Goal: Information Seeking & Learning: Learn about a topic

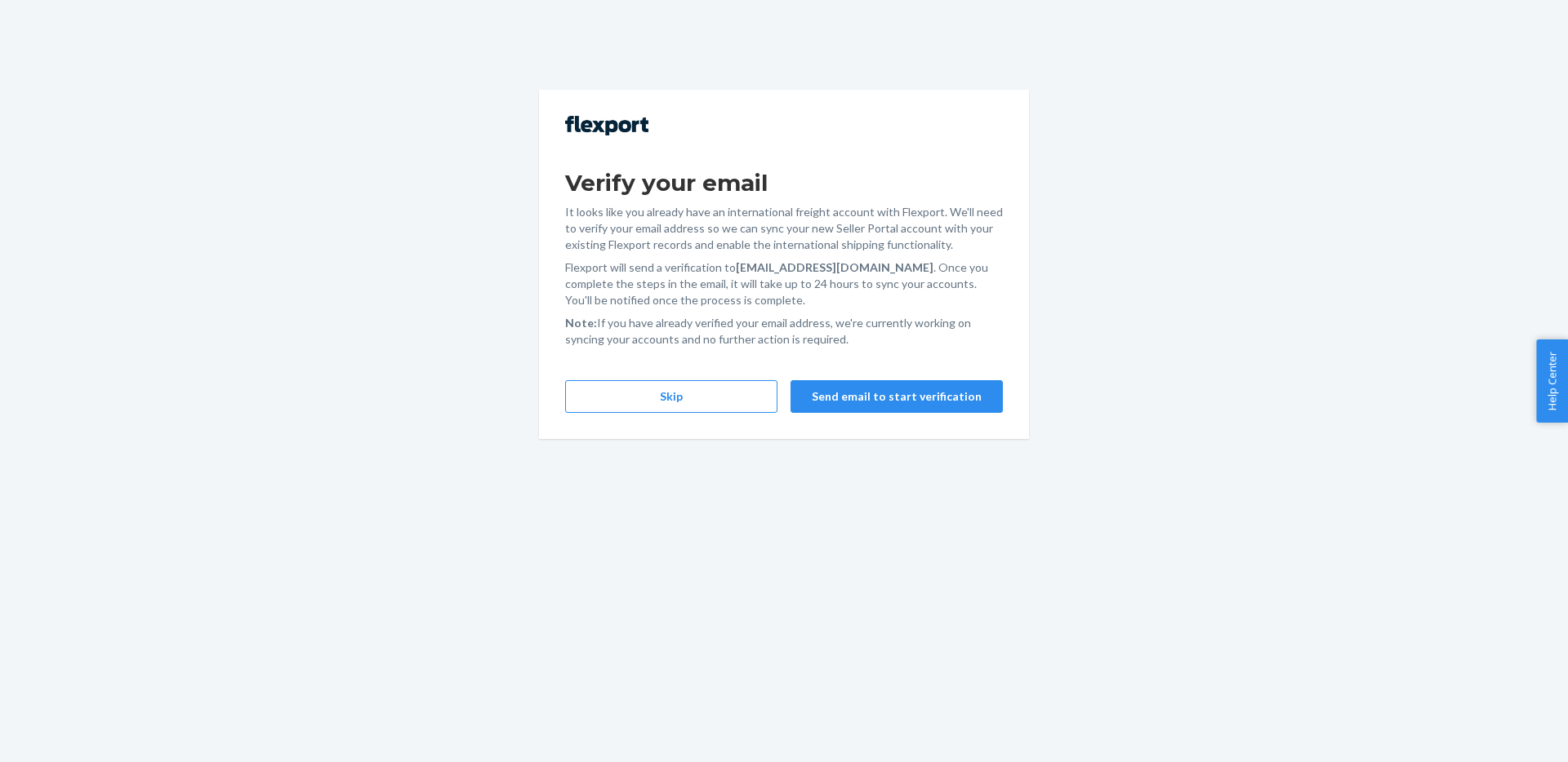
click at [670, 426] on div "Verify your email It looks like you already have an international freight accou…" at bounding box center [784, 264] width 490 height 349
click at [670, 401] on button "Skip" at bounding box center [670, 396] width 212 height 33
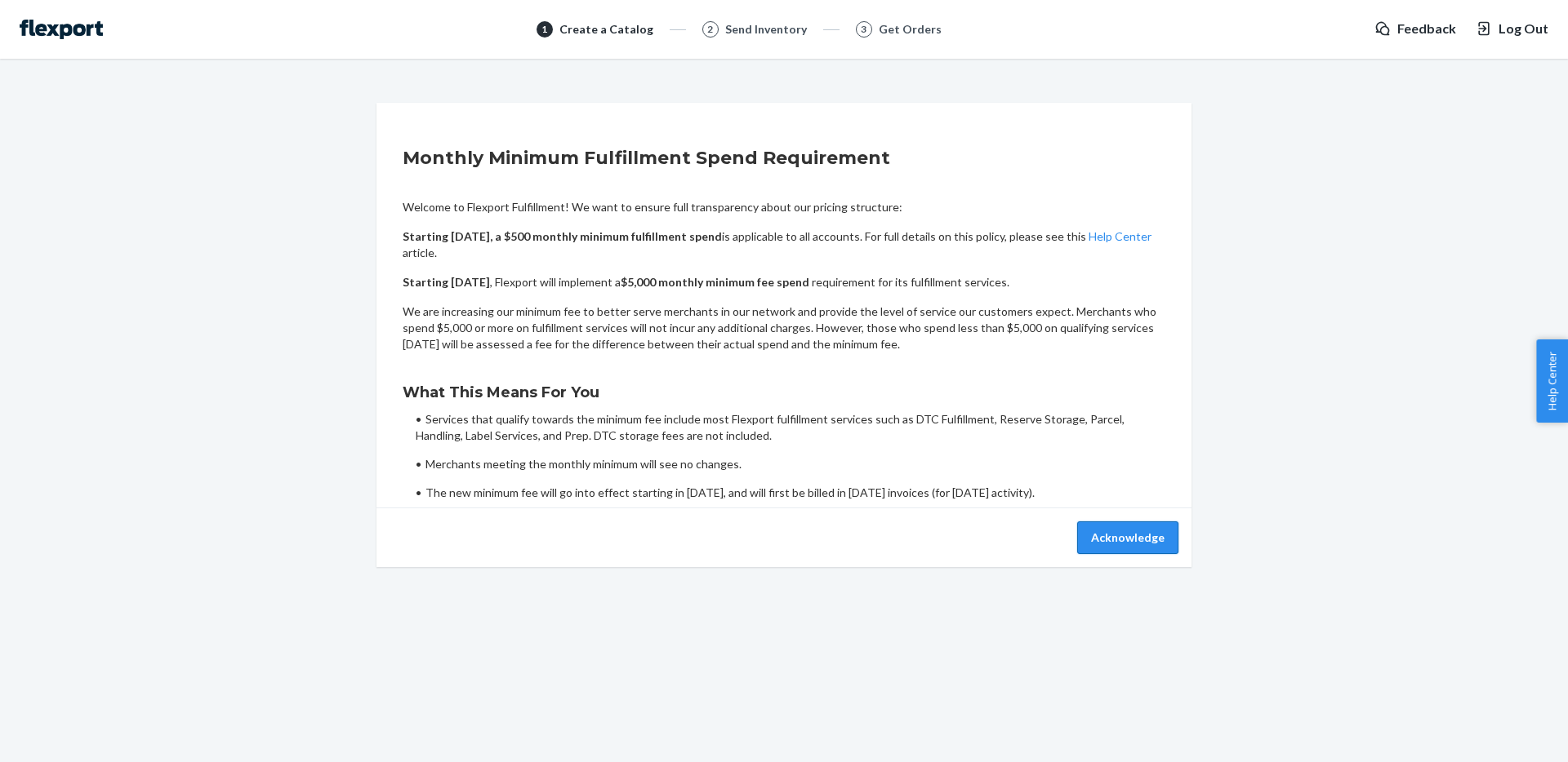
click at [1133, 527] on button "Acknowledge" at bounding box center [1128, 537] width 101 height 33
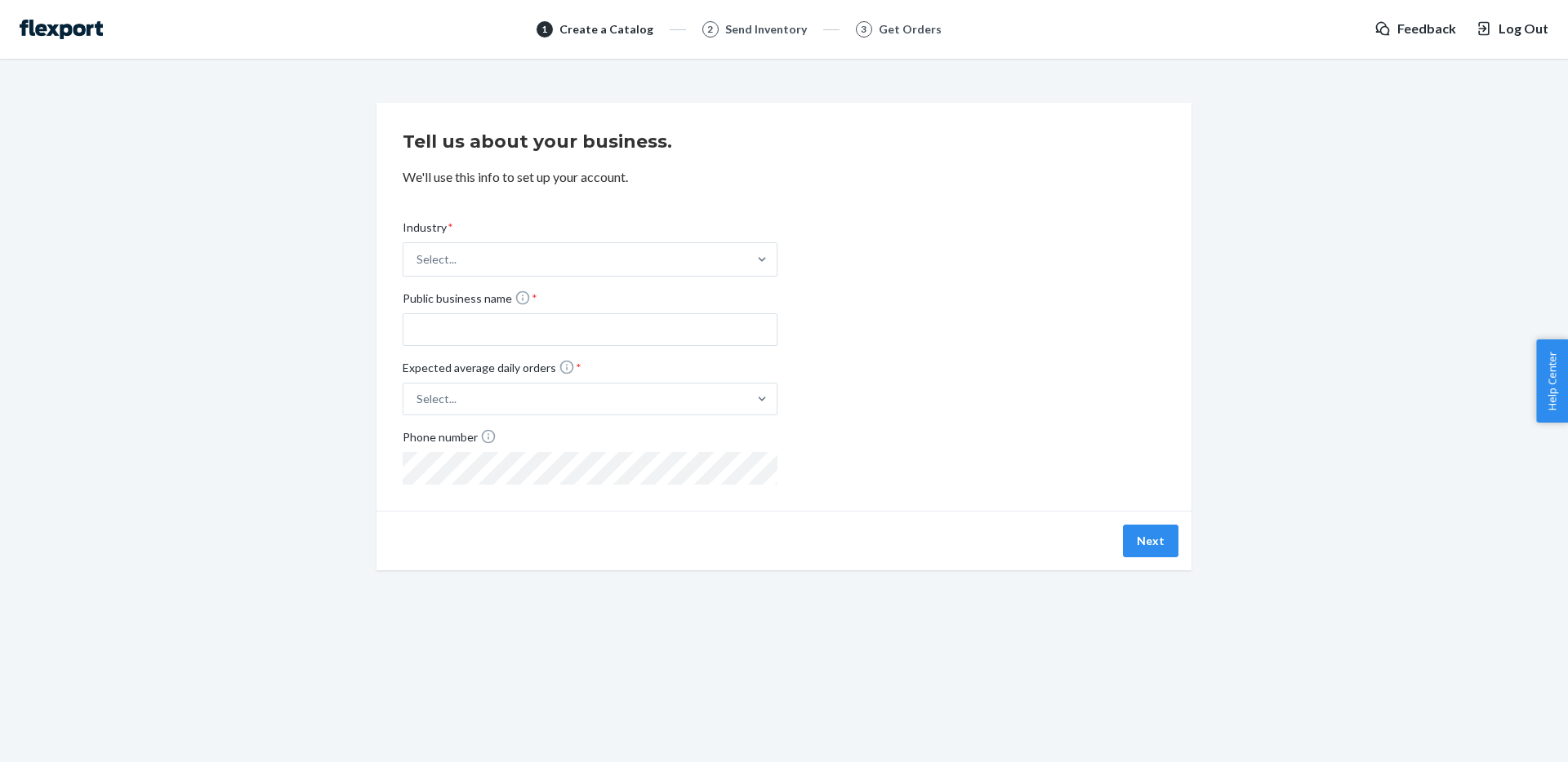
click at [52, 20] on img at bounding box center [61, 29] width 84 height 19
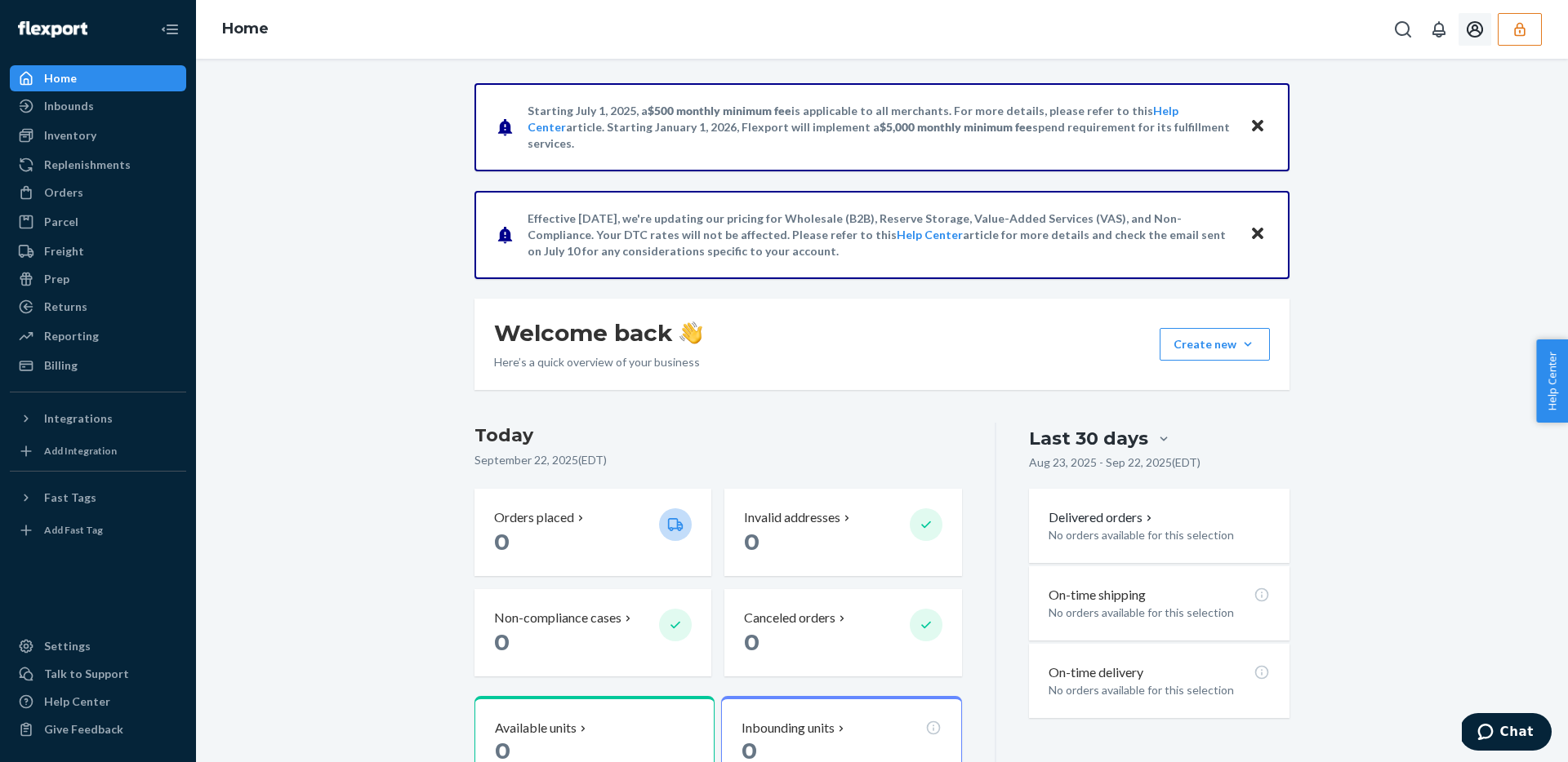
click at [1472, 31] on icon "Open account menu" at bounding box center [1474, 29] width 16 height 16
click at [1370, 286] on div "Starting July 1, 2025, a $500 monthly minimum fee is applicable to all merchant…" at bounding box center [882, 520] width 1347 height 873
click at [1397, 31] on icon "Open Search Box" at bounding box center [1402, 29] width 19 height 19
click at [1397, 31] on icon "Close Search" at bounding box center [1403, 29] width 16 height 16
click at [1334, 31] on div "Home" at bounding box center [882, 30] width 1372 height 59
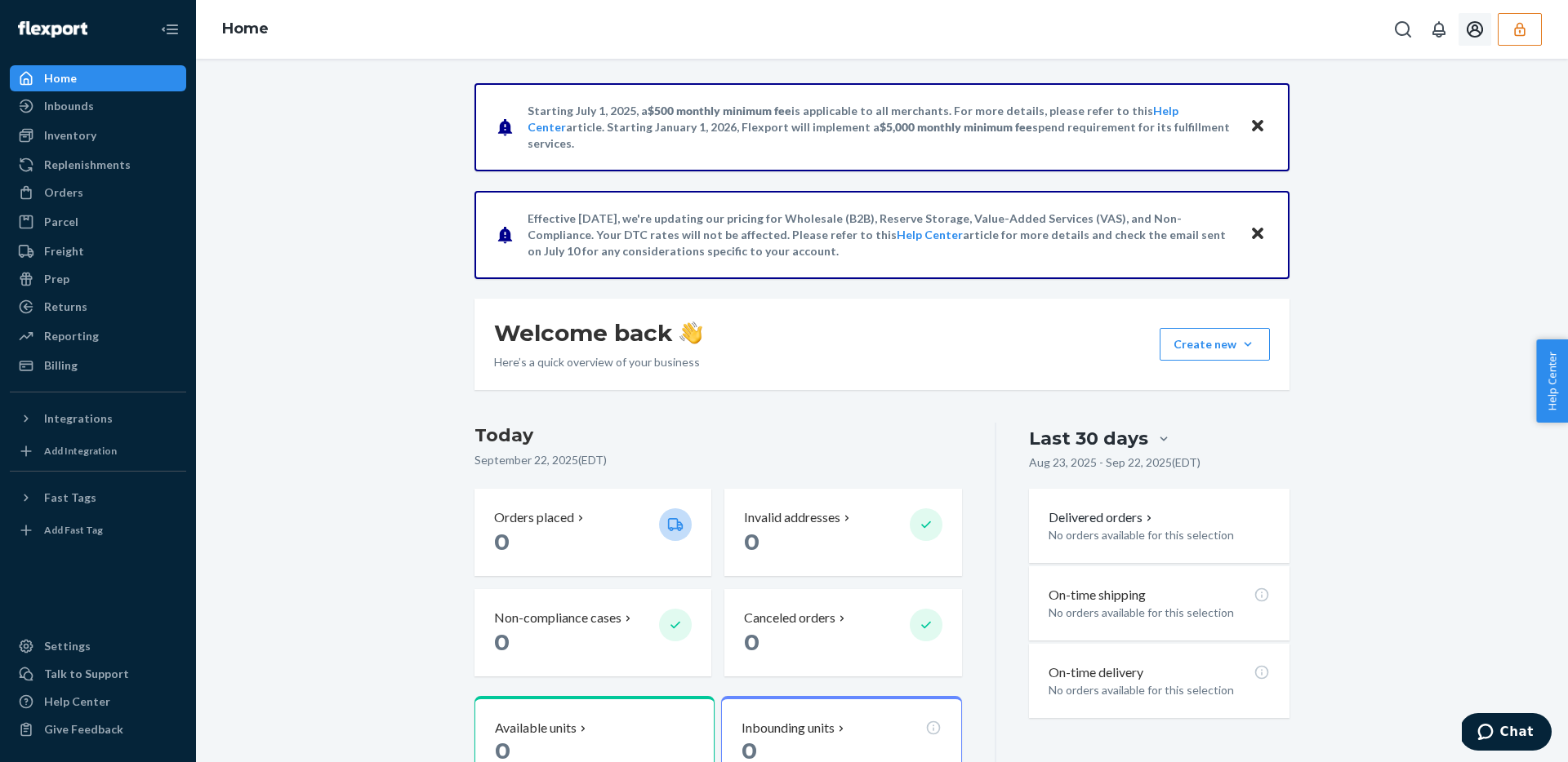
click at [1382, 30] on div "Home" at bounding box center [882, 30] width 1372 height 59
click at [1400, 33] on icon "Open Search Box" at bounding box center [1402, 29] width 19 height 19
type input "jasonkizikcom"
click at [1292, 30] on input "jasonkizikcom" at bounding box center [1282, 29] width 201 height 16
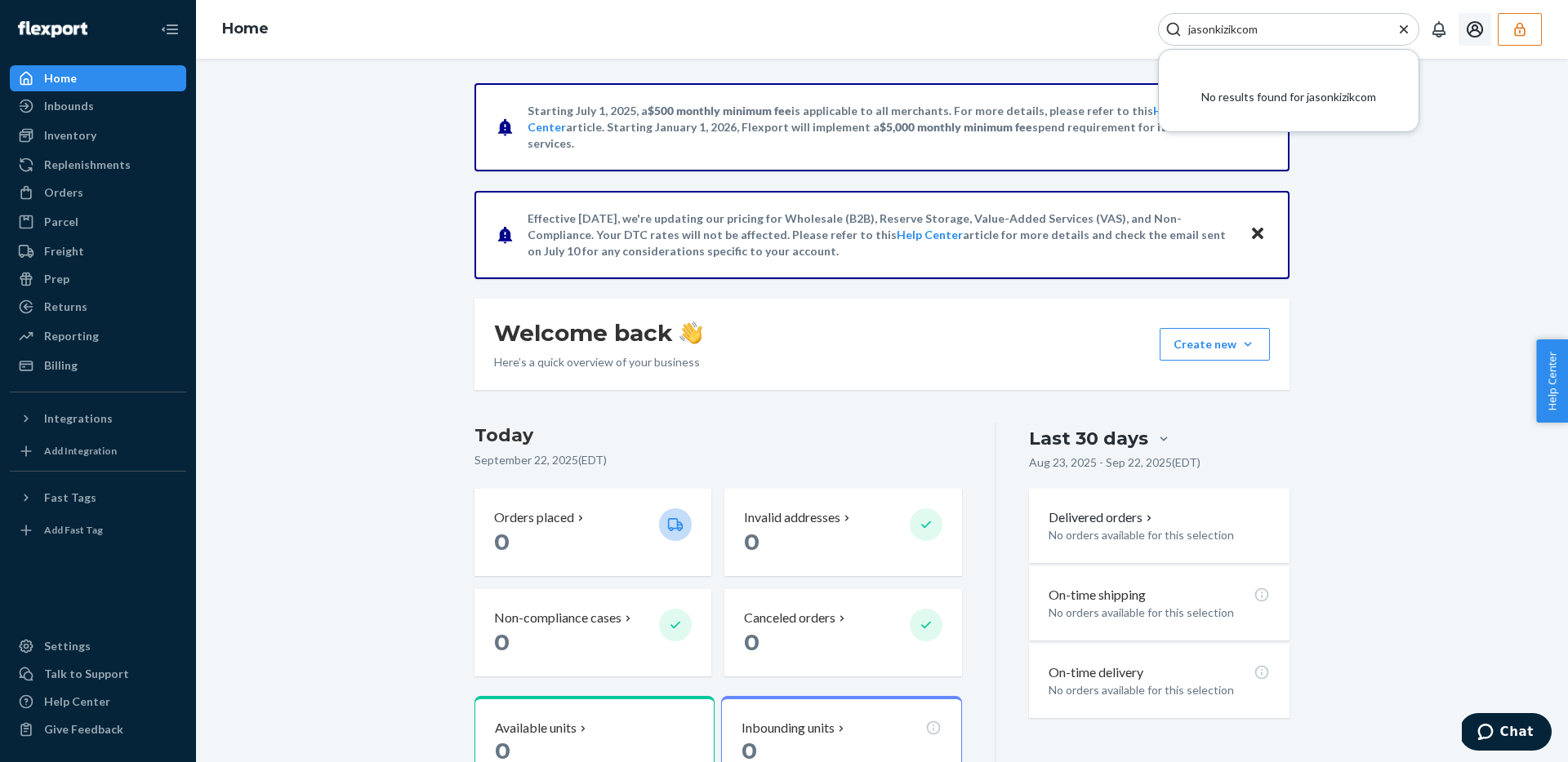
click at [1292, 30] on input "jasonkizikcom" at bounding box center [1282, 29] width 201 height 16
click at [1484, 28] on button "Open account menu" at bounding box center [1474, 29] width 33 height 33
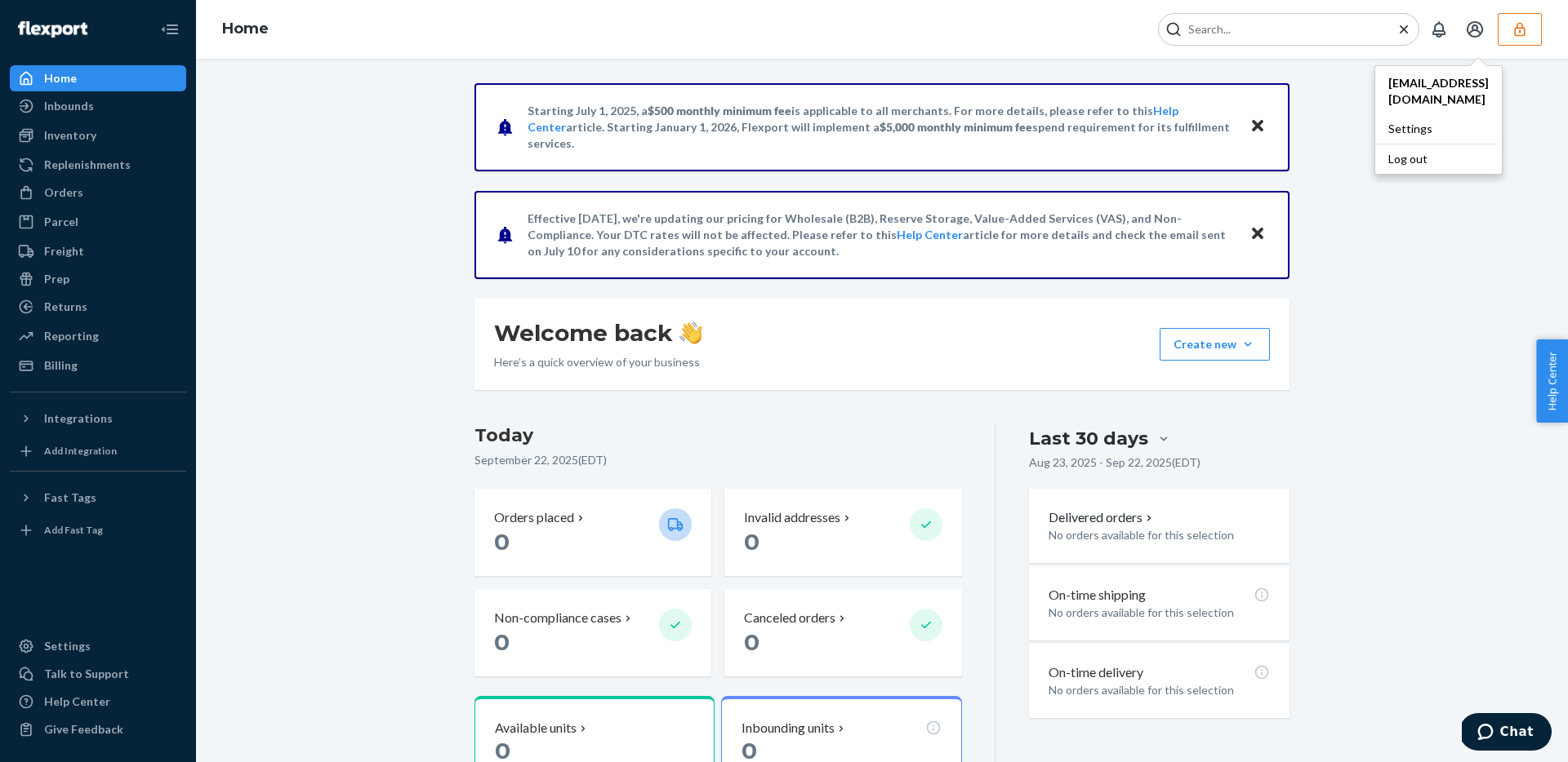
click at [1418, 193] on div "Starting July 1, 2025, a $500 monthly minimum fee is applicable to all merchant…" at bounding box center [882, 520] width 1347 height 873
click at [1264, 120] on button "Close" at bounding box center [1257, 127] width 21 height 24
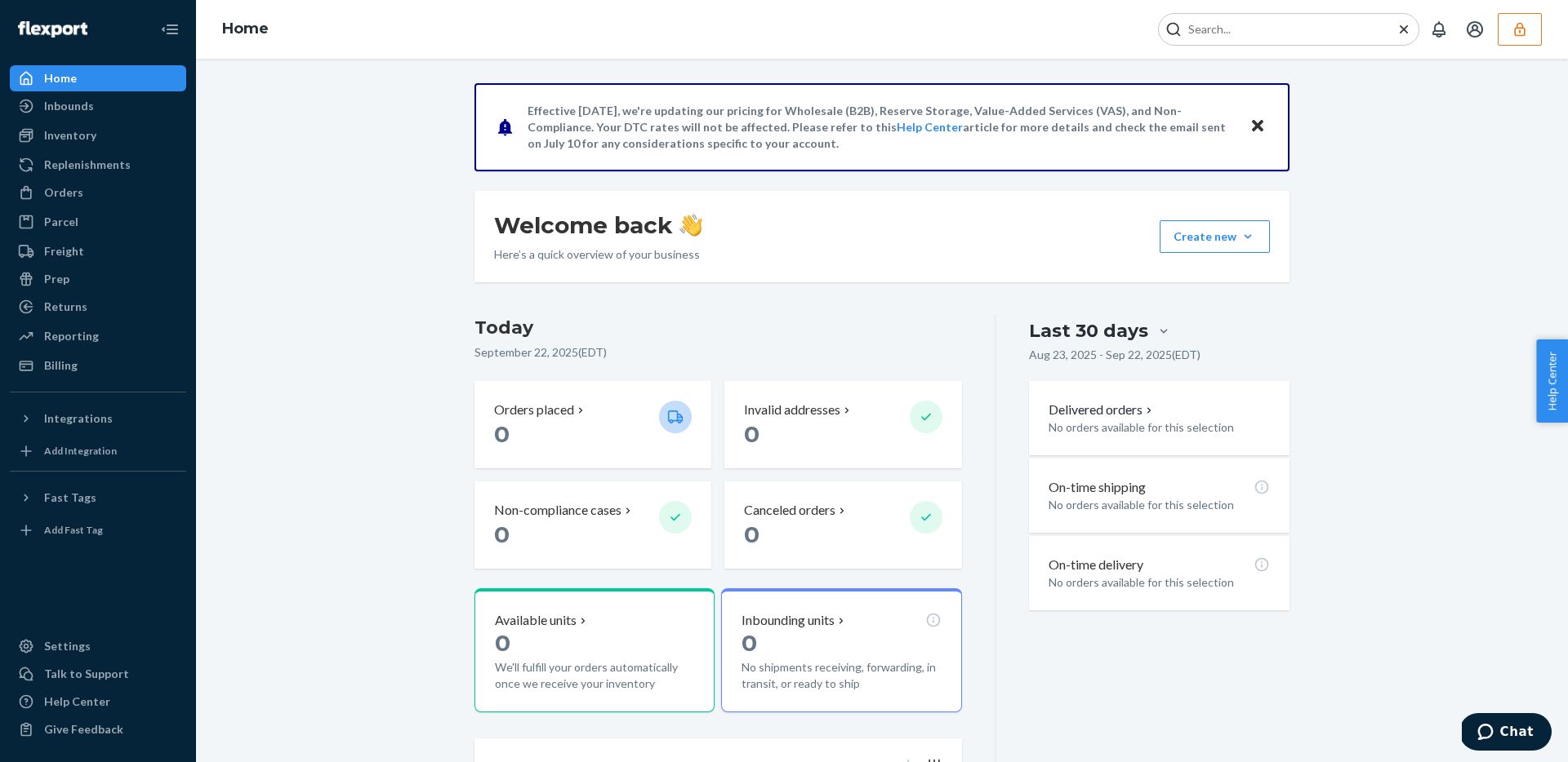
click at [1262, 123] on icon "Close" at bounding box center [1258, 125] width 12 height 19
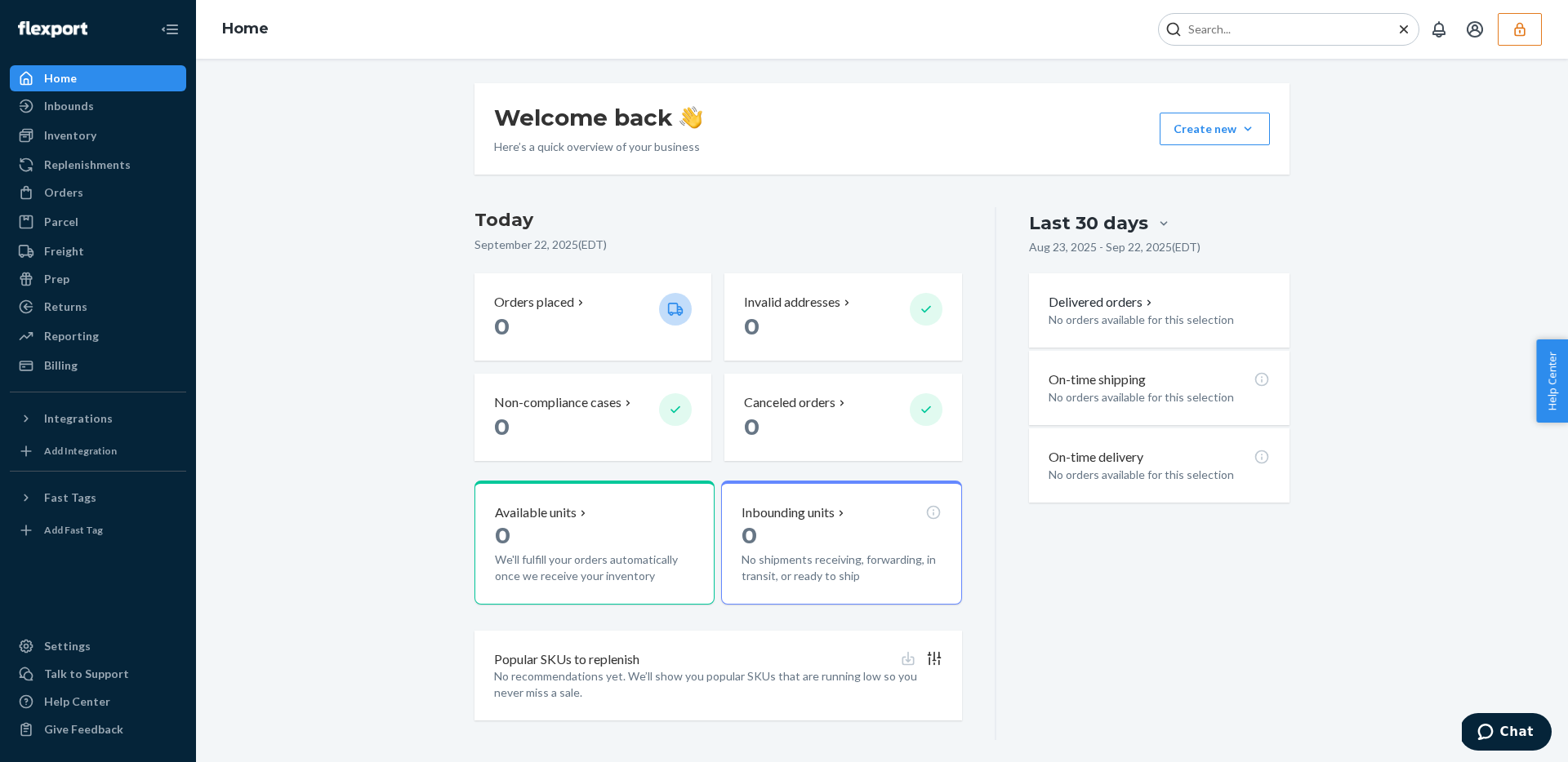
click at [341, 260] on div "Welcome back Here’s a quick overview of your business Create new Create new inb…" at bounding box center [882, 412] width 1347 height 657
click at [1227, 19] on div at bounding box center [1288, 29] width 261 height 33
click at [1227, 47] on div "Home" at bounding box center [882, 30] width 1372 height 59
click at [1302, 30] on input "Search Input" at bounding box center [1282, 29] width 201 height 16
paste input "jasonkizikcom"
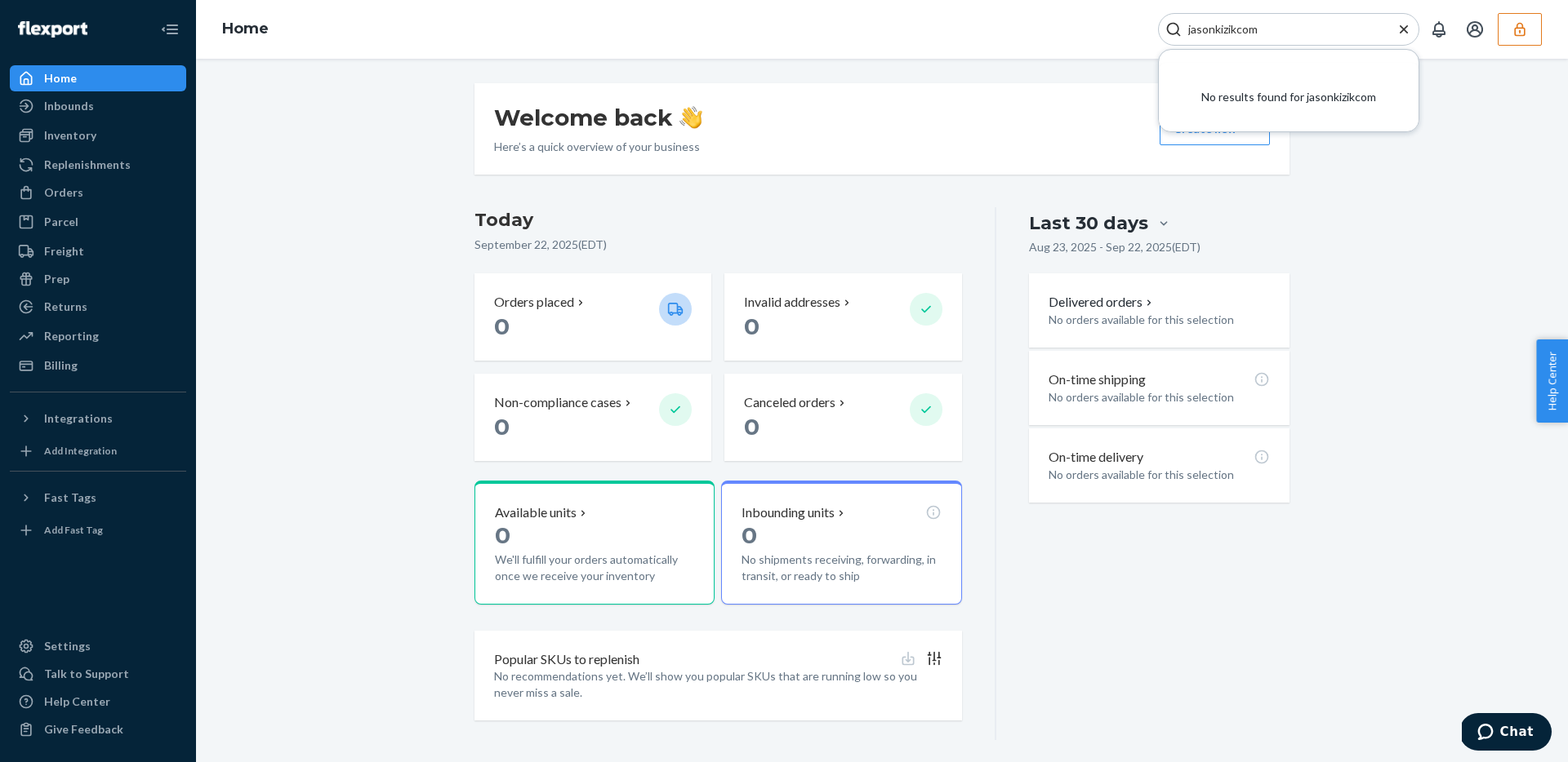
type input "jasonkizikcom"
click at [1410, 205] on div "Welcome back Here’s a quick overview of your business Create new Create new inb…" at bounding box center [882, 412] width 1347 height 657
click at [1406, 22] on icon "Close Search" at bounding box center [1403, 29] width 16 height 16
click at [1396, 36] on icon "Open Search Box" at bounding box center [1402, 29] width 19 height 19
type input "jasonkizikcom"
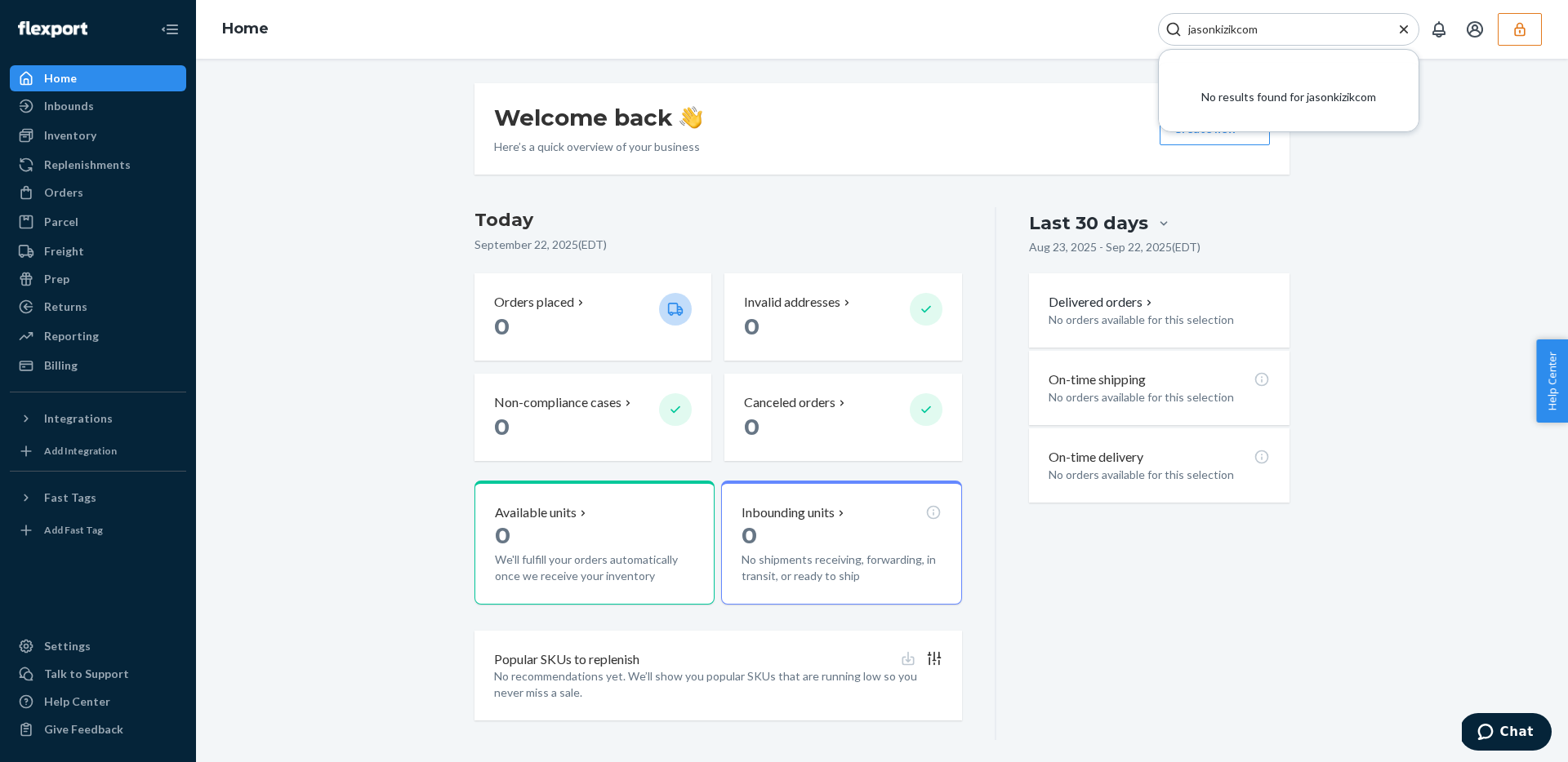
click at [1439, 180] on div "Welcome back Here’s a quick overview of your business Create new Create new inb…" at bounding box center [882, 412] width 1347 height 657
click at [1327, 103] on div "No results found for jasonkizikcom" at bounding box center [1288, 96] width 260 height 68
click at [1415, 114] on div "No results found for jasonkizikcom" at bounding box center [1288, 96] width 260 height 68
click at [1406, 15] on div "jasonkizikcom" at bounding box center [1288, 29] width 261 height 33
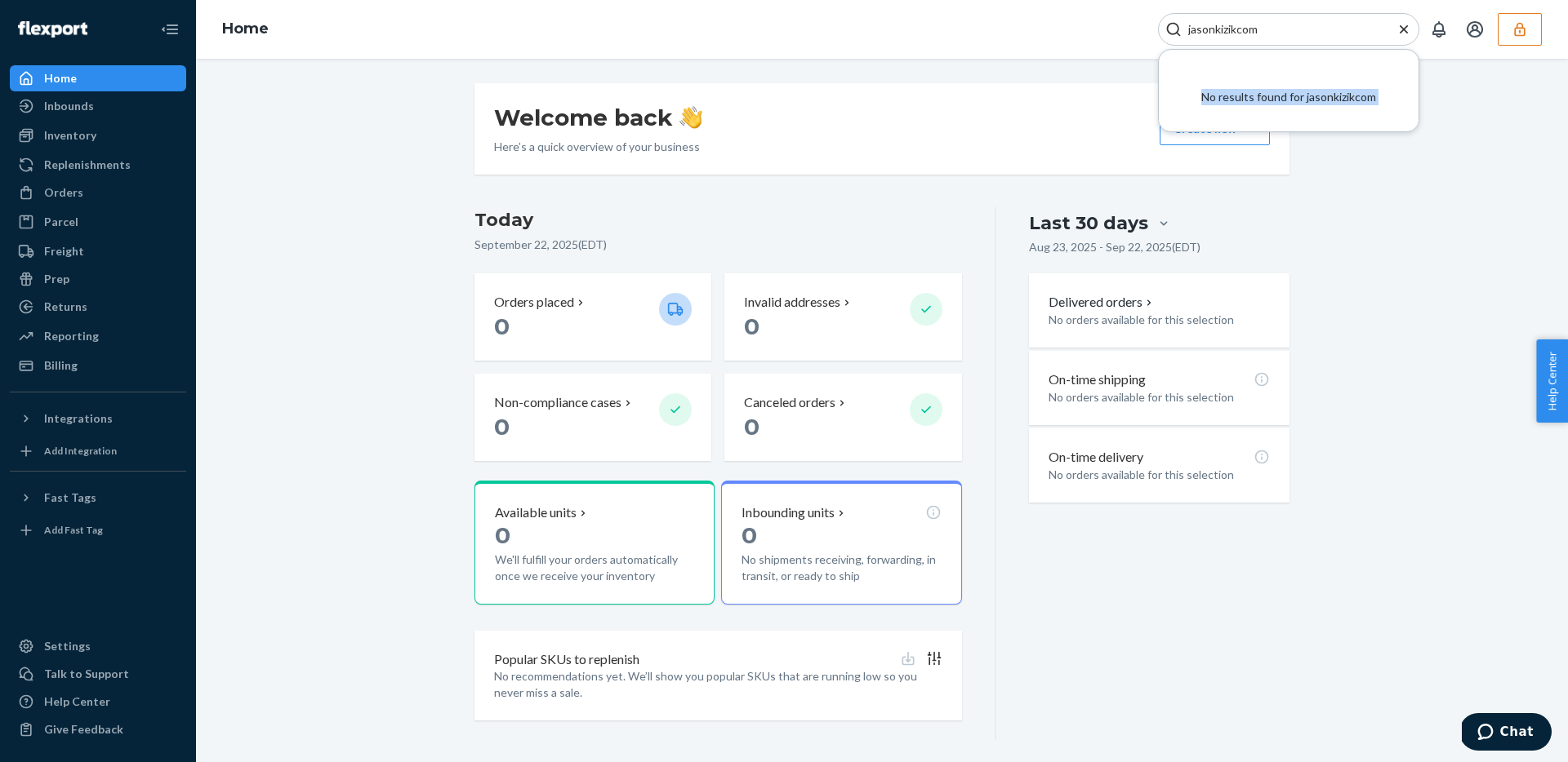
click at [1406, 15] on div "jasonkizikcom" at bounding box center [1288, 29] width 261 height 33
click at [1411, 34] on icon "Close Search" at bounding box center [1403, 29] width 16 height 16
click at [1394, 30] on icon "Open Search Box" at bounding box center [1402, 29] width 19 height 19
type input "DSOCMG010011D"
click at [1402, 34] on icon "Close Search" at bounding box center [1403, 29] width 16 height 16
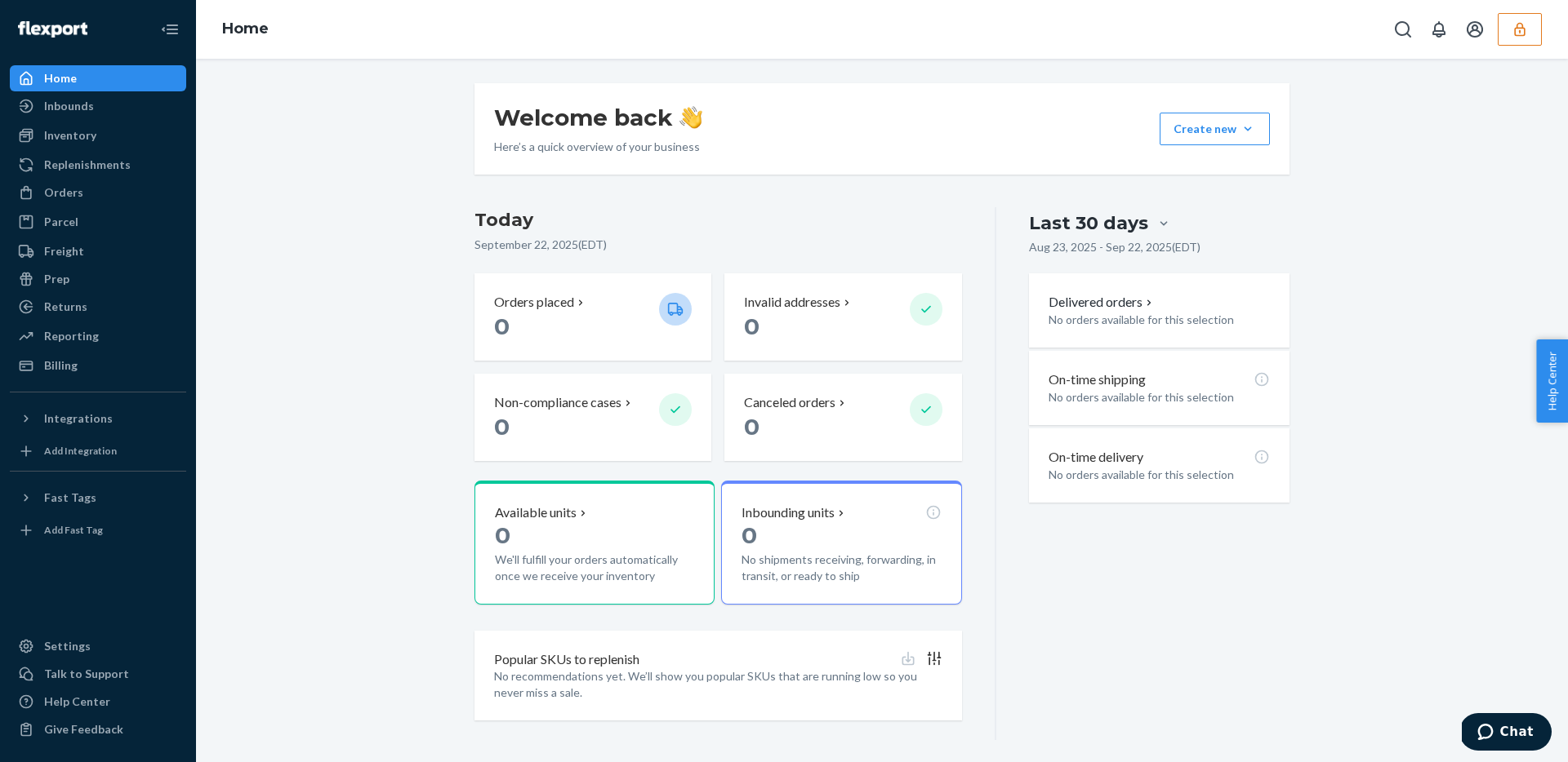
click at [291, 292] on div "Welcome back Here’s a quick overview of your business Create new Create new inb…" at bounding box center [882, 412] width 1347 height 657
click at [1541, 35] on button "button" at bounding box center [1520, 29] width 44 height 33
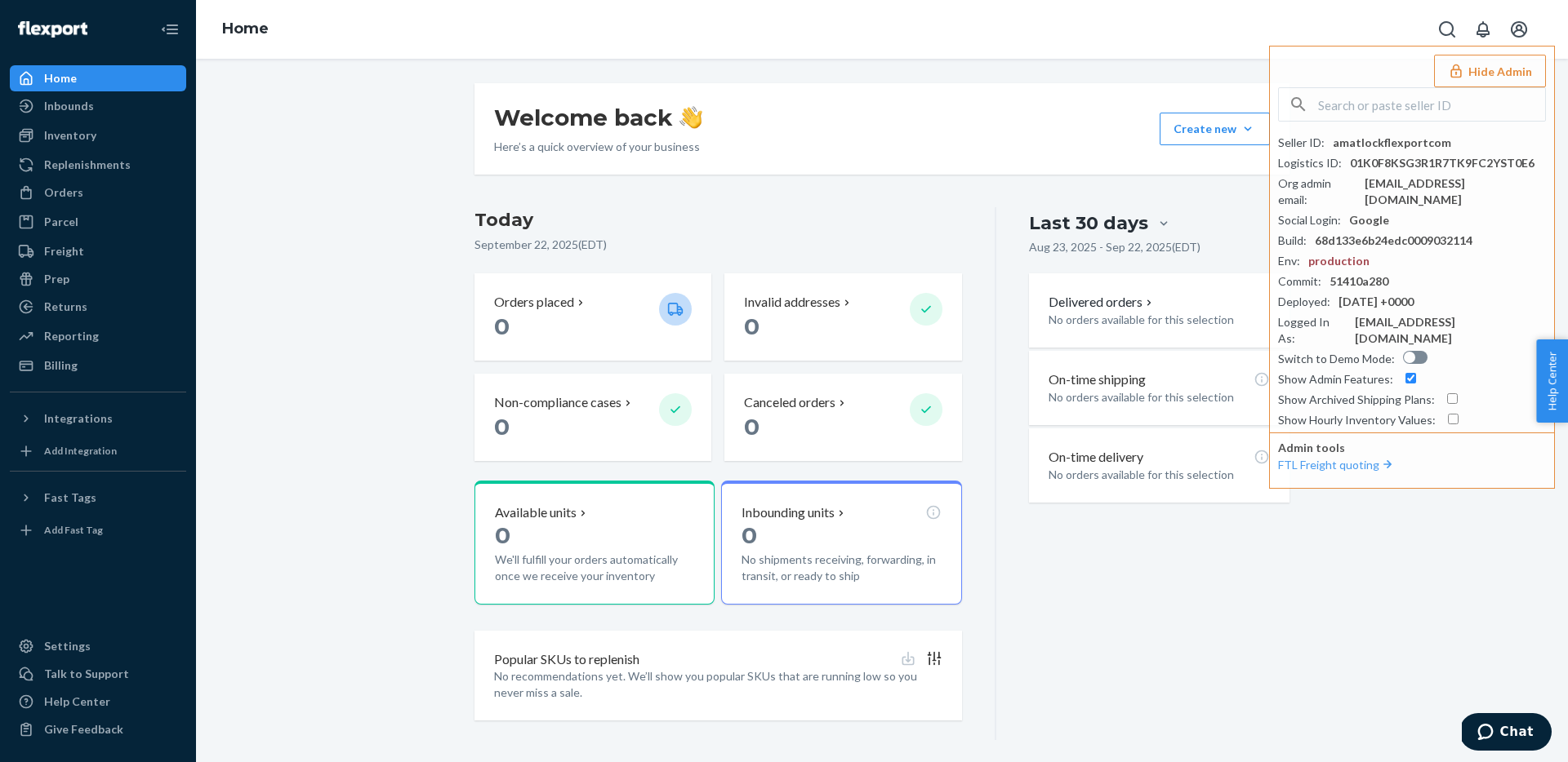
click at [1130, 86] on div "Welcome back Here’s a quick overview of your business Create new Create new inb…" at bounding box center [882, 129] width 815 height 91
click at [1426, 532] on div "Welcome back Here’s a quick overview of your business Create new Create new inb…" at bounding box center [882, 412] width 1347 height 657
click at [1483, 676] on div "Welcome back Here’s a quick overview of your business Create new Create new inb…" at bounding box center [882, 412] width 1347 height 657
click at [1507, 68] on button "Hide Admin" at bounding box center [1489, 71] width 112 height 33
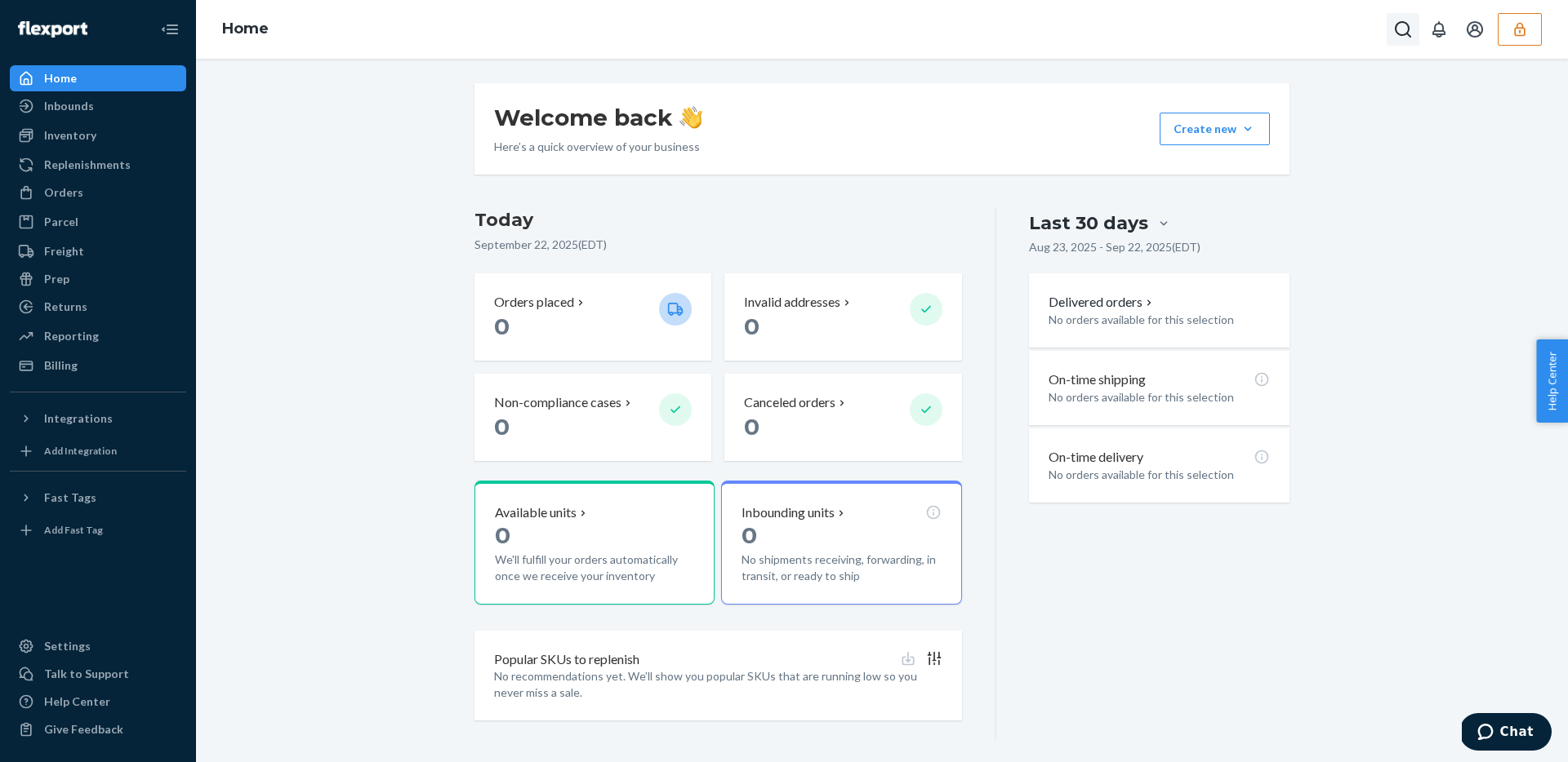
click at [1399, 20] on icon "Open Search Box" at bounding box center [1402, 29] width 19 height 19
click at [1396, 24] on icon "Close Search" at bounding box center [1403, 29] width 16 height 16
click at [1521, 42] on button "button" at bounding box center [1520, 29] width 44 height 33
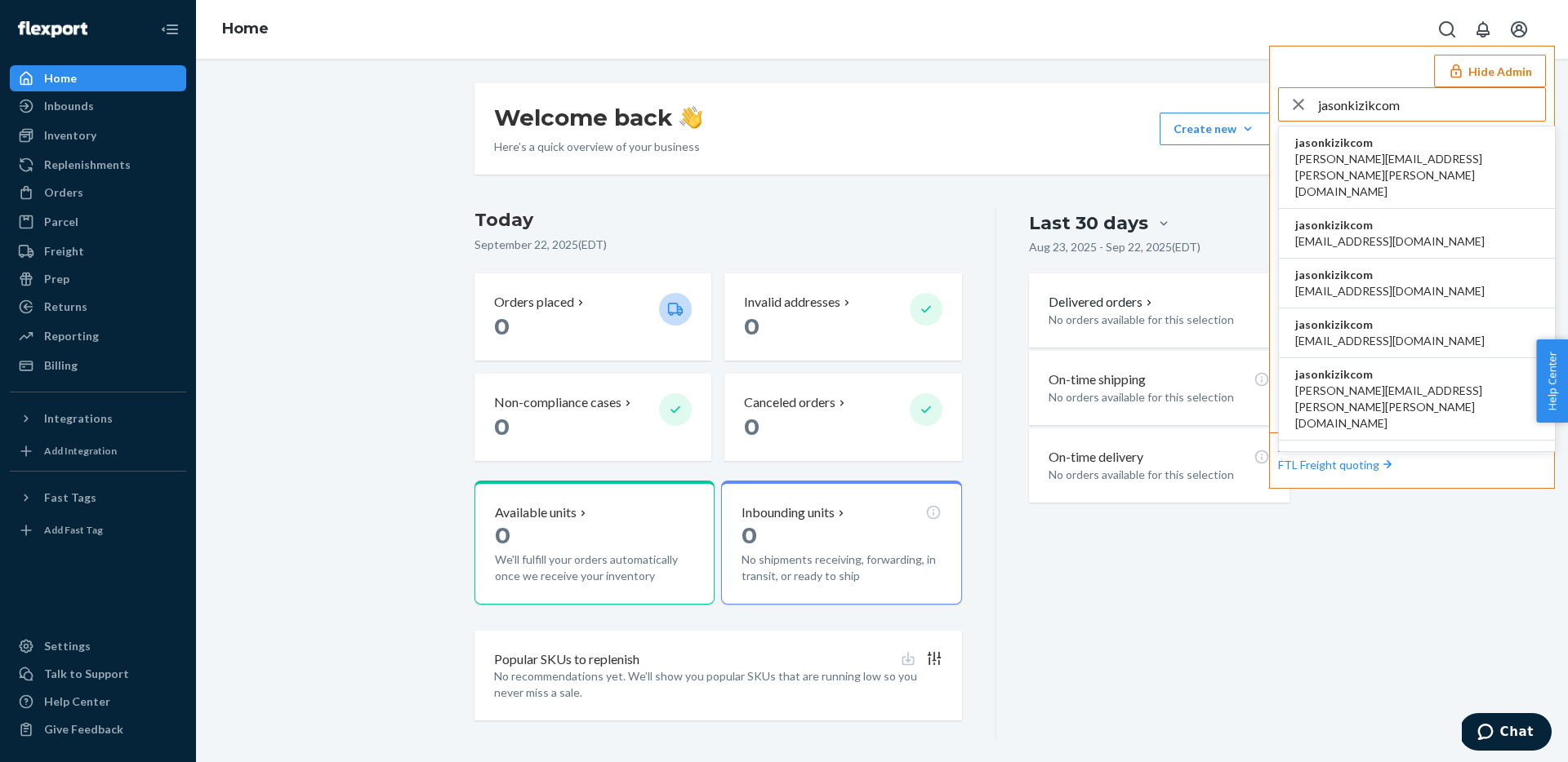
type input "jasonkizikcom"
click at [1414, 156] on span "amanda.madsen@kizik.com" at bounding box center [1417, 176] width 243 height 49
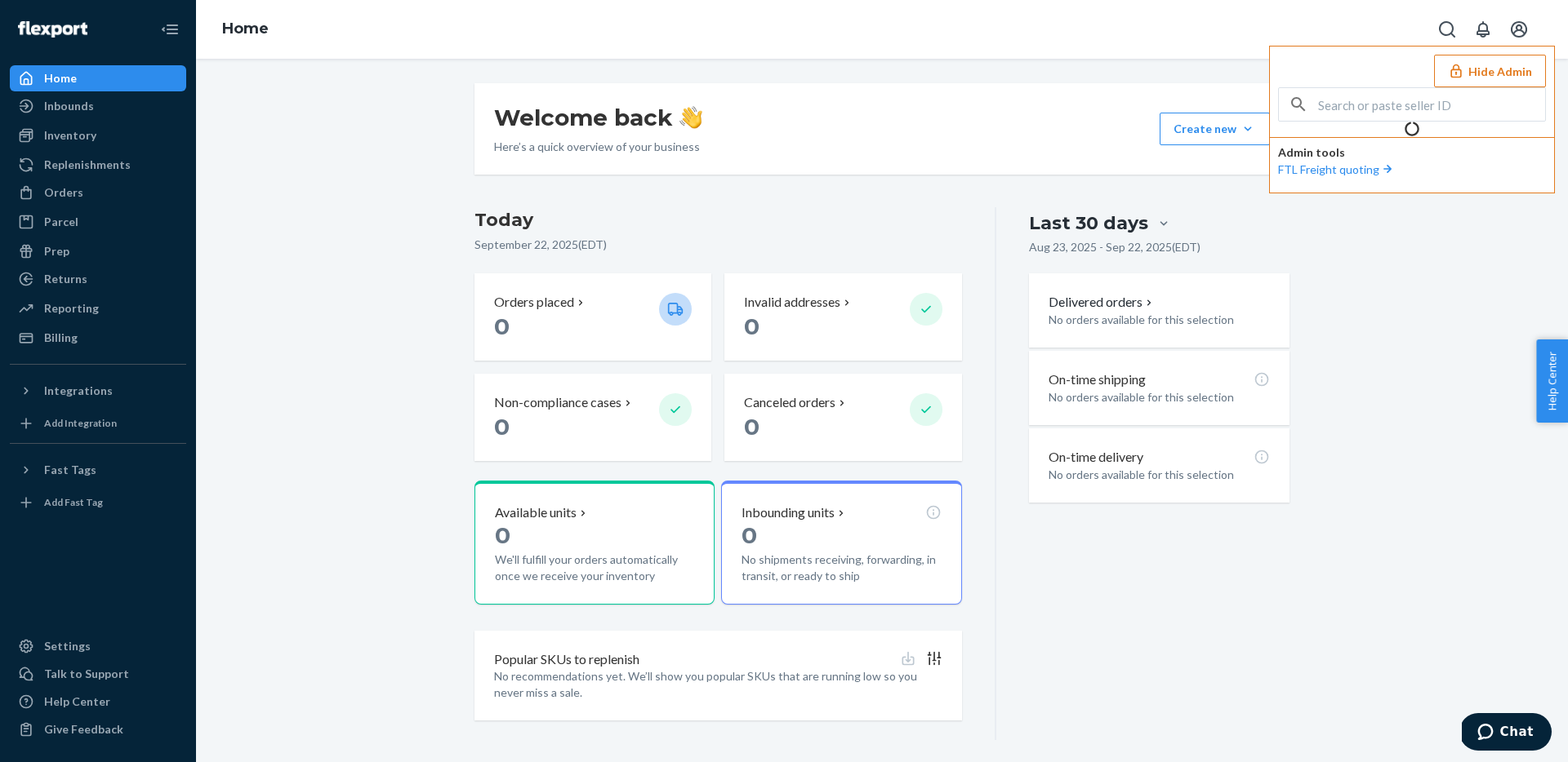
click at [1138, 92] on div "Welcome back Here’s a quick overview of your business Create new Create new inb…" at bounding box center [882, 129] width 815 height 91
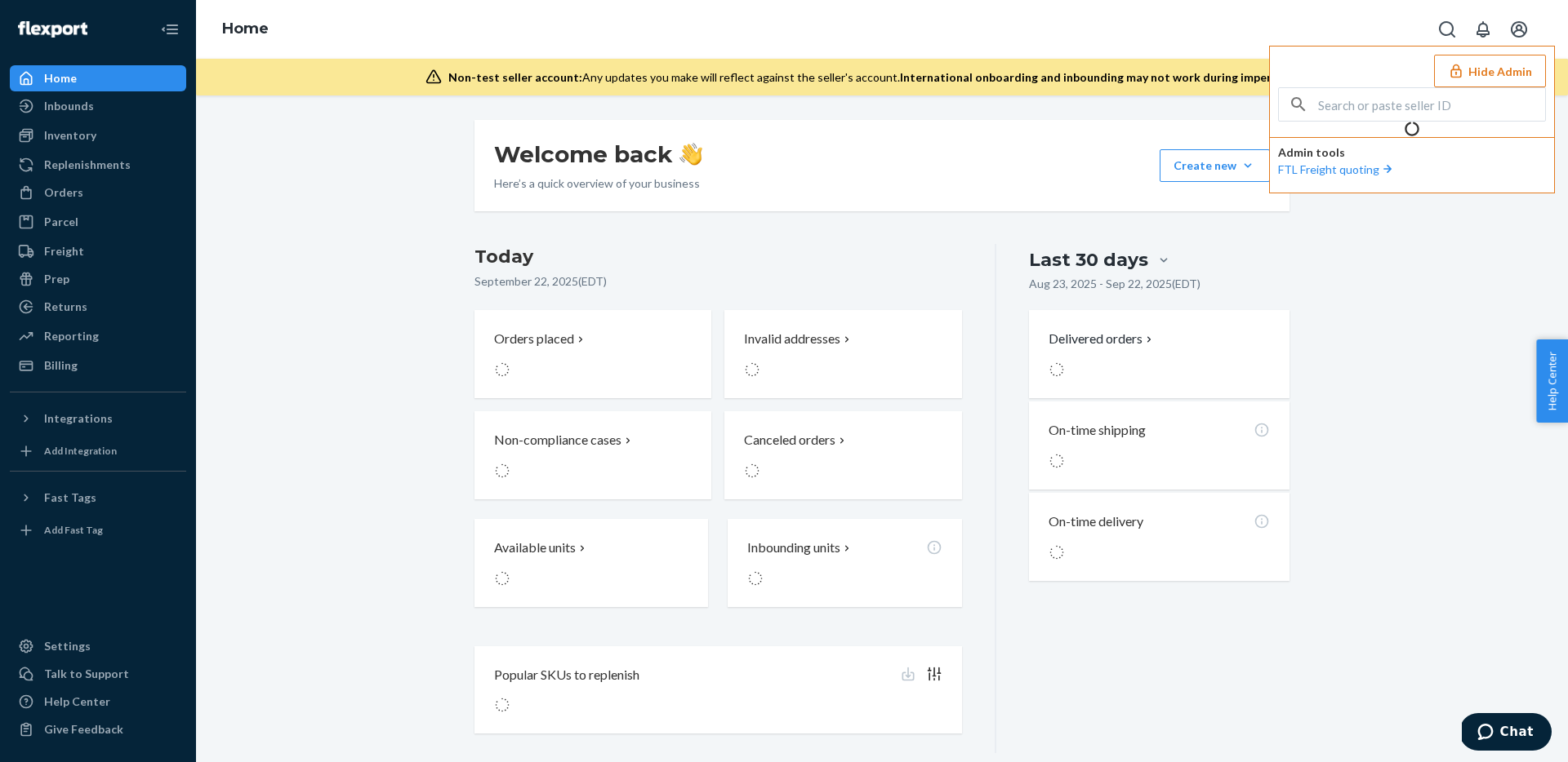
click at [1139, 56] on div "Home Hide Admin Admin tools FTL Freight quoting" at bounding box center [882, 30] width 1372 height 59
click at [1139, 128] on div "Welcome back Here’s a quick overview of your business Create new Create new inb…" at bounding box center [882, 166] width 815 height 91
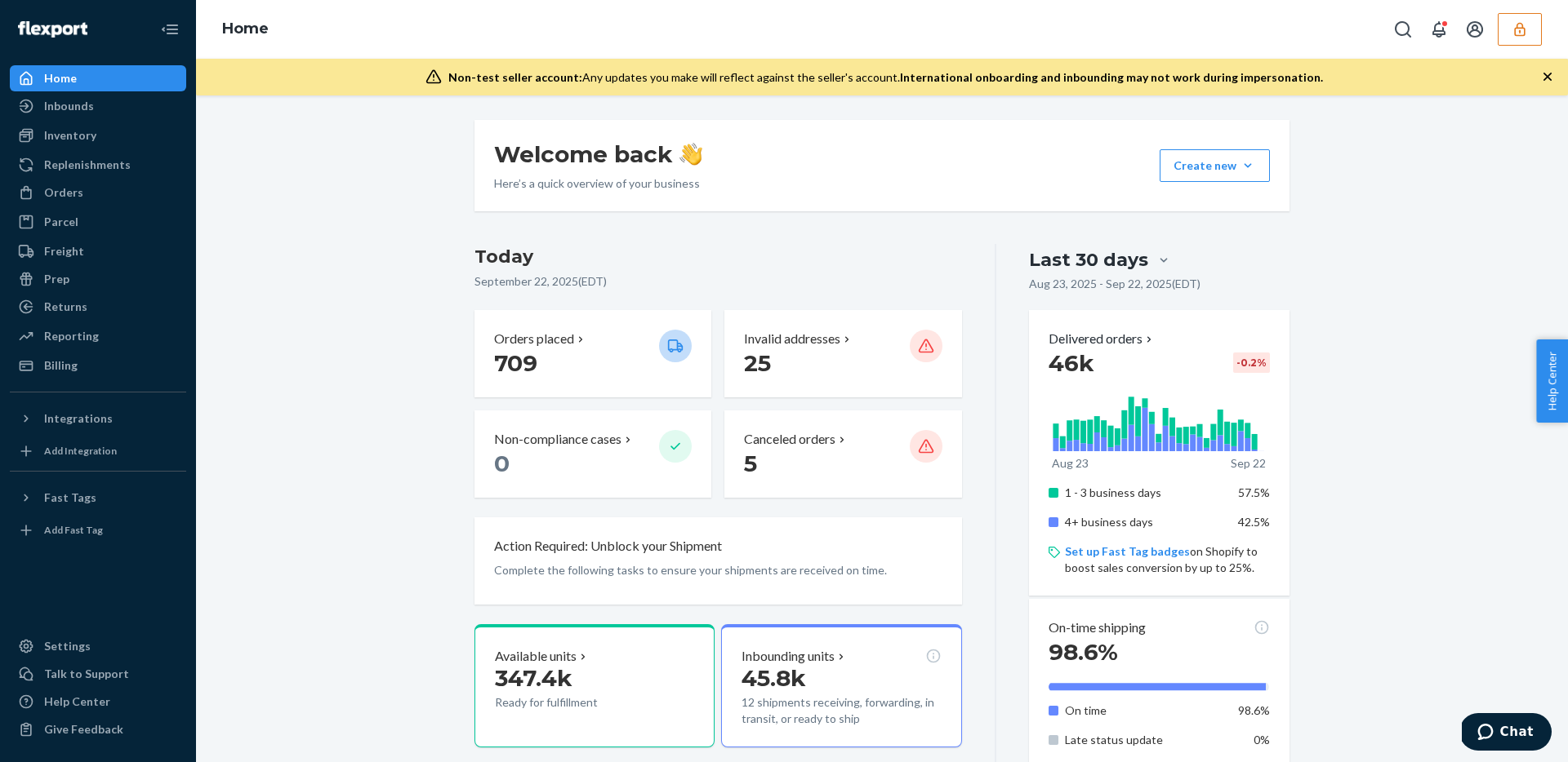
click at [1509, 31] on button "button" at bounding box center [1520, 29] width 44 height 33
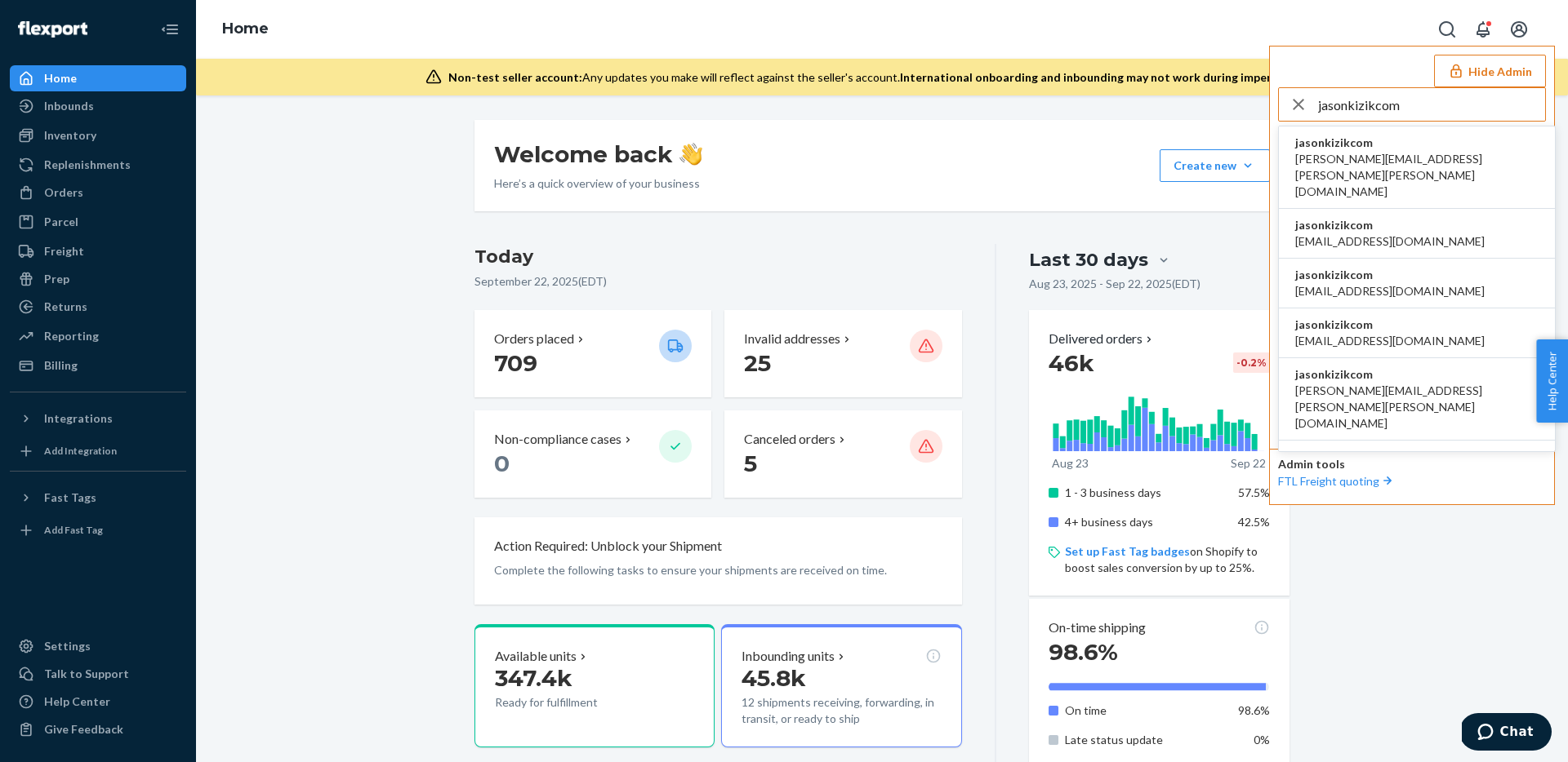
type input "jasonkizikcom"
click at [1356, 140] on span "jasonkizikcom" at bounding box center [1417, 142] width 243 height 16
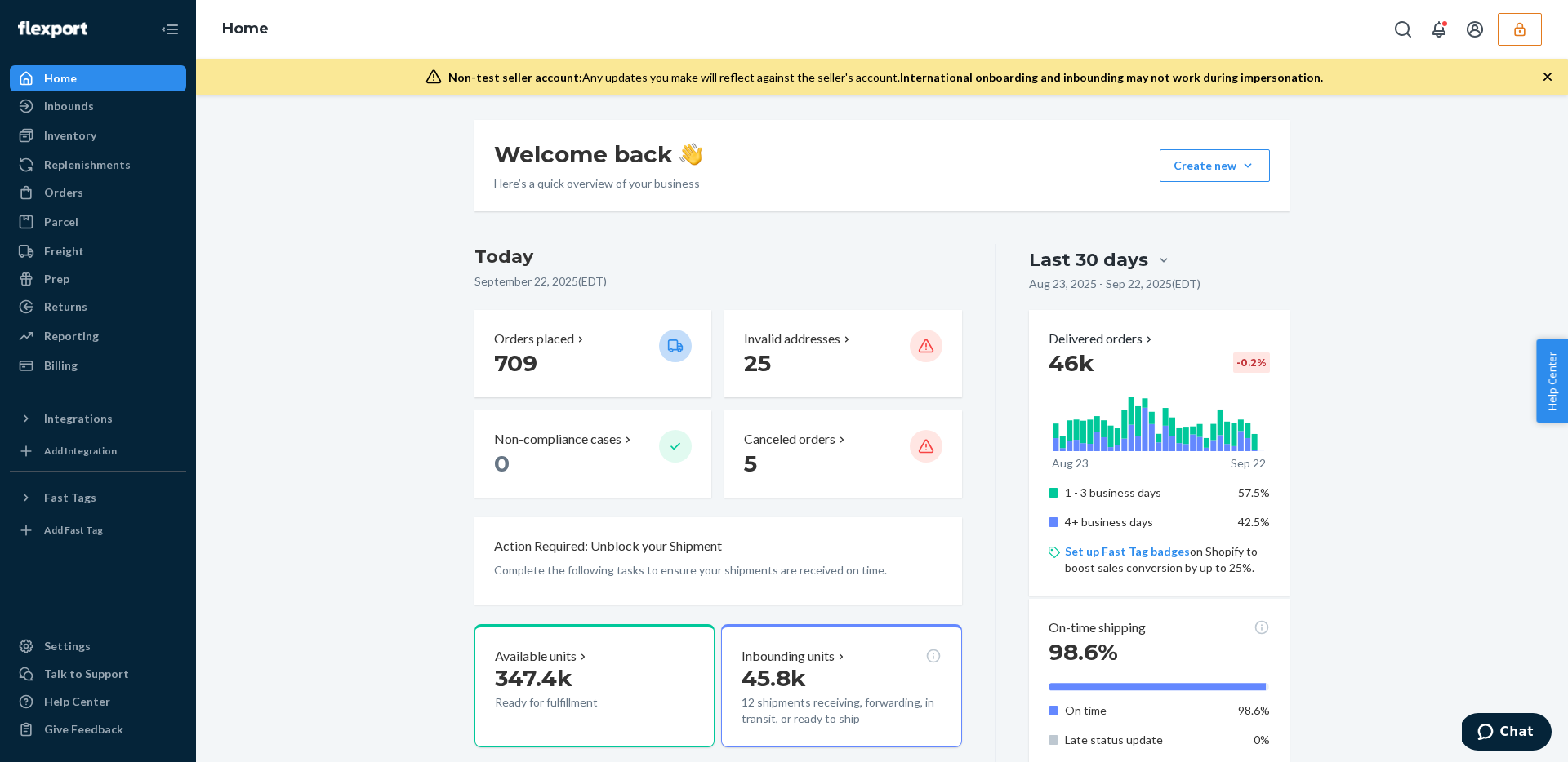
click at [117, 71] on div "Home" at bounding box center [98, 78] width 173 height 23
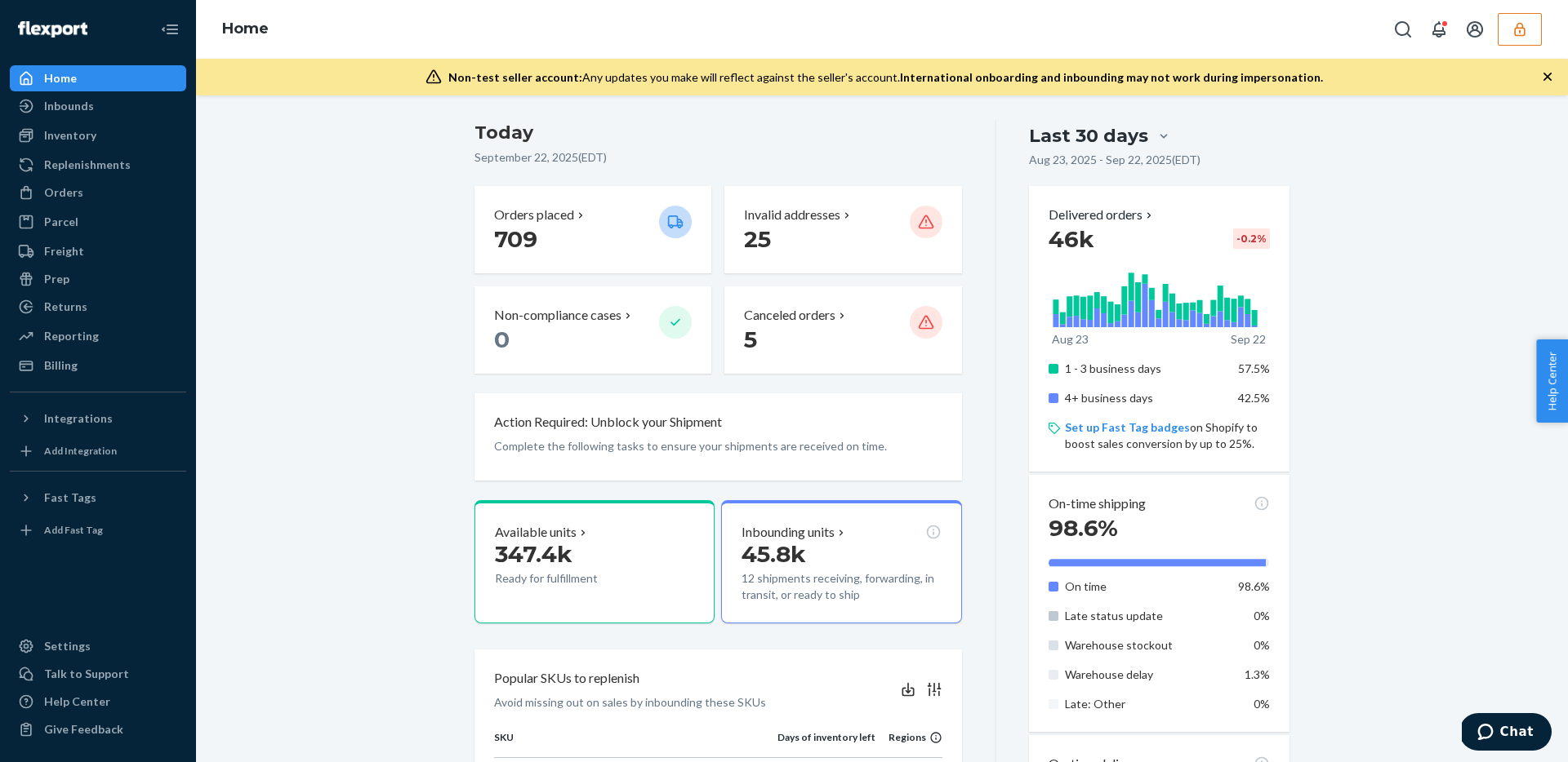
scroll to position [159, 0]
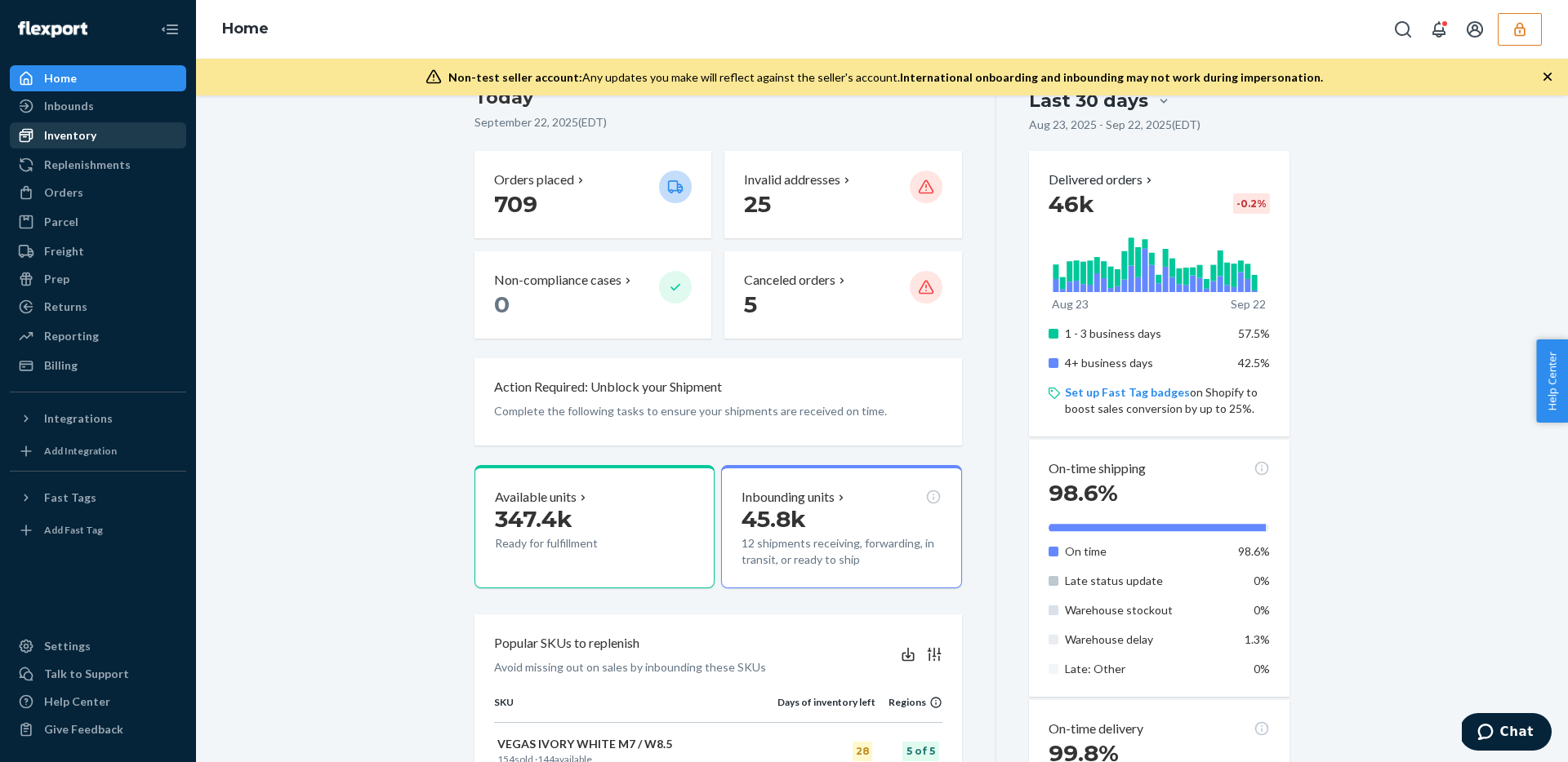
click at [99, 140] on div "Inventory" at bounding box center [98, 135] width 173 height 23
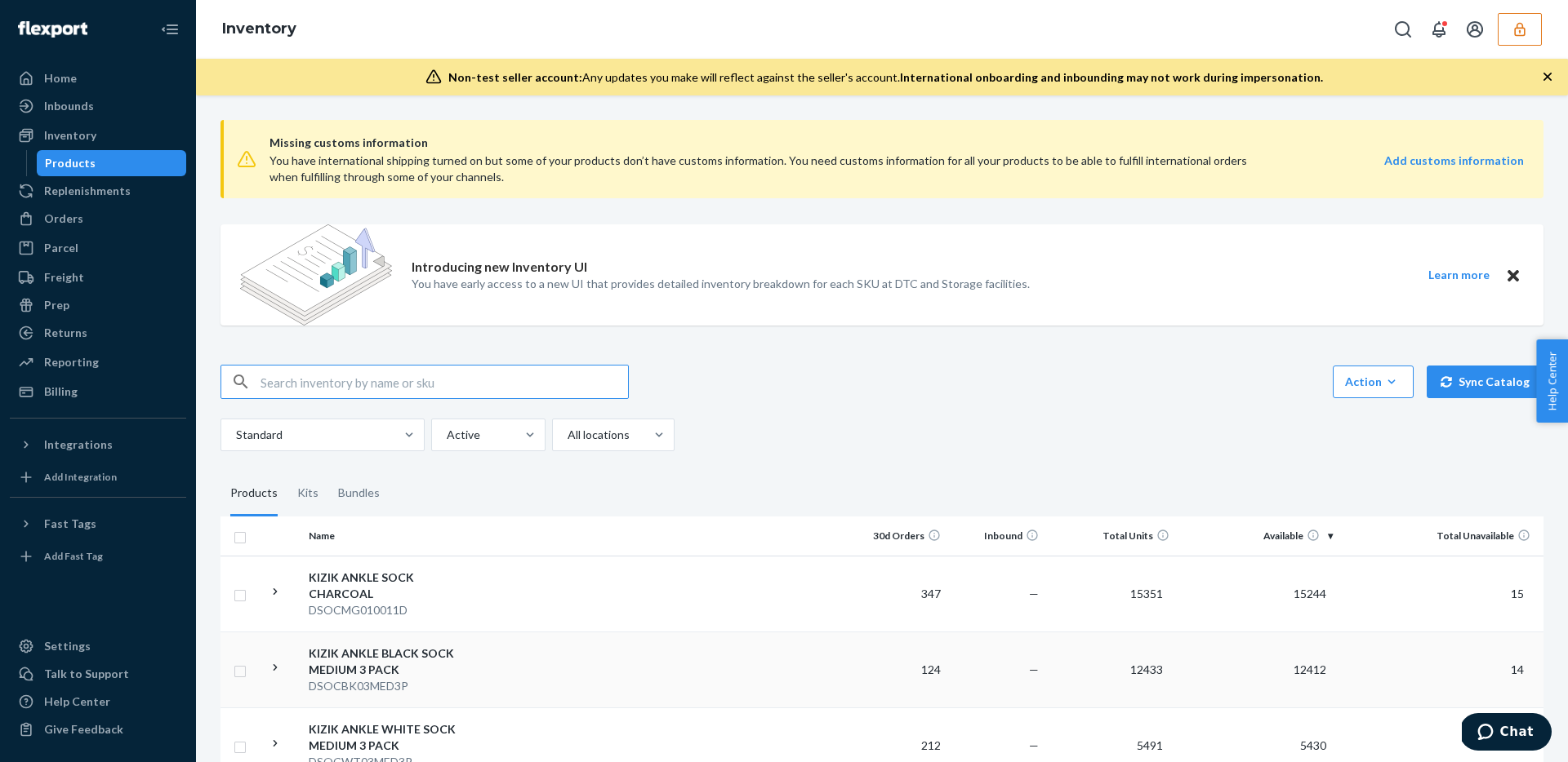
paste input "DSOCMG010011D"
type input "DSOCMG010011D"
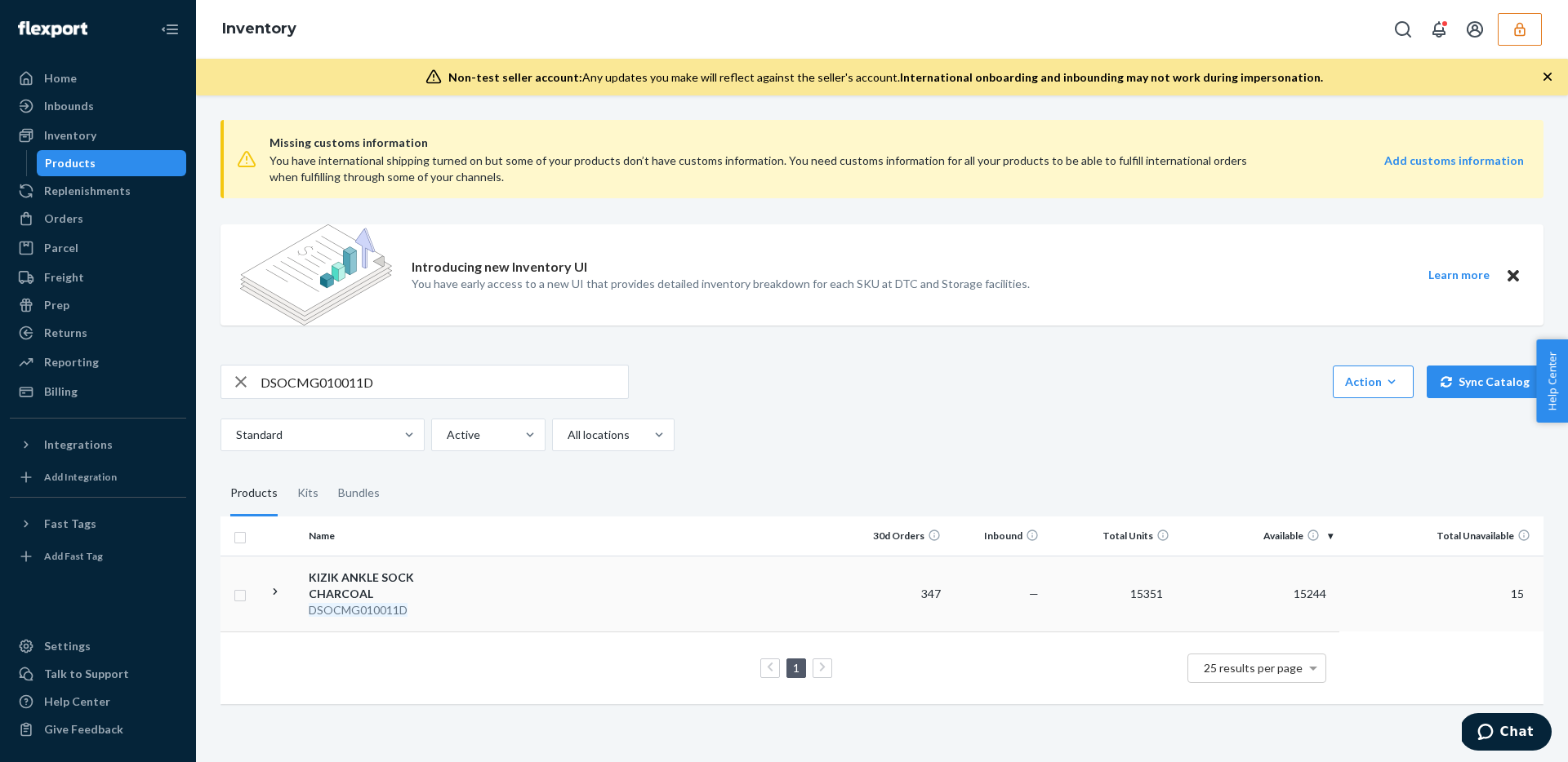
click at [527, 561] on td at bounding box center [668, 594] width 363 height 76
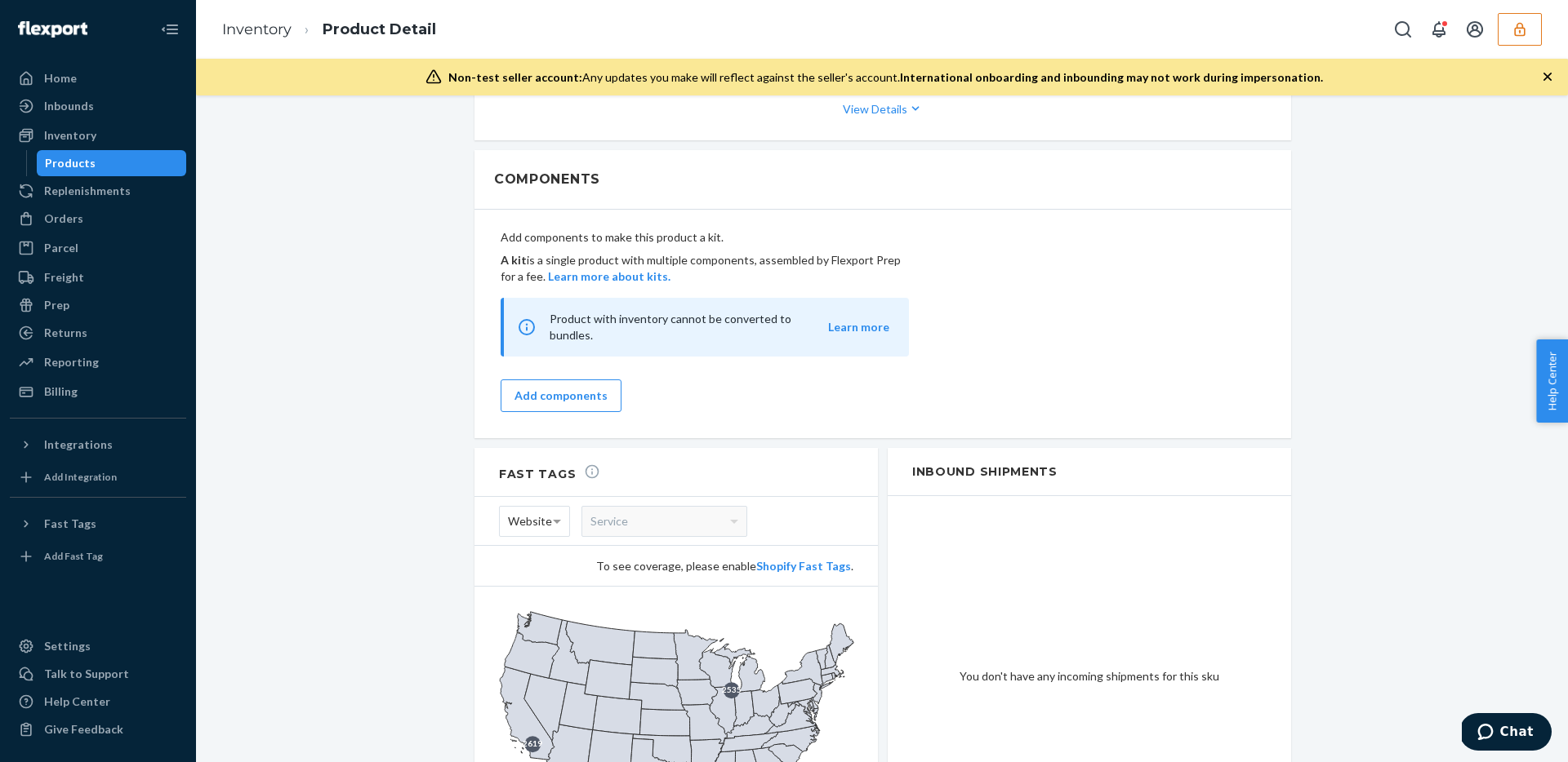
scroll to position [1581, 0]
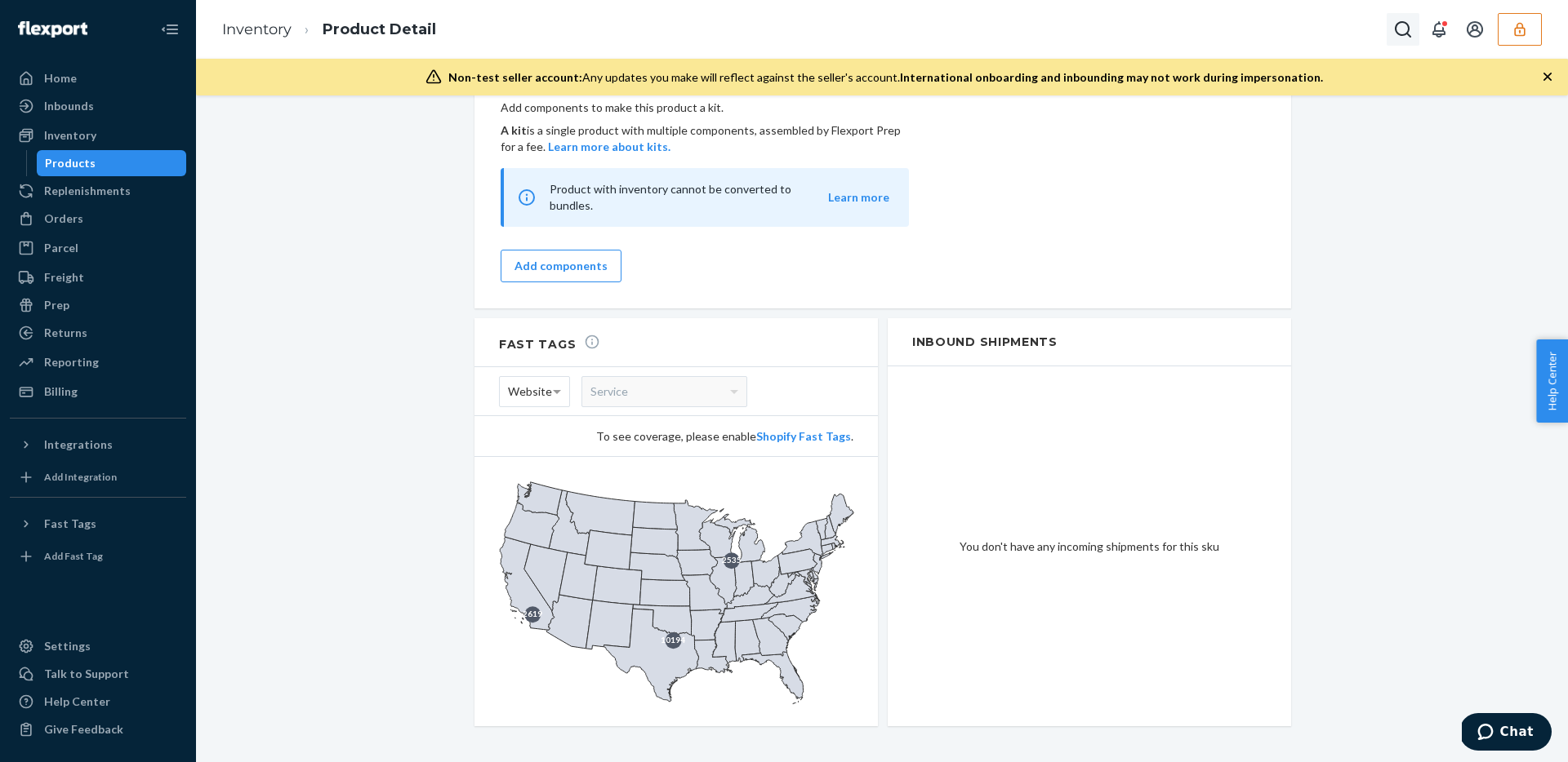
click at [1402, 32] on icon "Open Search Box" at bounding box center [1402, 29] width 19 height 19
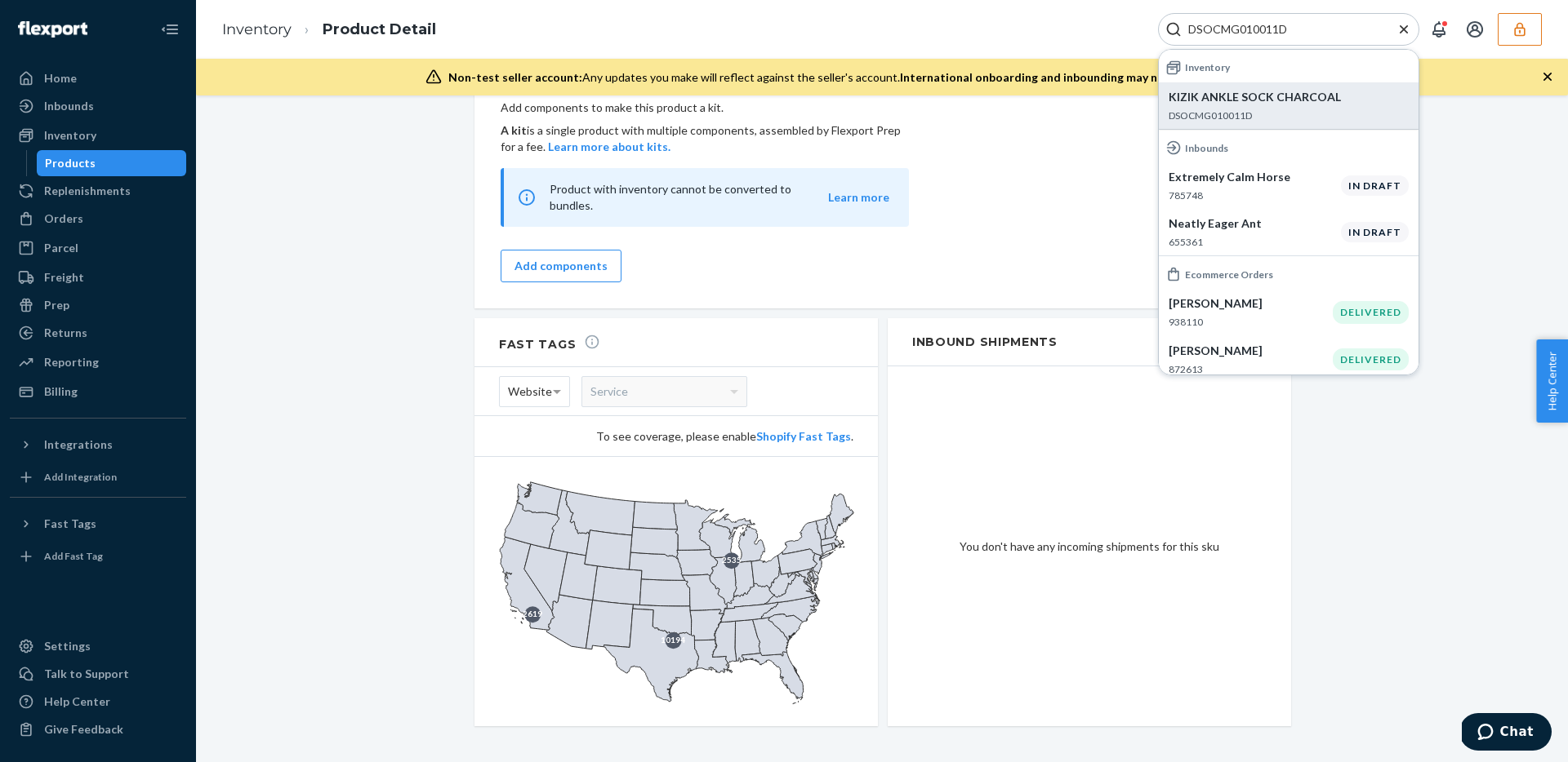
type input "DSOCMG010011D"
click at [1254, 121] on p "DSOCMG010011D" at bounding box center [1288, 115] width 240 height 14
click at [1284, 110] on p "DSOCMG010011D" at bounding box center [1288, 115] width 240 height 14
click at [1277, 87] on li "KIZIK ANKLE SOCK CHARCOAL DSOCMG010011D" at bounding box center [1288, 106] width 260 height 46
click at [1265, 102] on p "KIZIK ANKLE SOCK CHARCOAL" at bounding box center [1288, 96] width 240 height 16
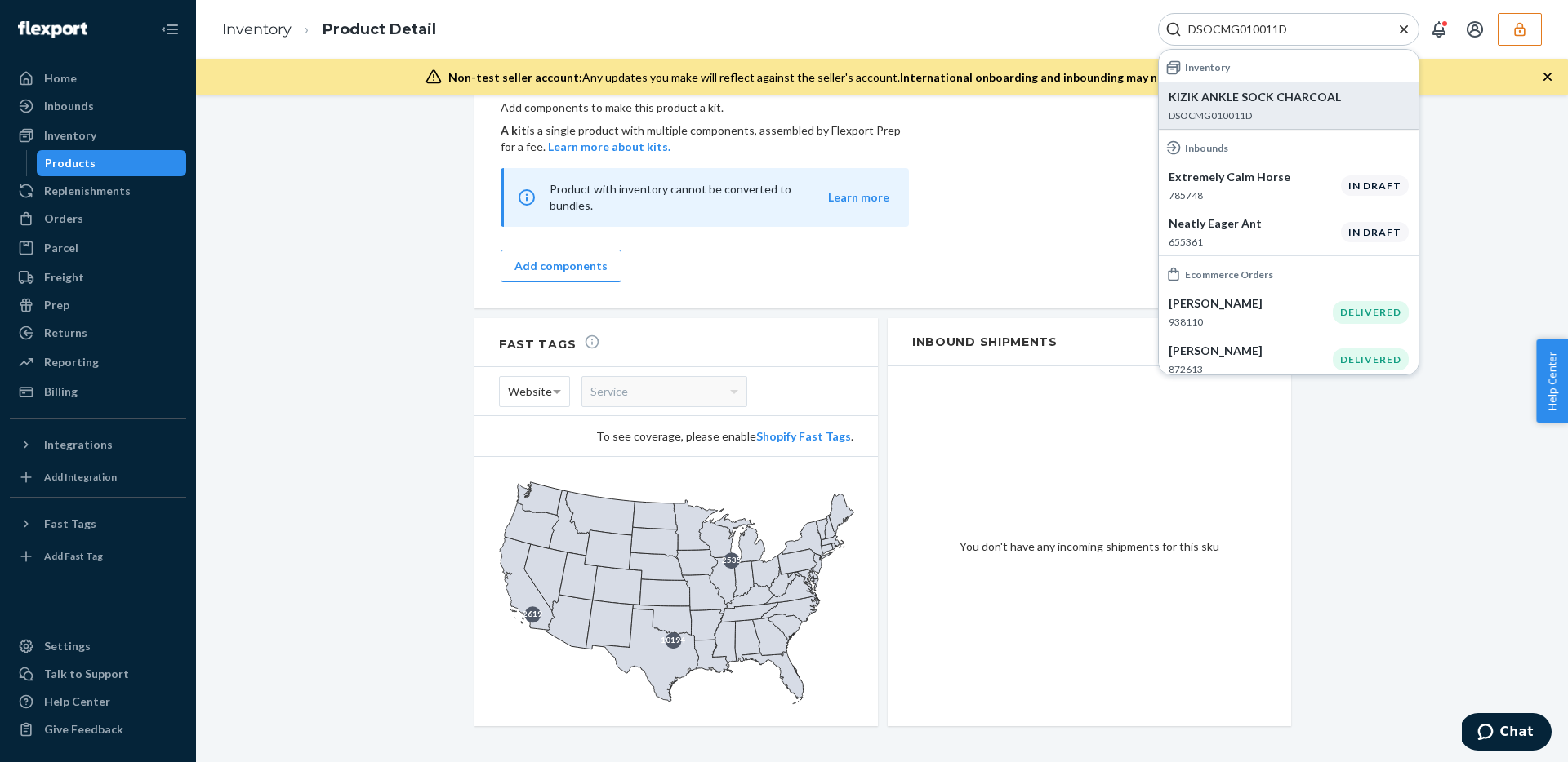
click at [1303, 103] on p "KIZIK ANKLE SOCK CHARCOAL" at bounding box center [1288, 96] width 240 height 16
click at [1407, 27] on icon "Close Search" at bounding box center [1403, 29] width 16 height 16
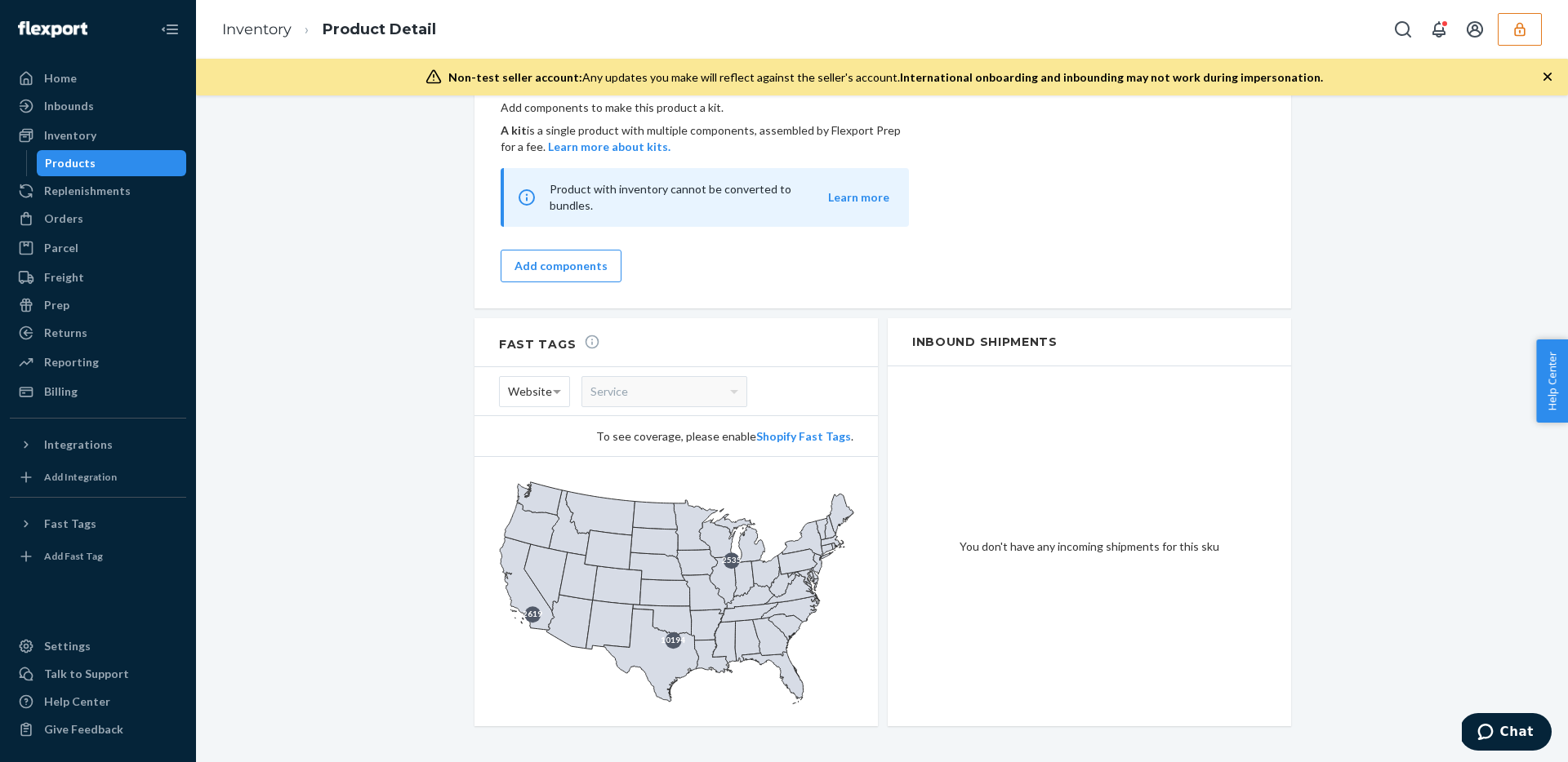
click at [146, 156] on div "Products" at bounding box center [112, 163] width 147 height 23
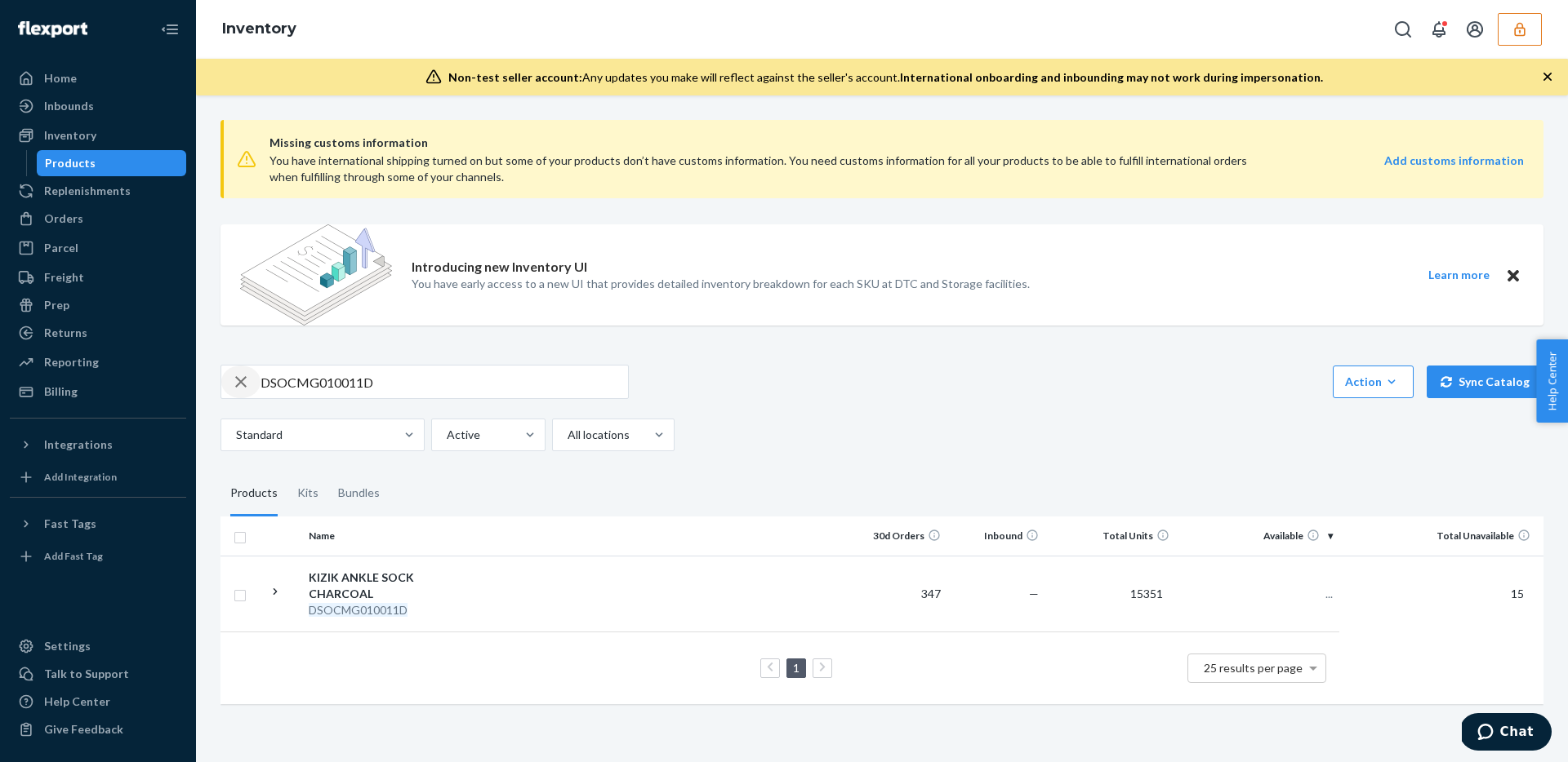
click at [239, 374] on icon "button" at bounding box center [240, 382] width 19 height 33
click at [938, 373] on div "Action Create product Create kit or bundle Bulk create products Bulk update pro…" at bounding box center [882, 382] width 1323 height 35
click at [882, 411] on div "Action Create product Create kit or bundle Bulk create products Bulk update pro…" at bounding box center [882, 408] width 1323 height 86
click at [1518, 274] on icon "Close" at bounding box center [1513, 275] width 12 height 19
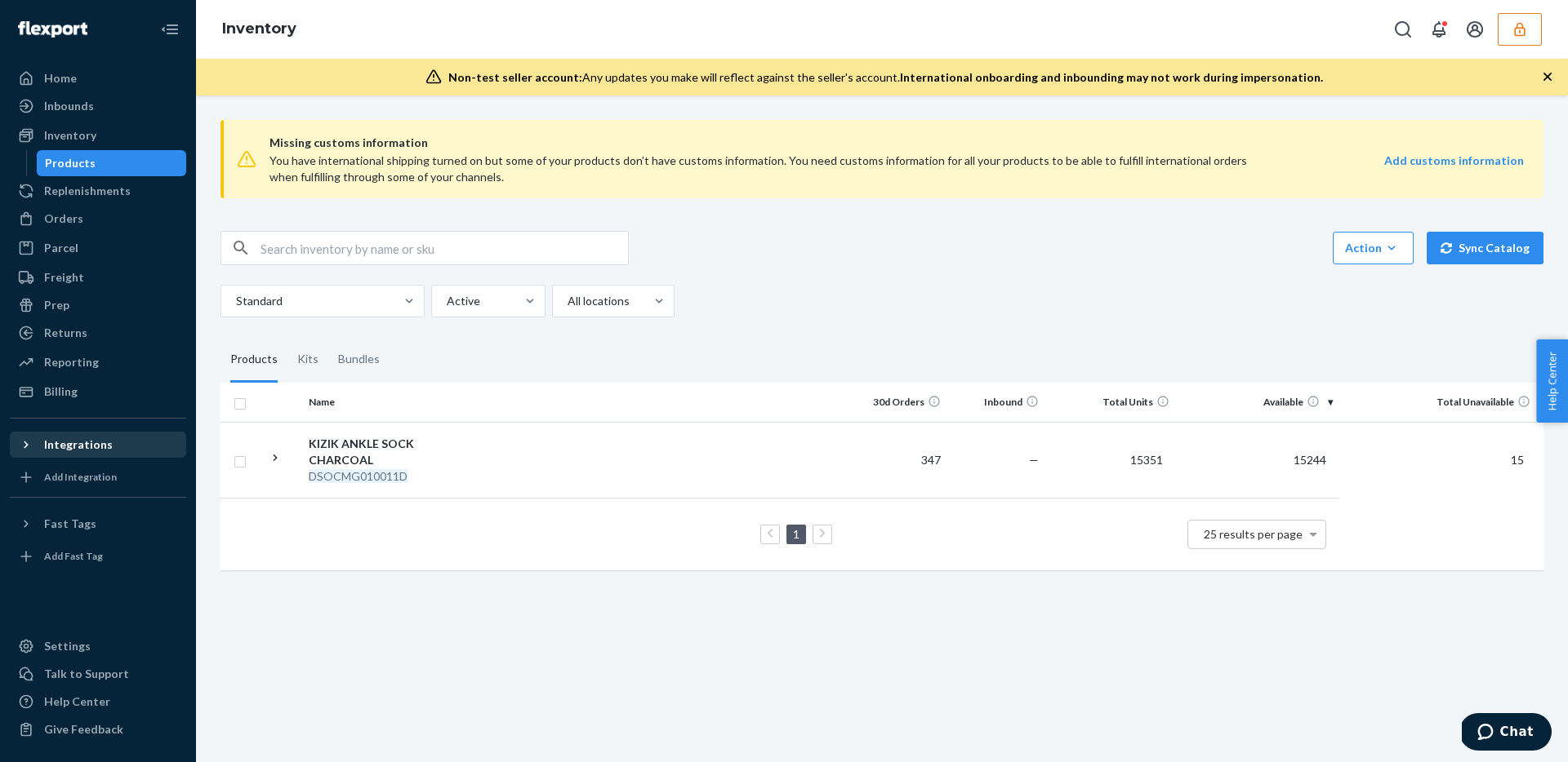
click at [89, 442] on div "Integrations" at bounding box center [78, 444] width 68 height 16
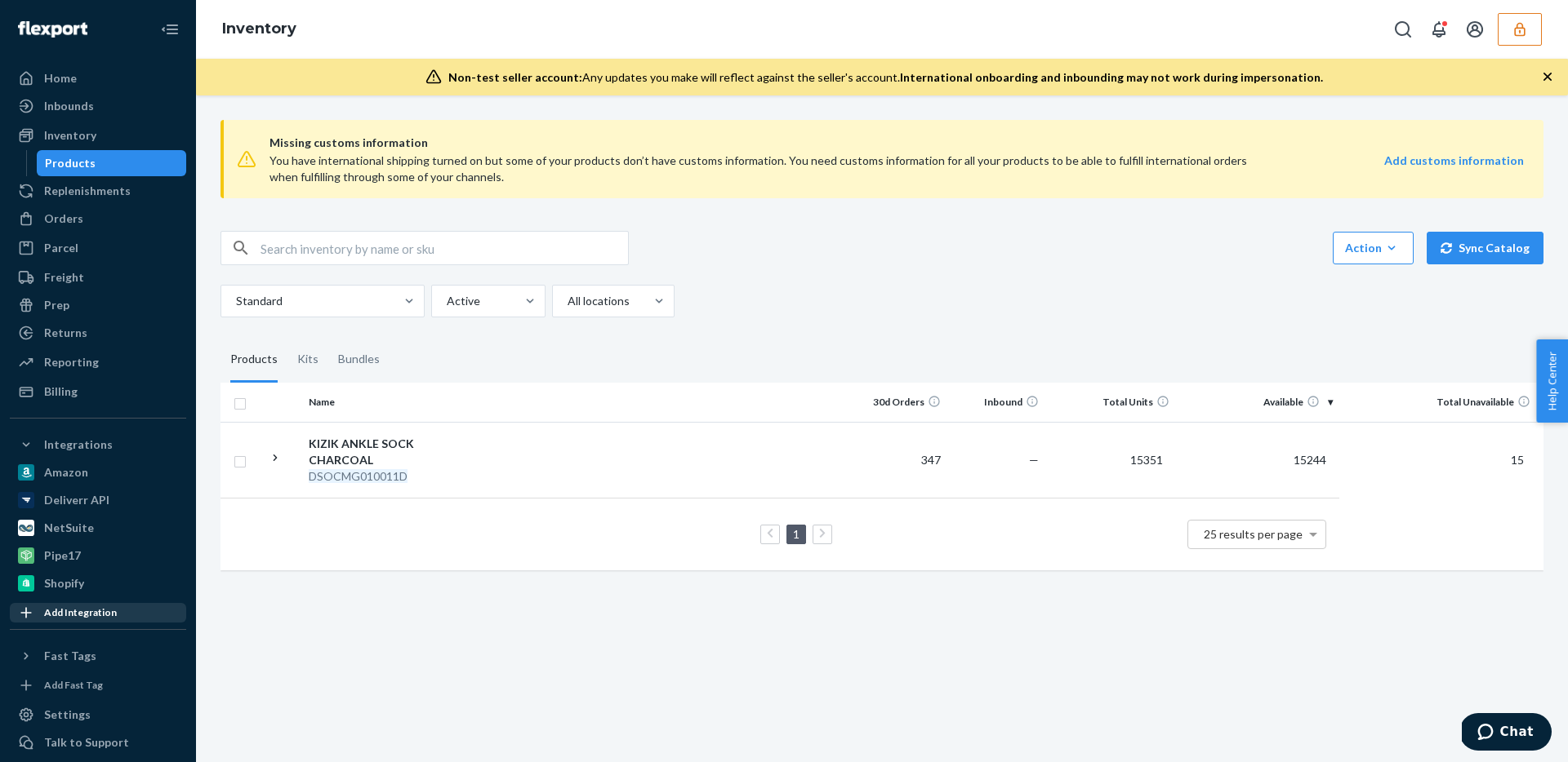
click at [22, 613] on icon at bounding box center [25, 612] width 16 height 16
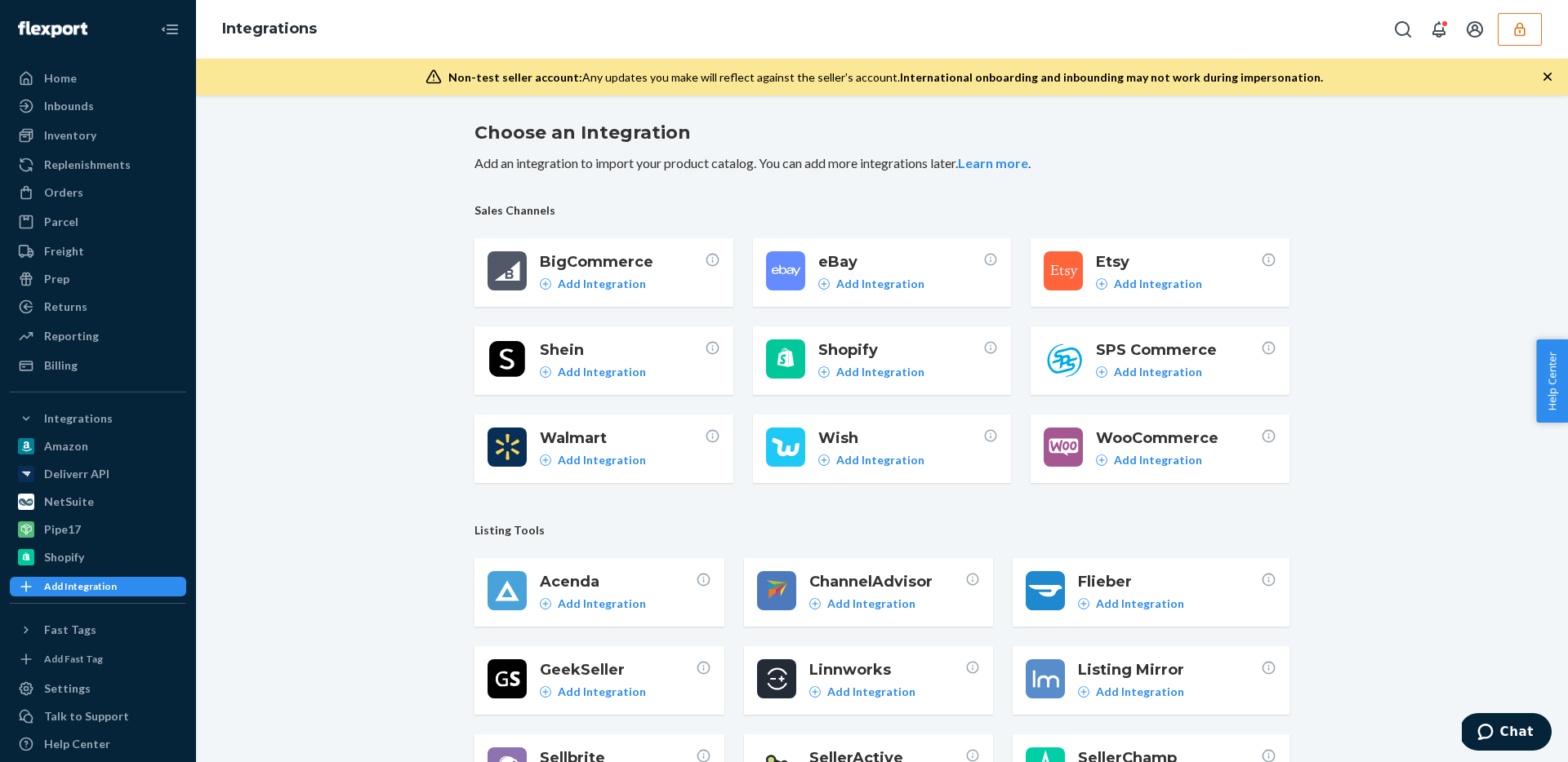
click at [650, 370] on footer "Add Integration" at bounding box center [629, 373] width 180 height 18
click at [30, 419] on icon at bounding box center [25, 418] width 16 height 16
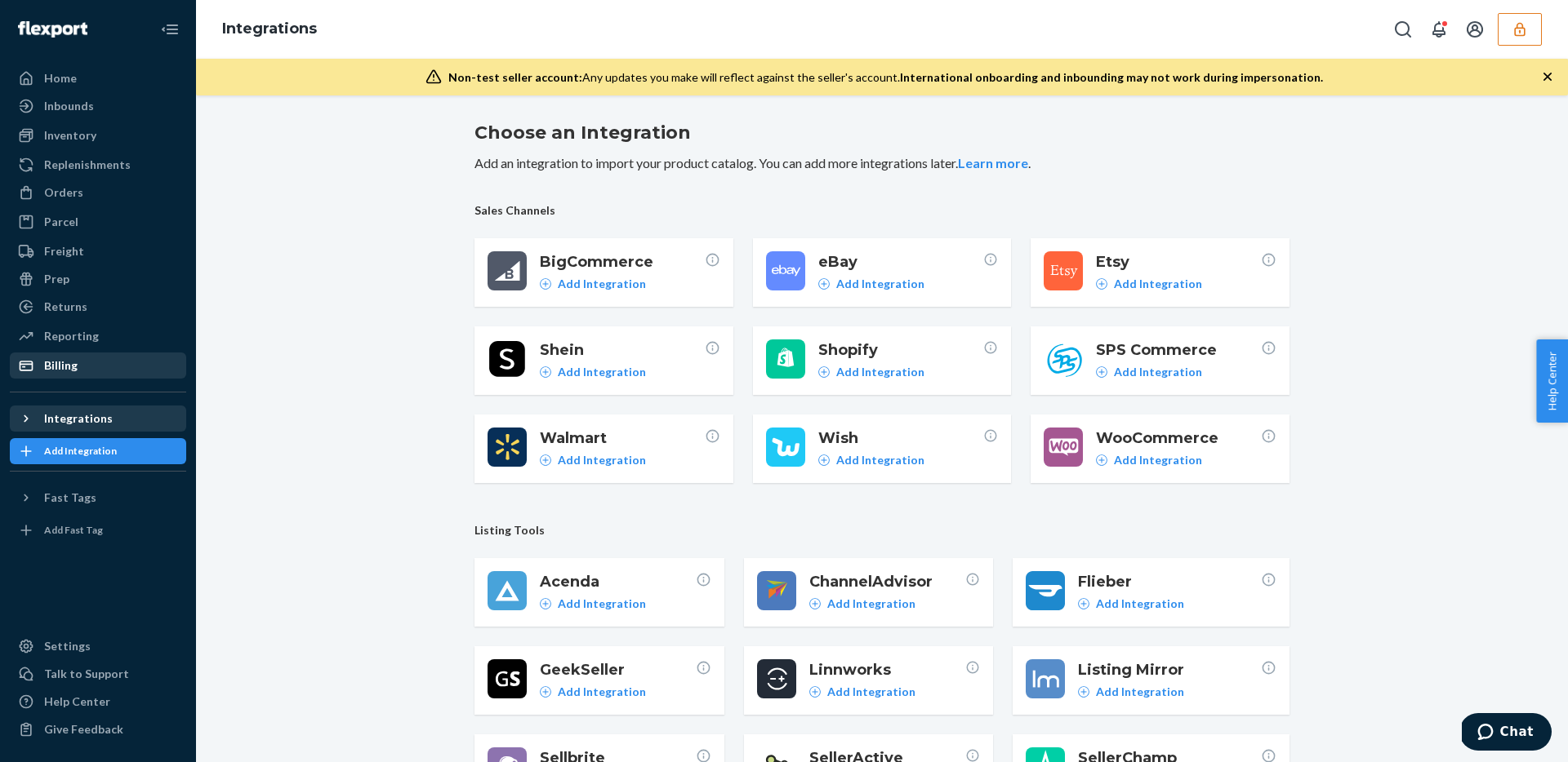
click at [71, 360] on div "Billing" at bounding box center [61, 365] width 34 height 16
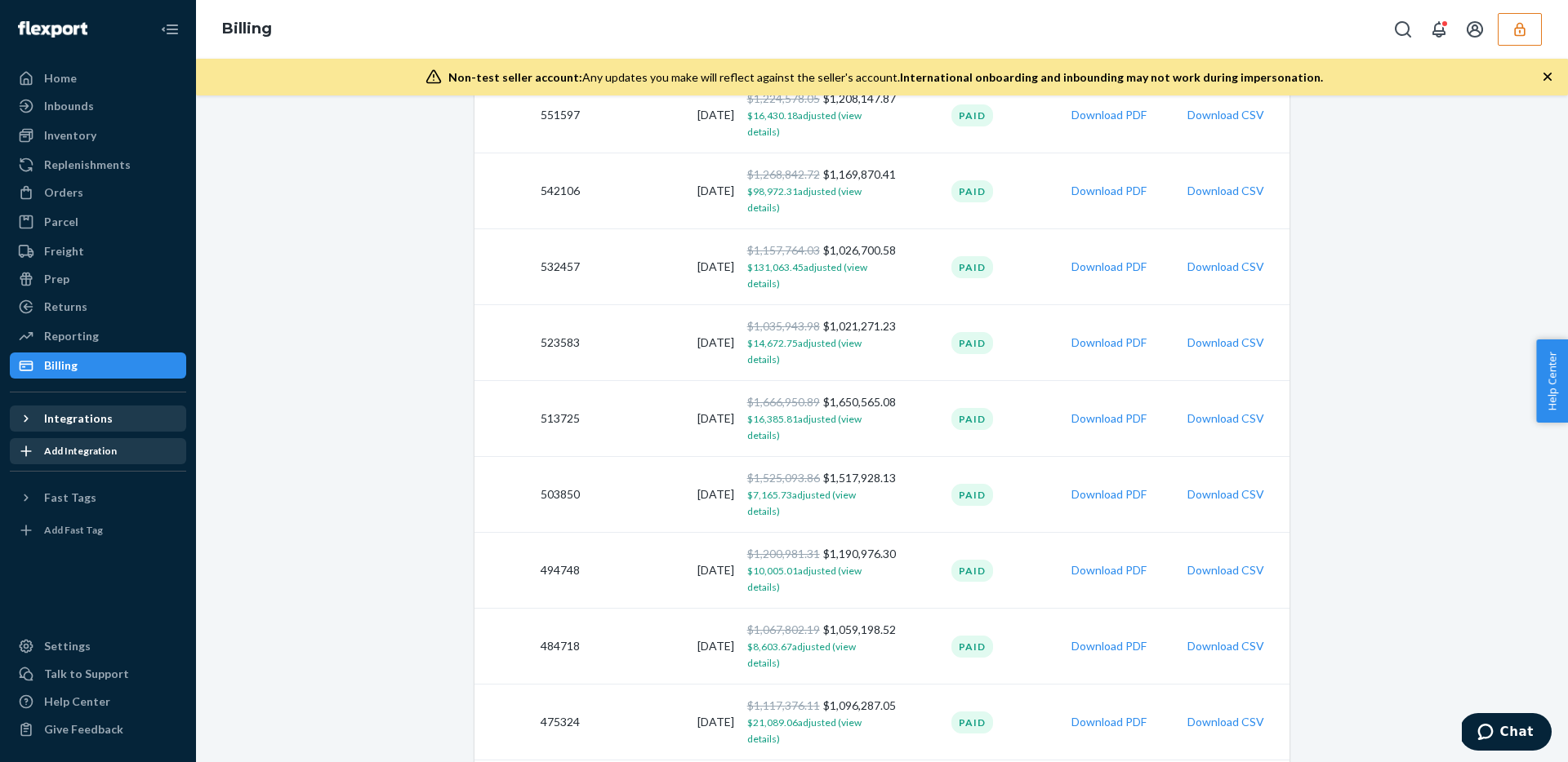
scroll to position [1564, 0]
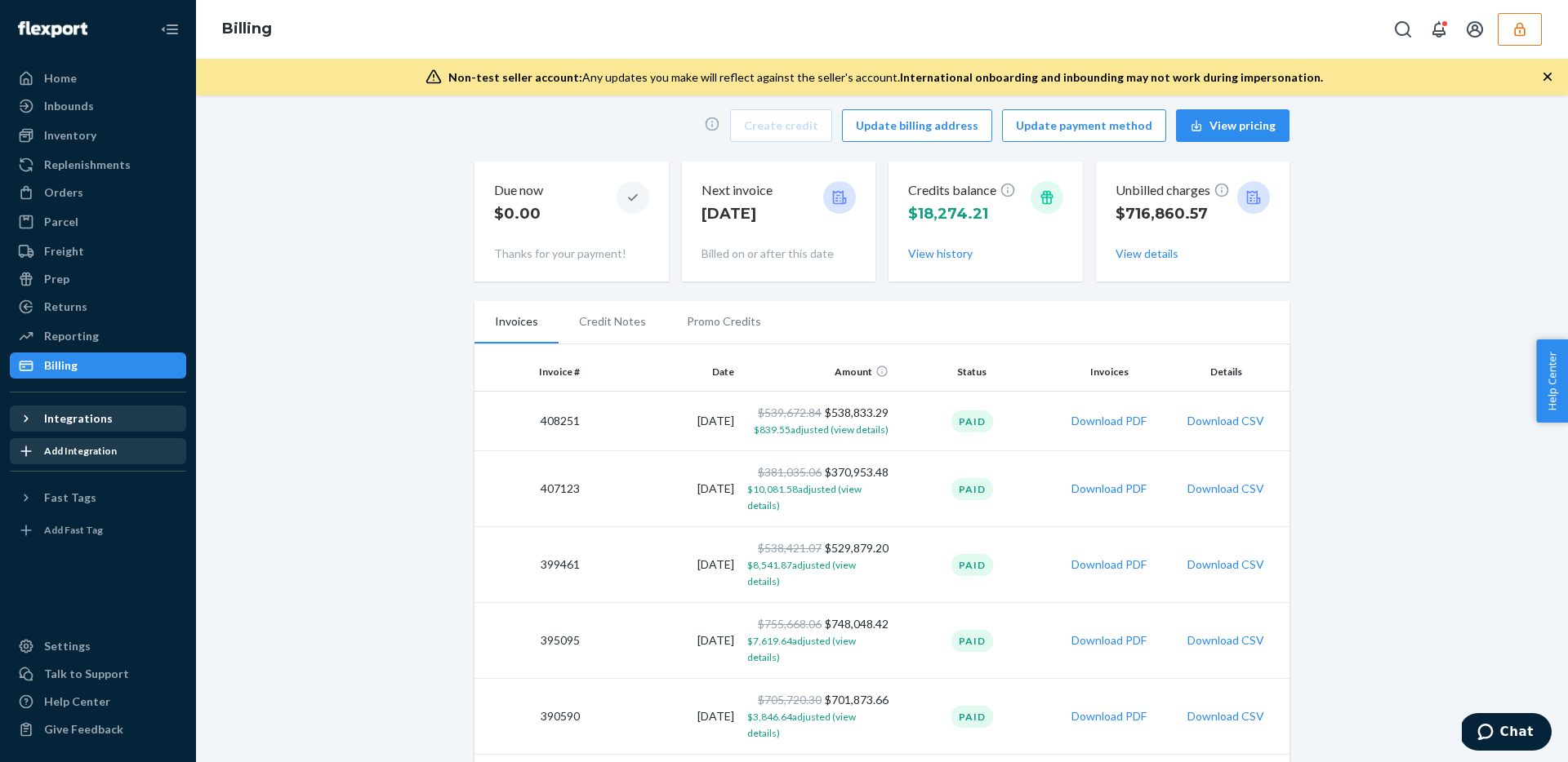
scroll to position [0, 0]
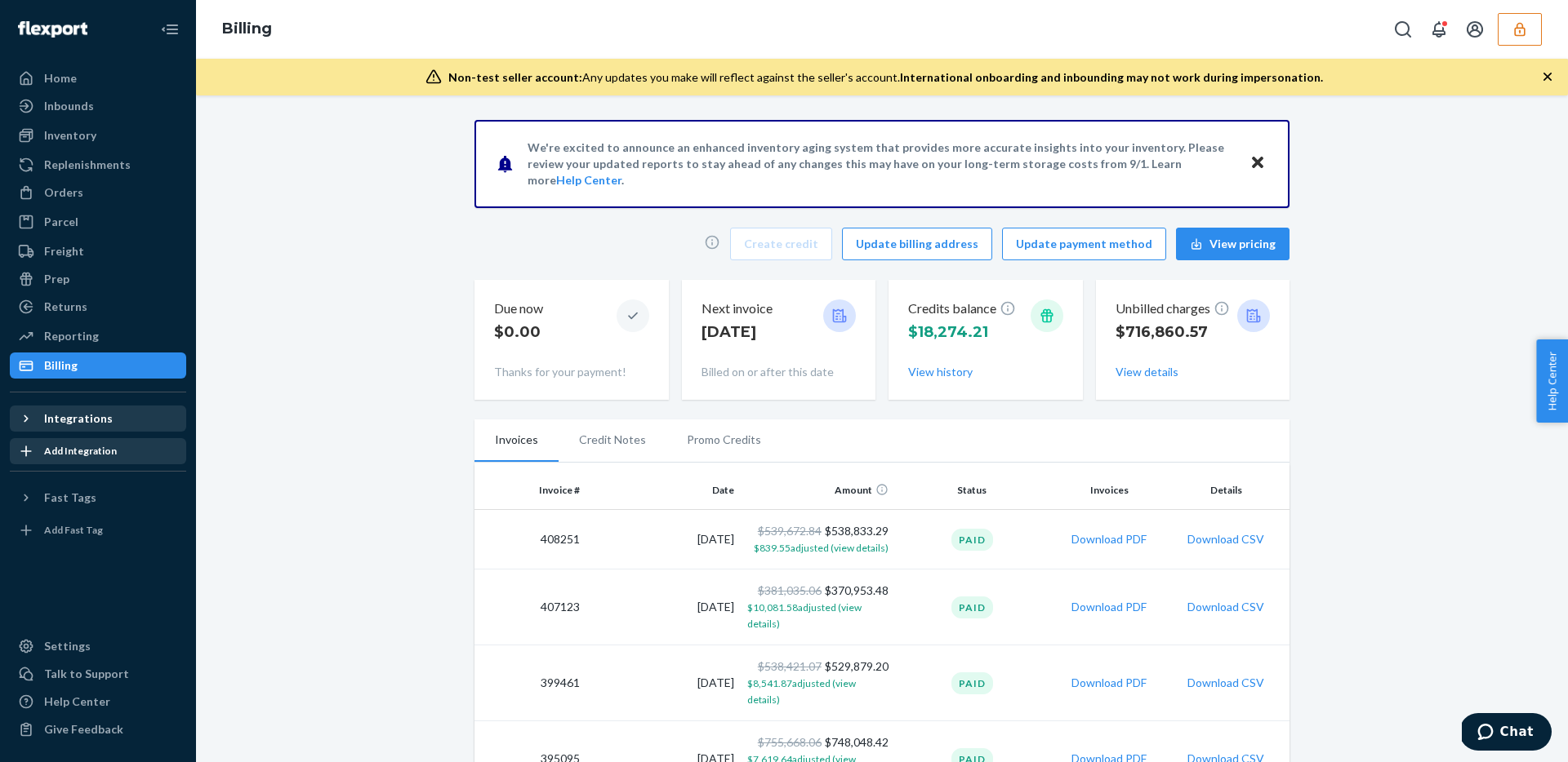
click at [862, 526] on td "$539,672.84 $538,833.29 $839.55 adjusted (view details)" at bounding box center [817, 540] width 155 height 60
click at [78, 274] on div "Prep" at bounding box center [98, 279] width 173 height 23
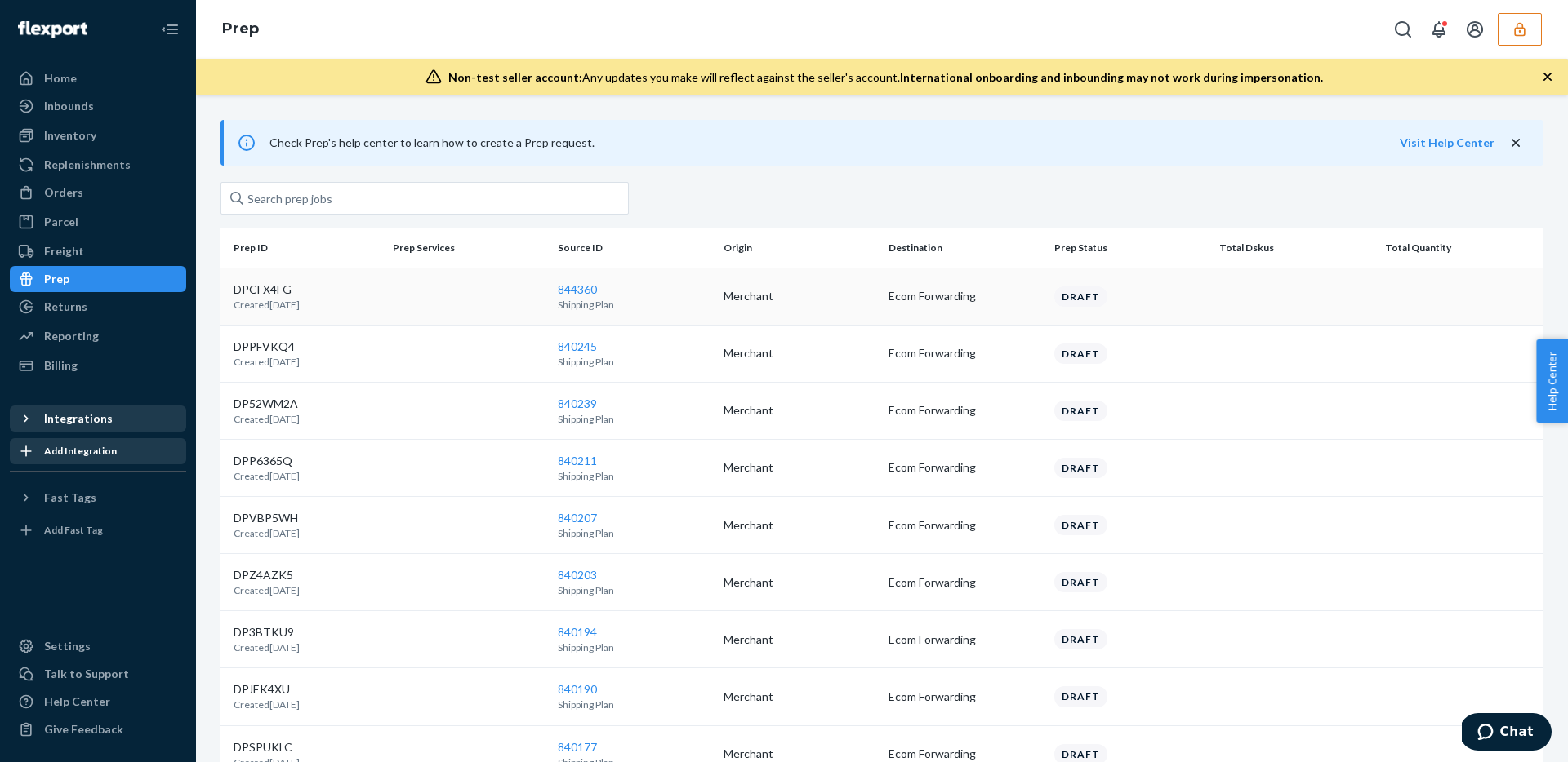
click at [405, 302] on td at bounding box center [469, 297] width 166 height 57
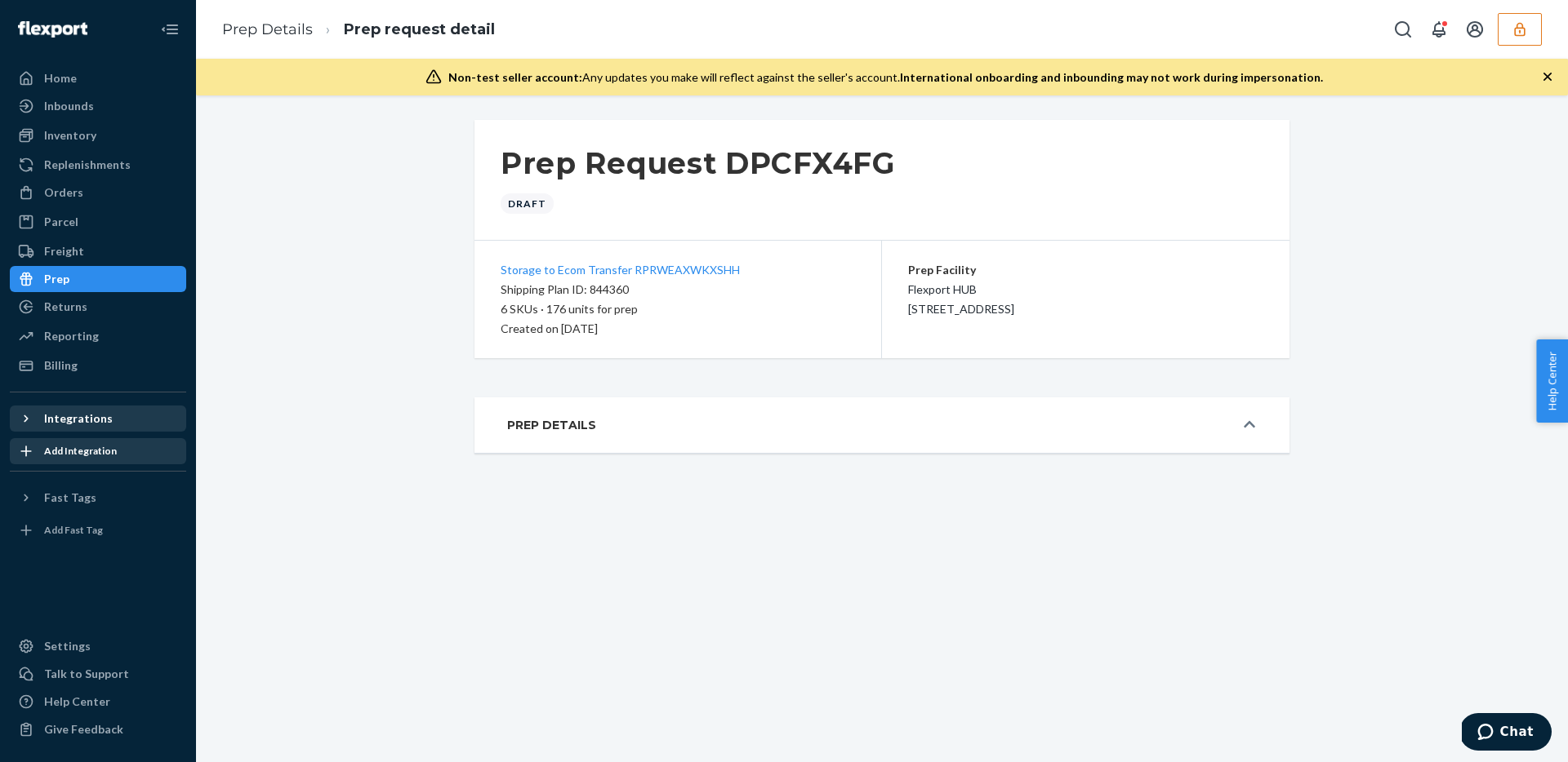
click at [611, 441] on button "Prep Details" at bounding box center [882, 425] width 815 height 56
click at [1251, 423] on icon at bounding box center [1249, 424] width 12 height 7
click at [905, 444] on button "Prep Details" at bounding box center [882, 425] width 815 height 56
click at [120, 290] on div "Prep" at bounding box center [98, 279] width 173 height 23
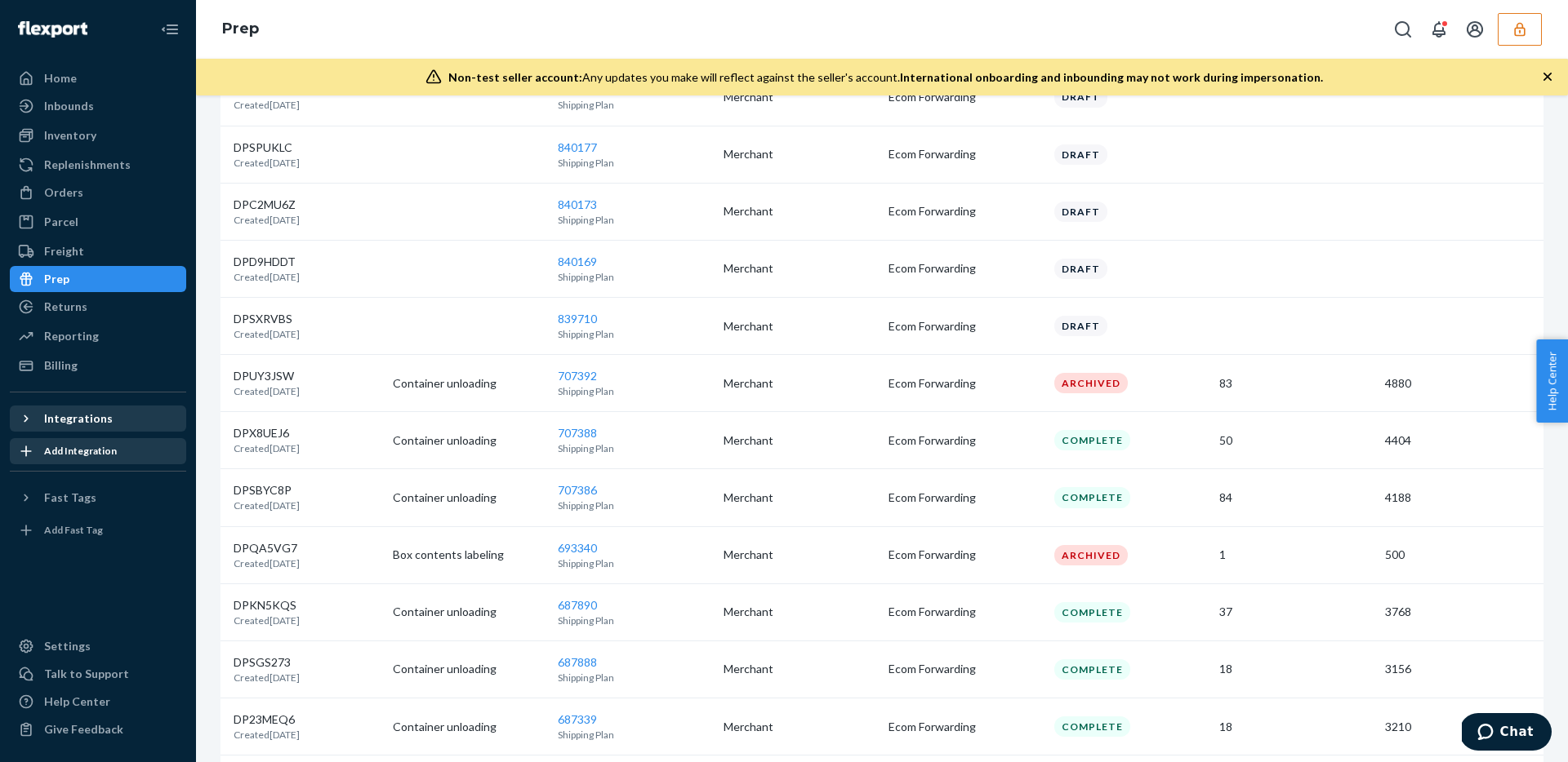
scroll to position [612, 0]
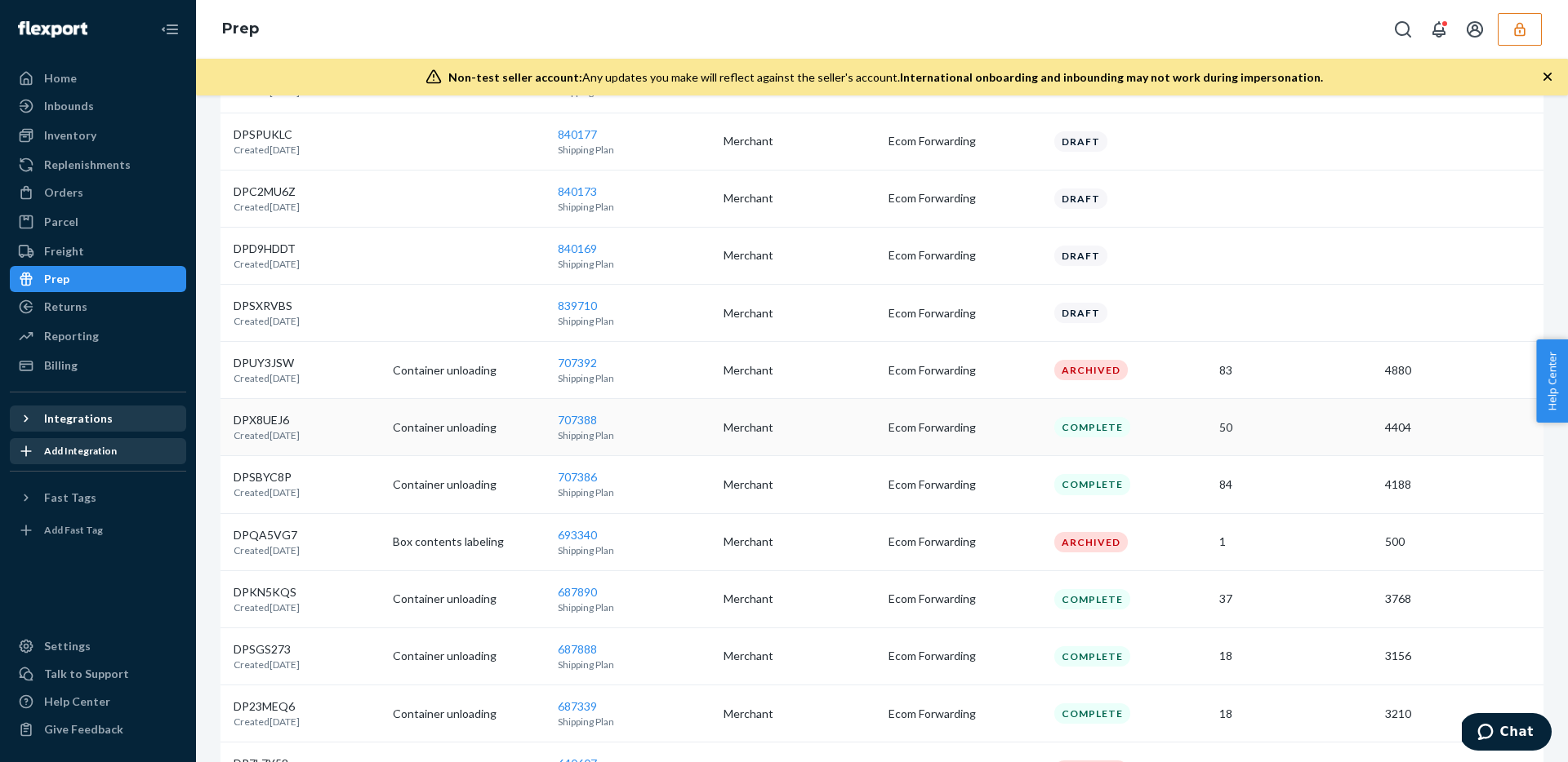
click at [788, 423] on p "Merchant" at bounding box center [800, 427] width 153 height 16
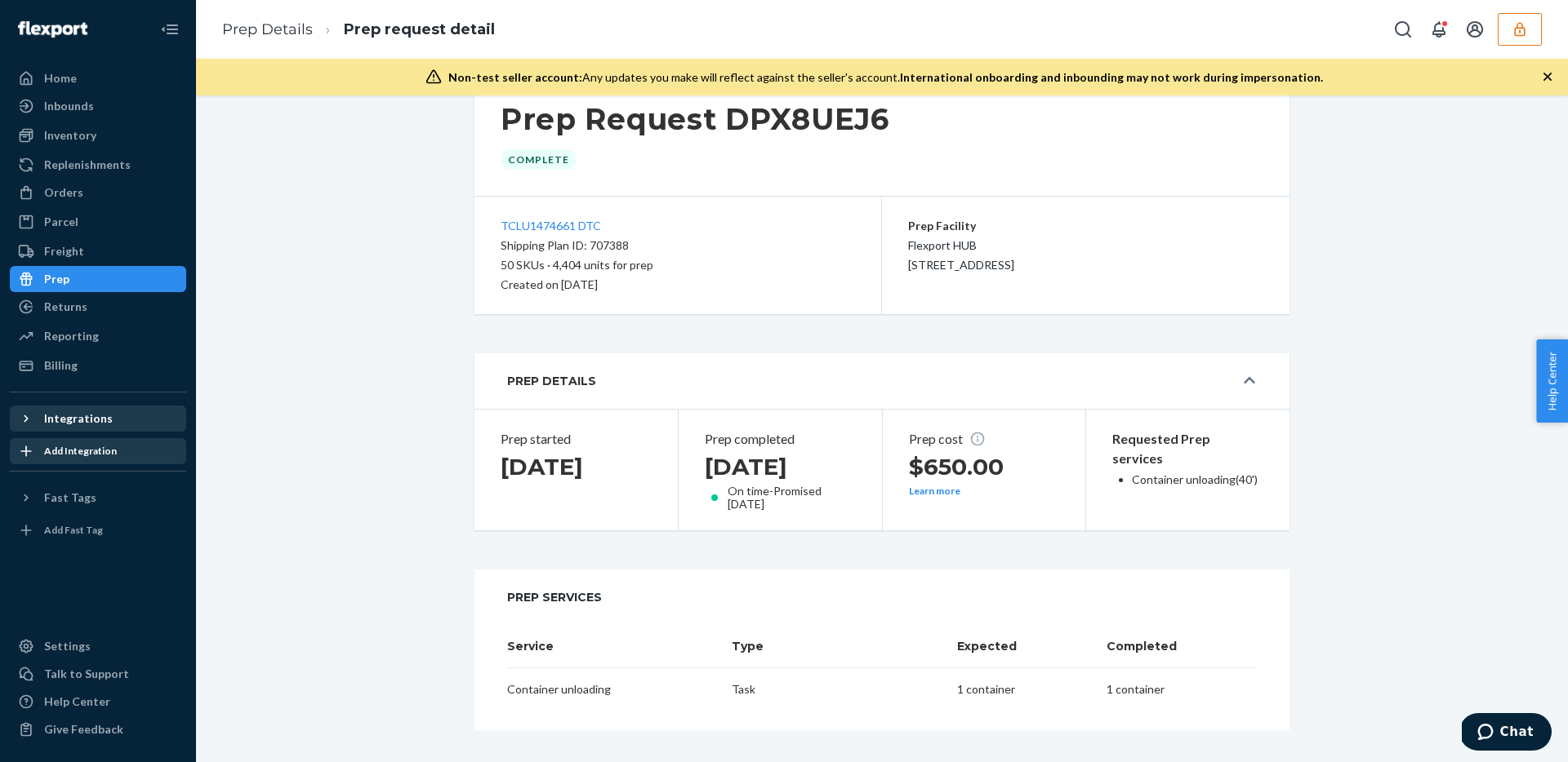
scroll to position [46, 0]
click at [112, 283] on div "Prep" at bounding box center [98, 279] width 173 height 23
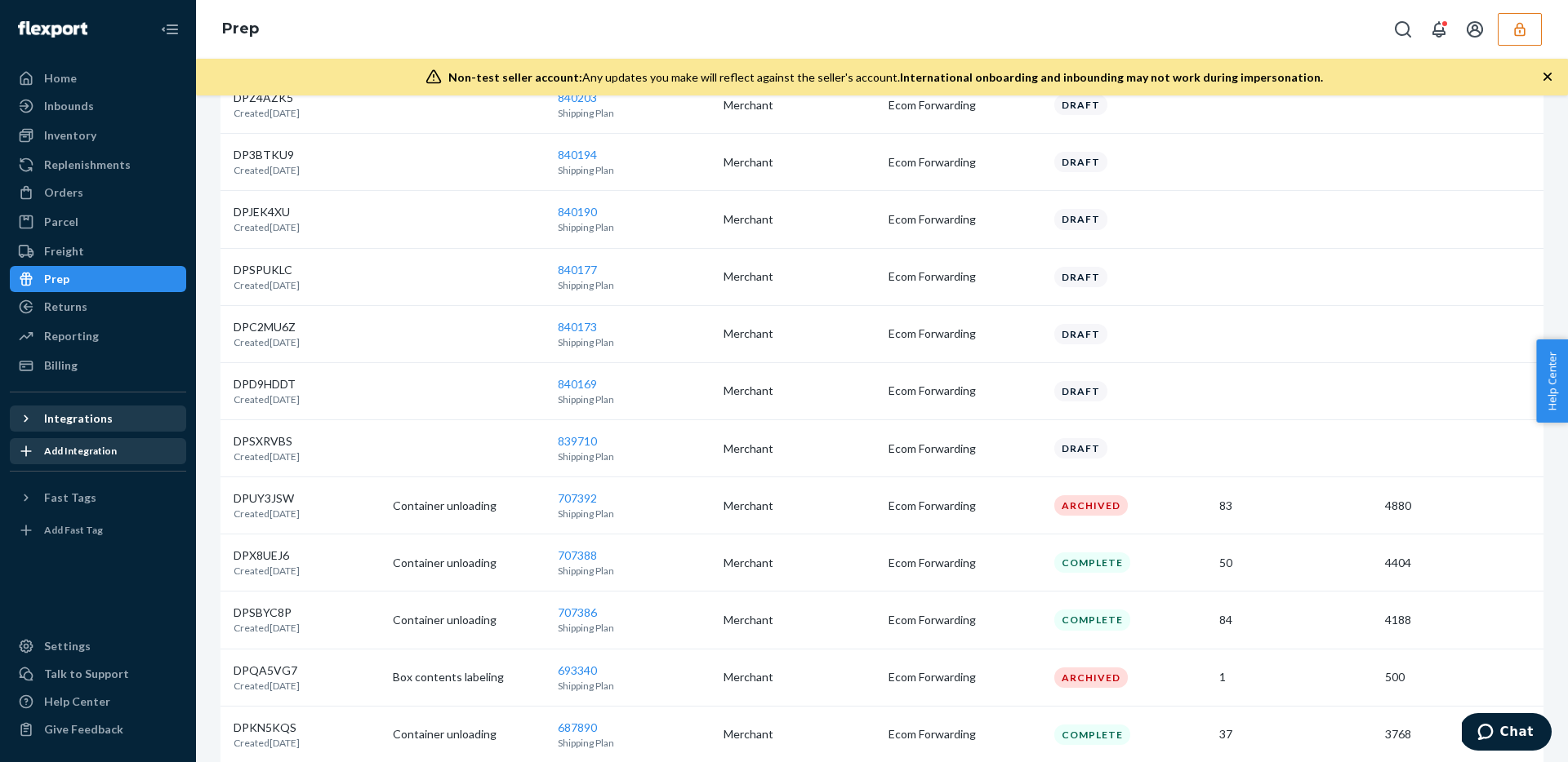
scroll to position [480, 0]
click at [83, 157] on div "Replenishments" at bounding box center [87, 164] width 86 height 16
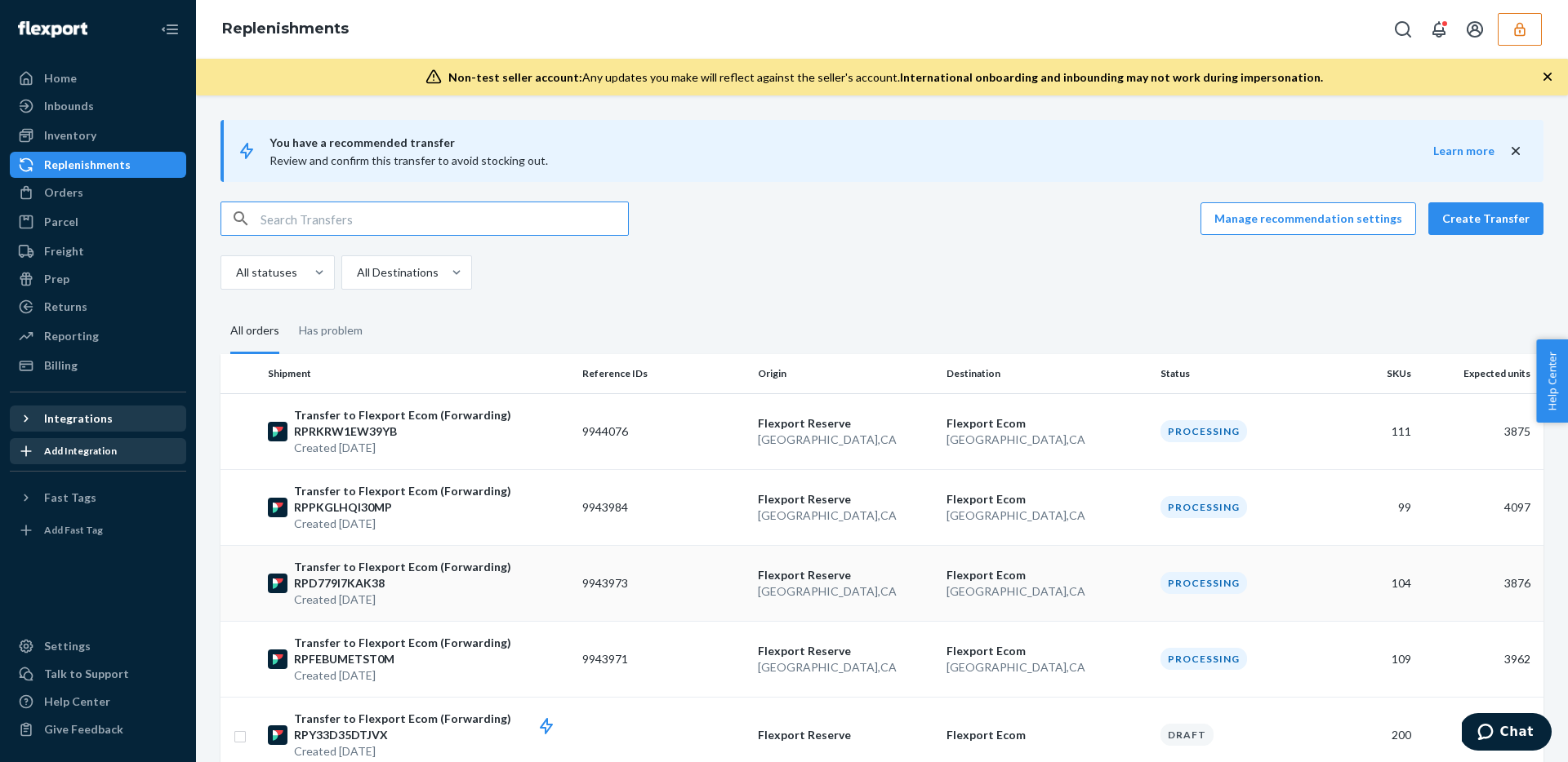
scroll to position [11, 0]
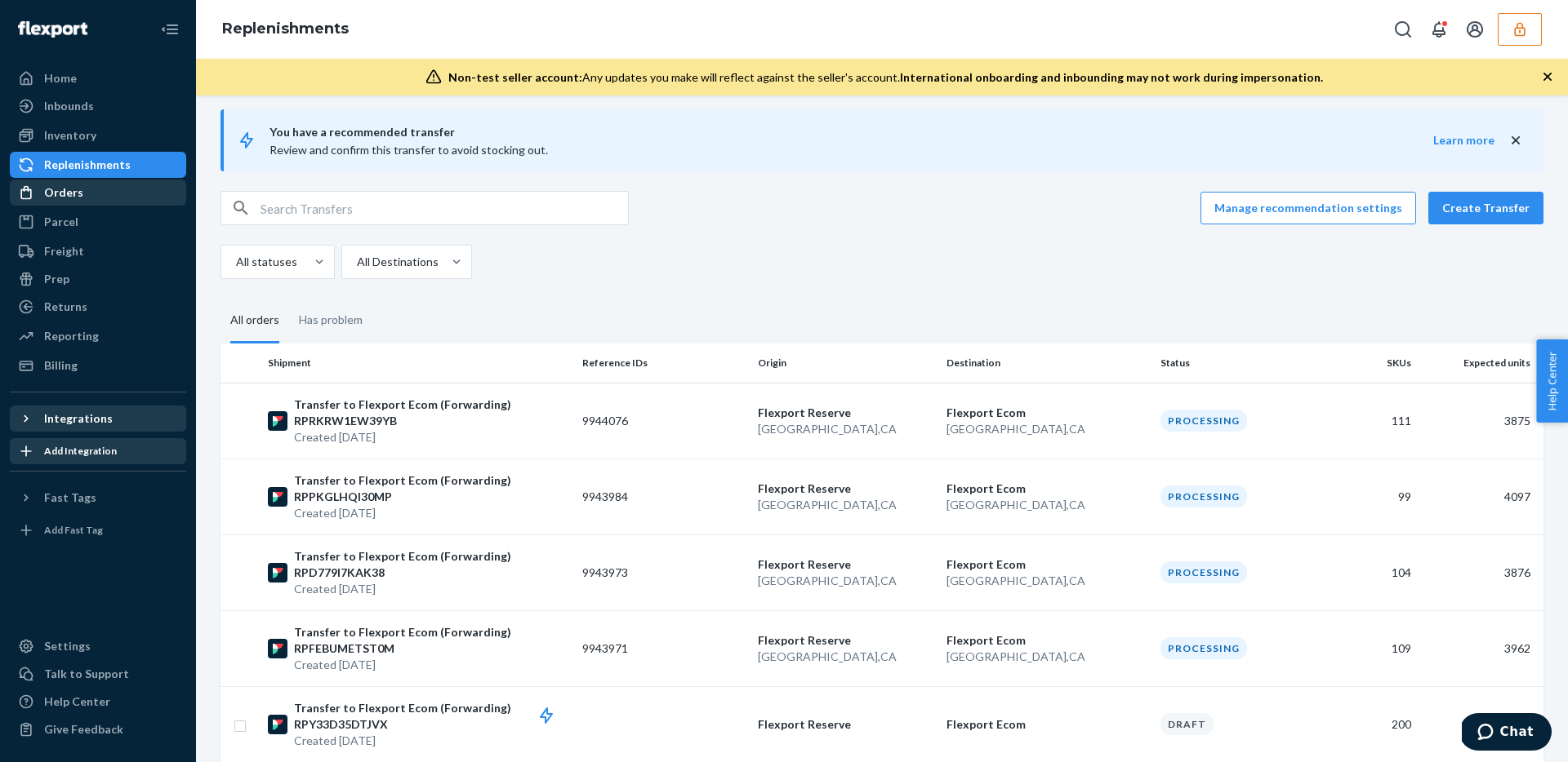
click at [82, 191] on div "Orders" at bounding box center [98, 192] width 173 height 23
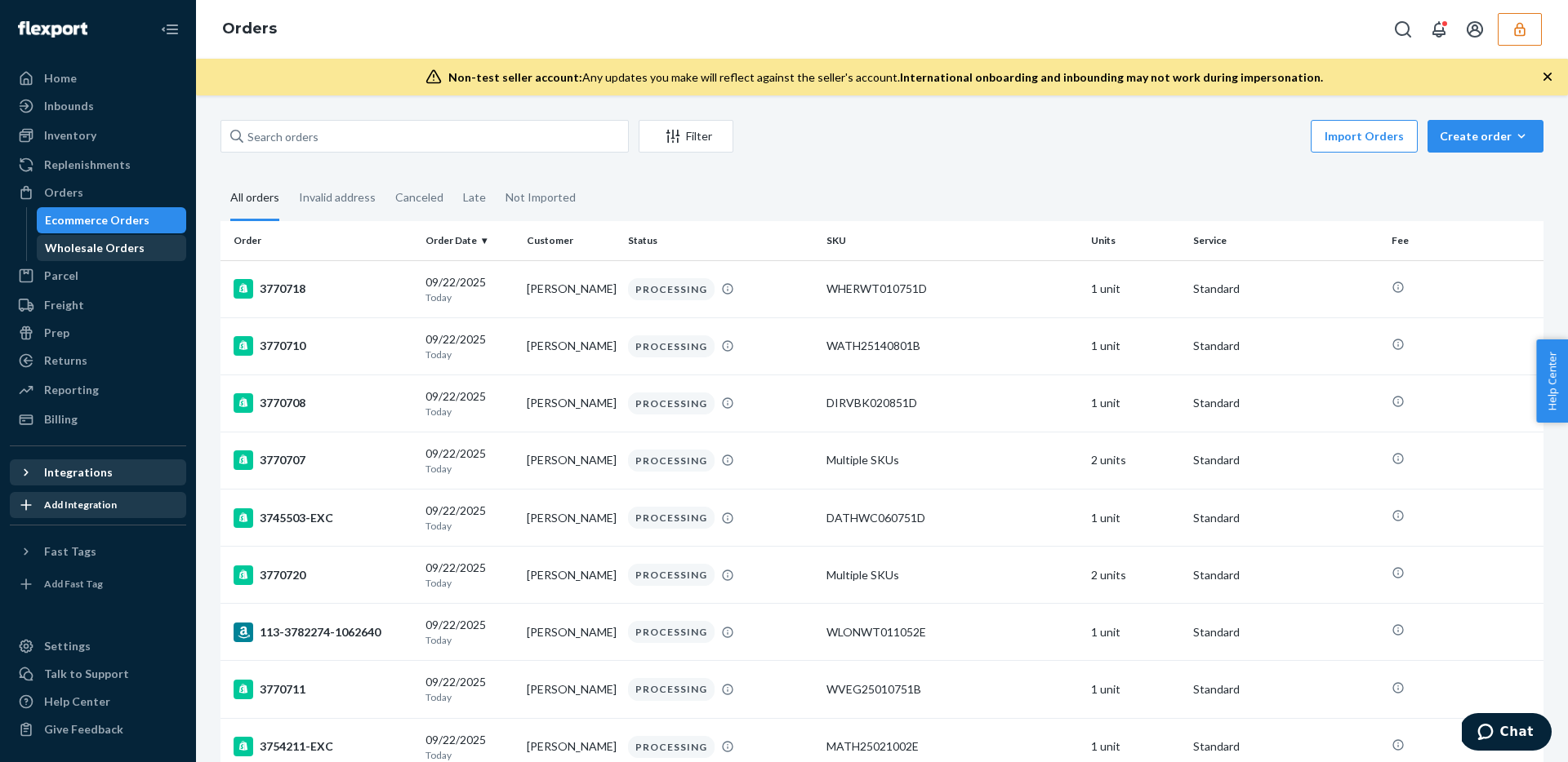
click at [130, 245] on div "Wholesale Orders" at bounding box center [95, 248] width 100 height 16
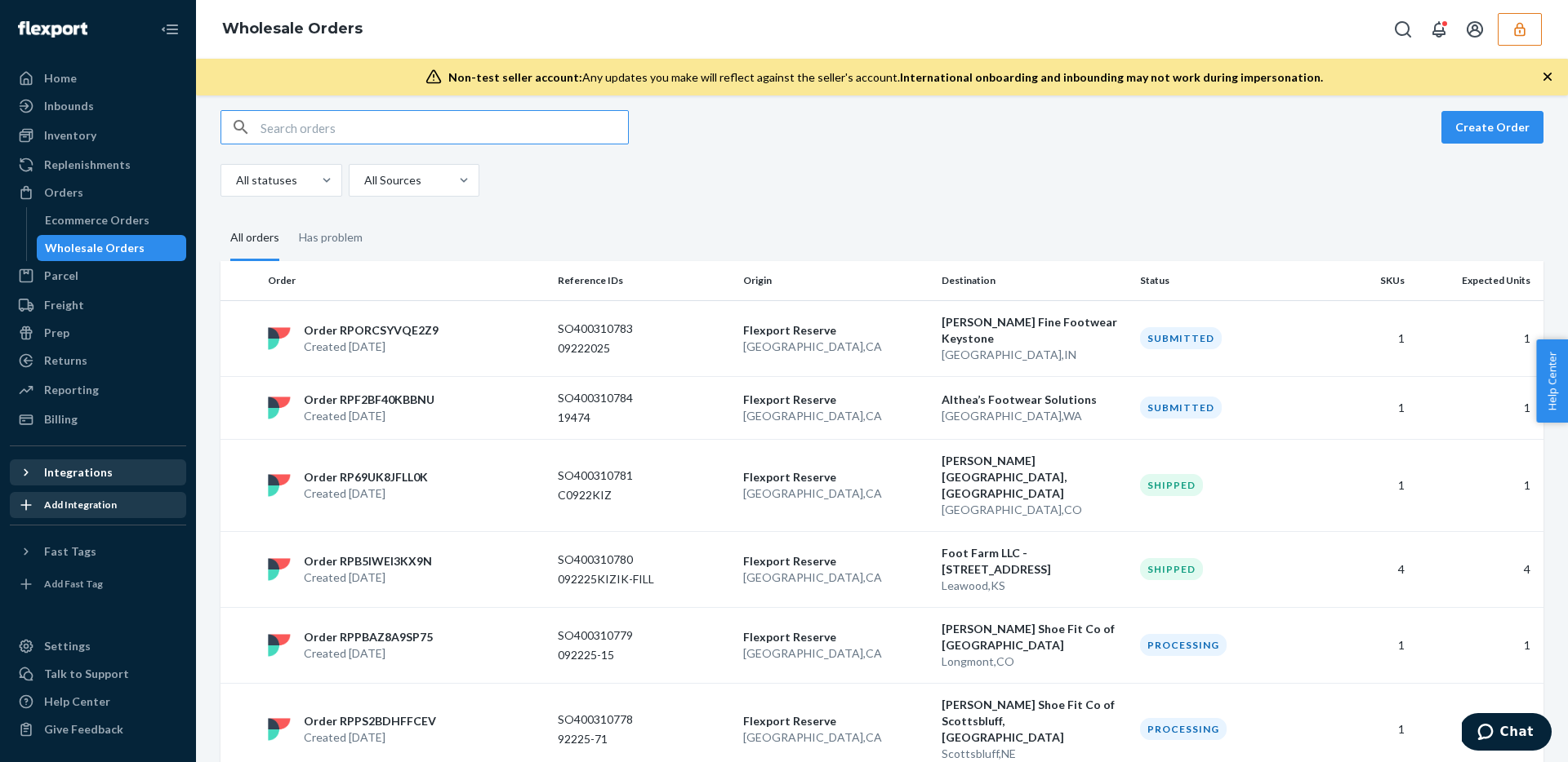
scroll to position [14, 0]
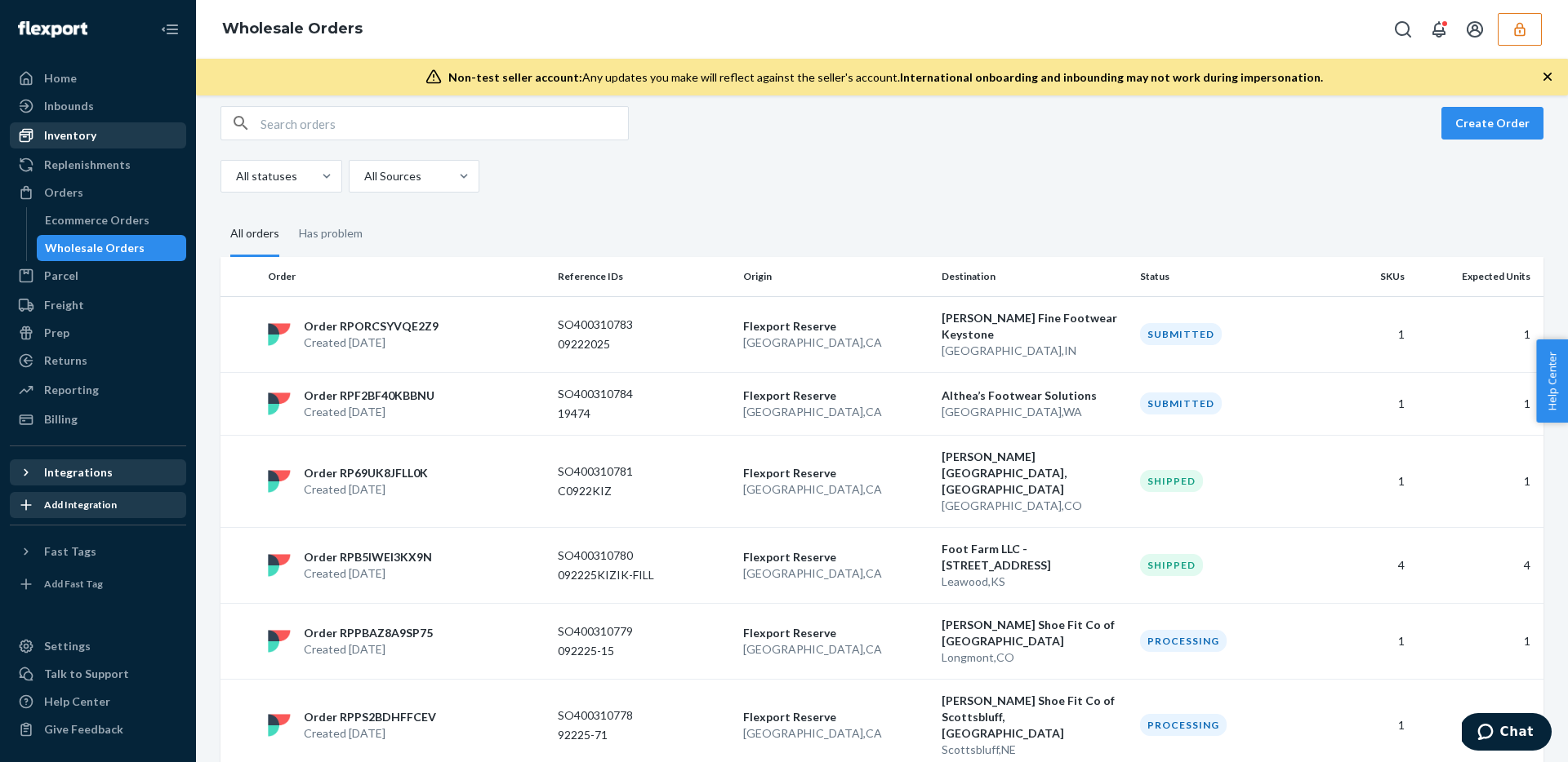
click at [69, 125] on div "Inventory" at bounding box center [98, 135] width 173 height 23
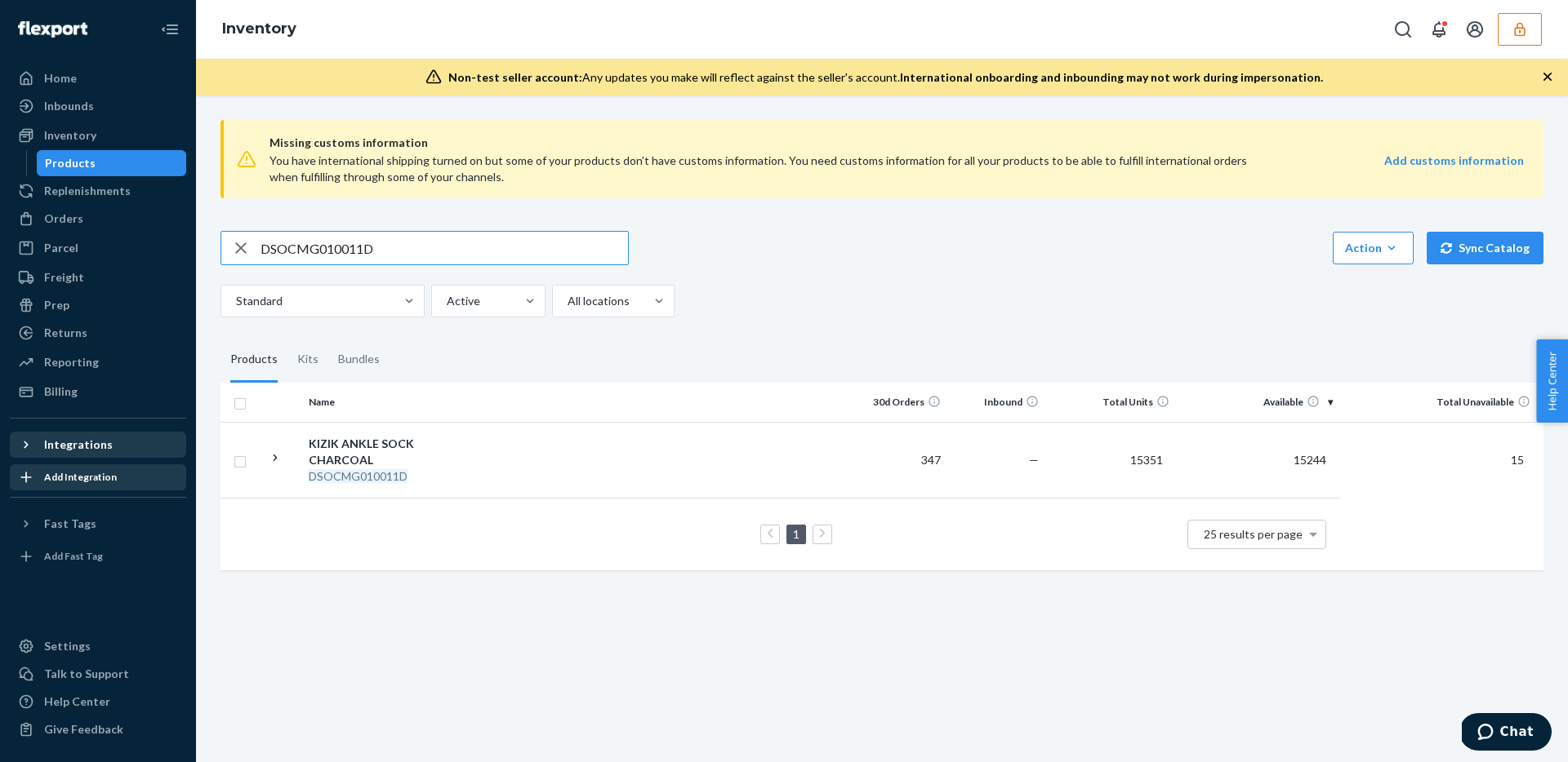
click at [239, 248] on icon "button" at bounding box center [240, 248] width 19 height 33
click at [388, 469] on em "DSOCMG010011D" at bounding box center [358, 476] width 99 height 14
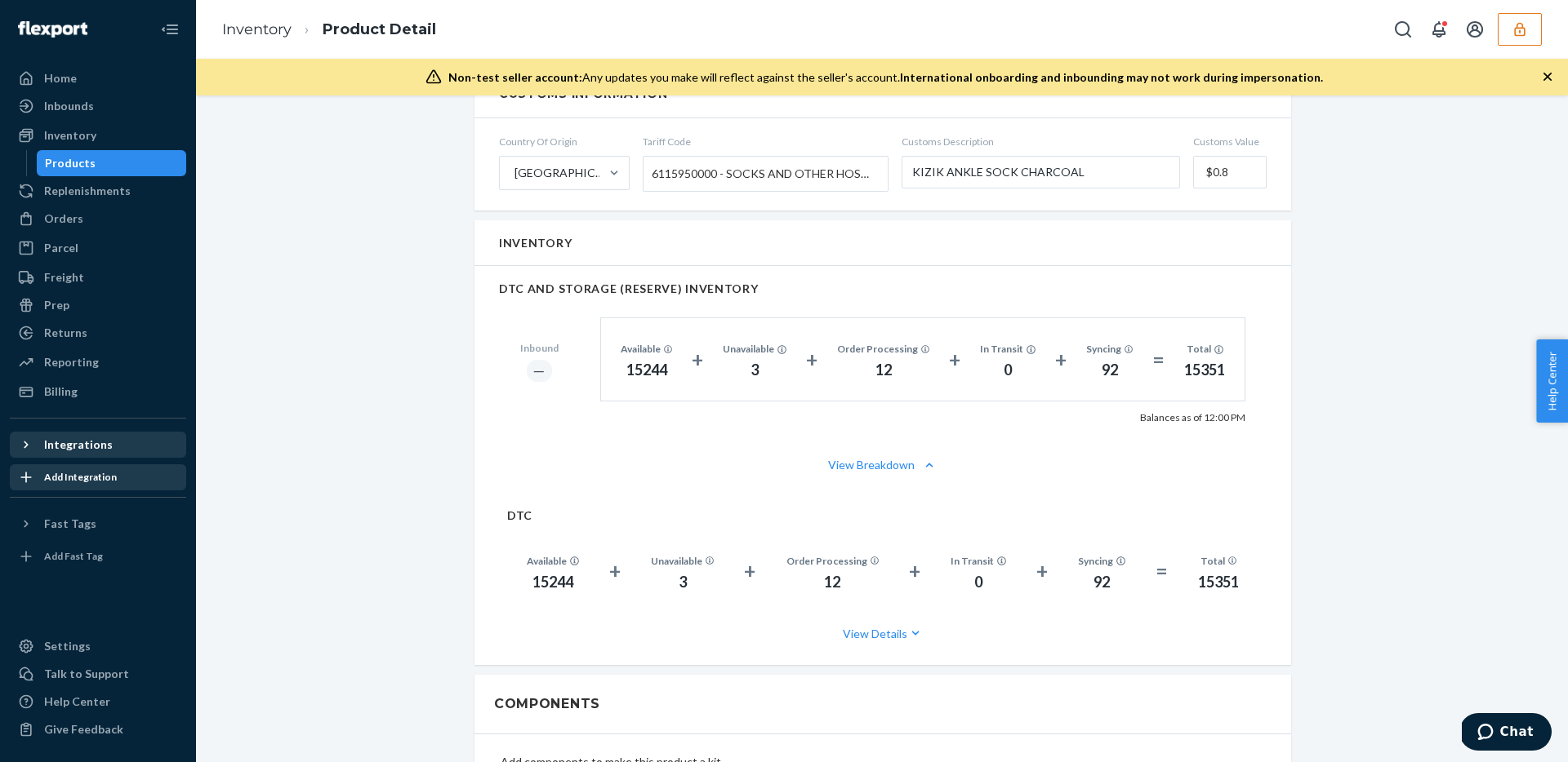
scroll to position [809, 0]
click at [888, 460] on button "View Breakdown" at bounding box center [882, 460] width 768 height 16
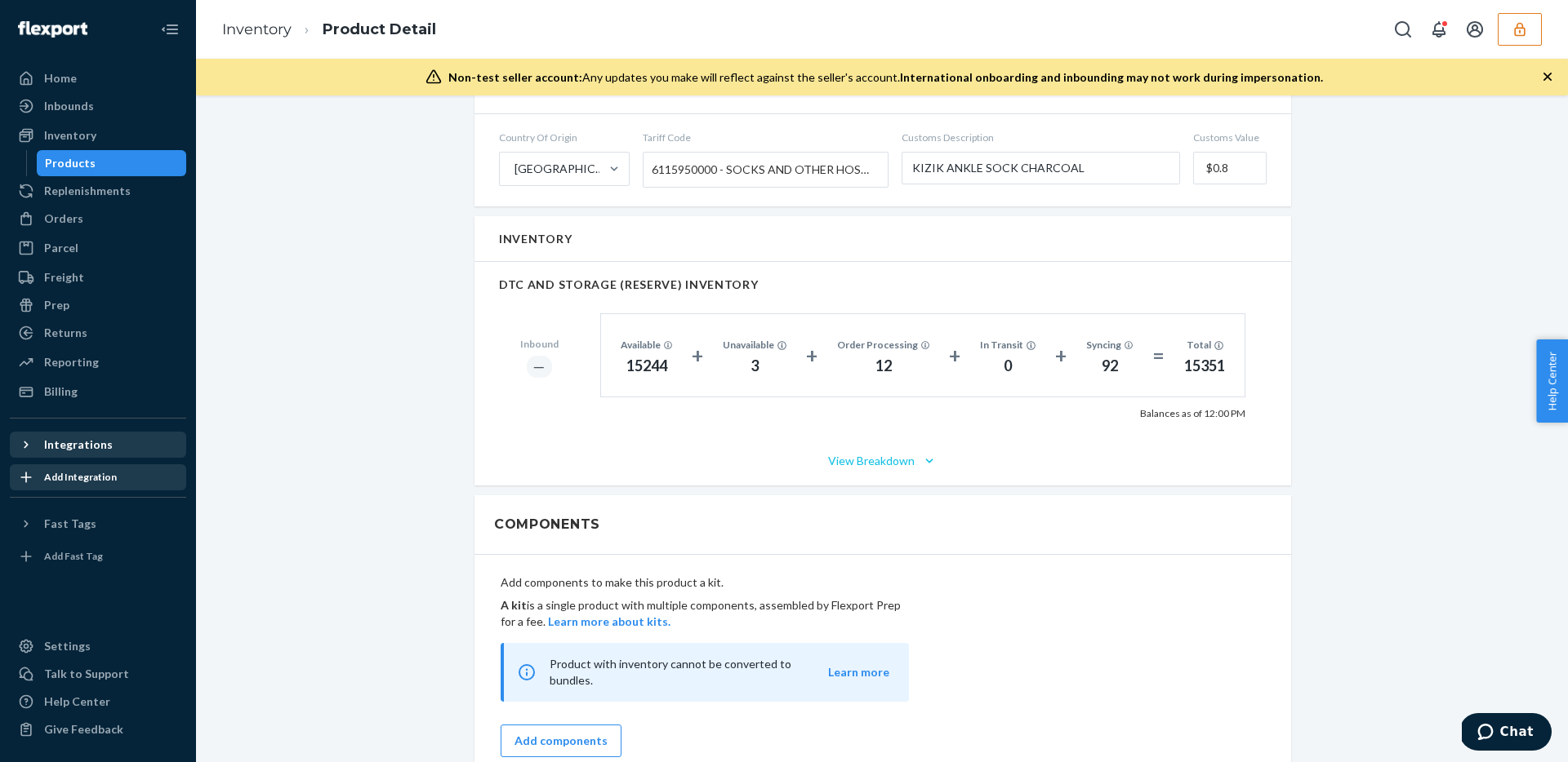
click at [888, 460] on button "View Breakdown" at bounding box center [882, 460] width 768 height 16
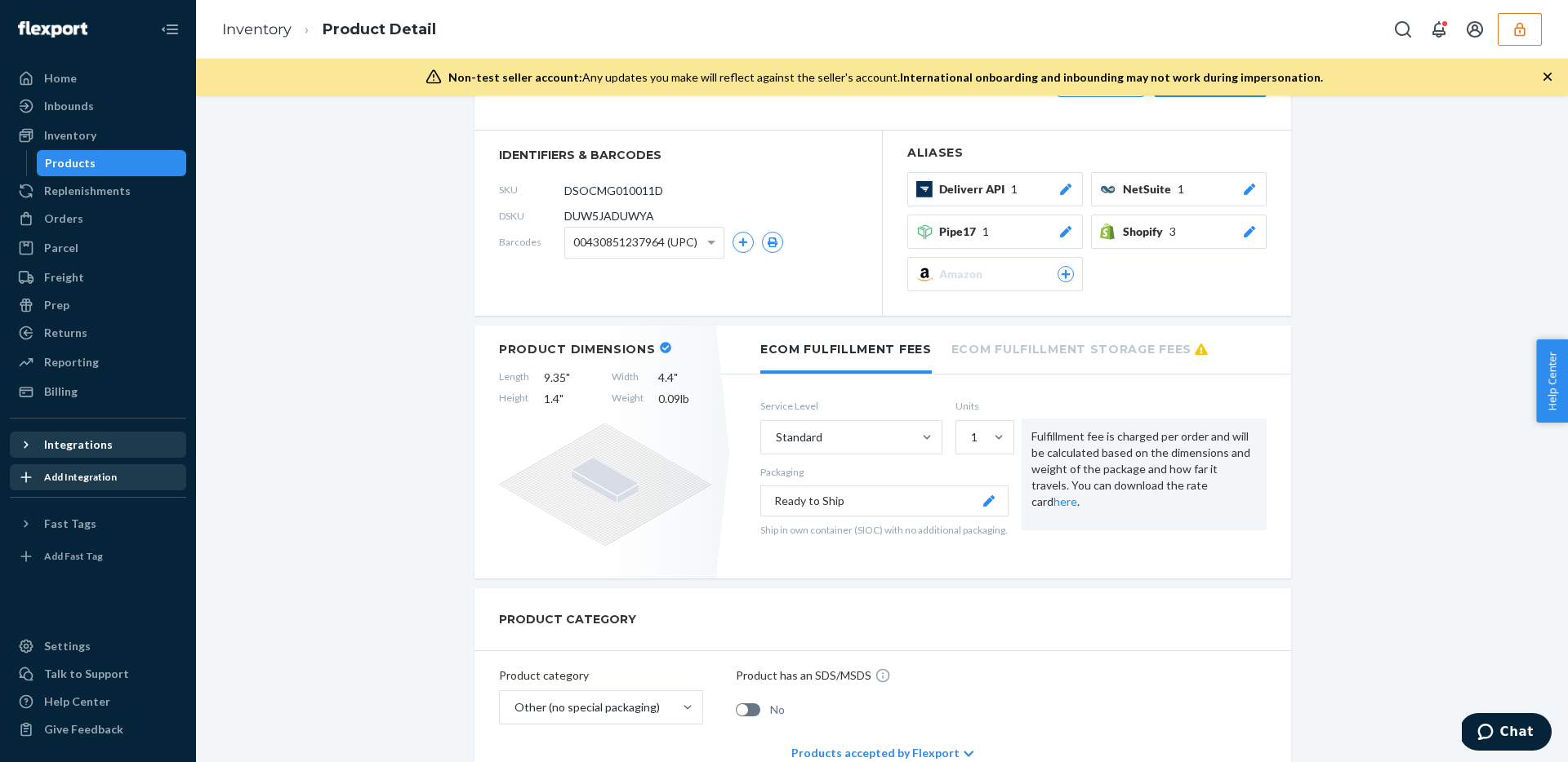
scroll to position [0, 0]
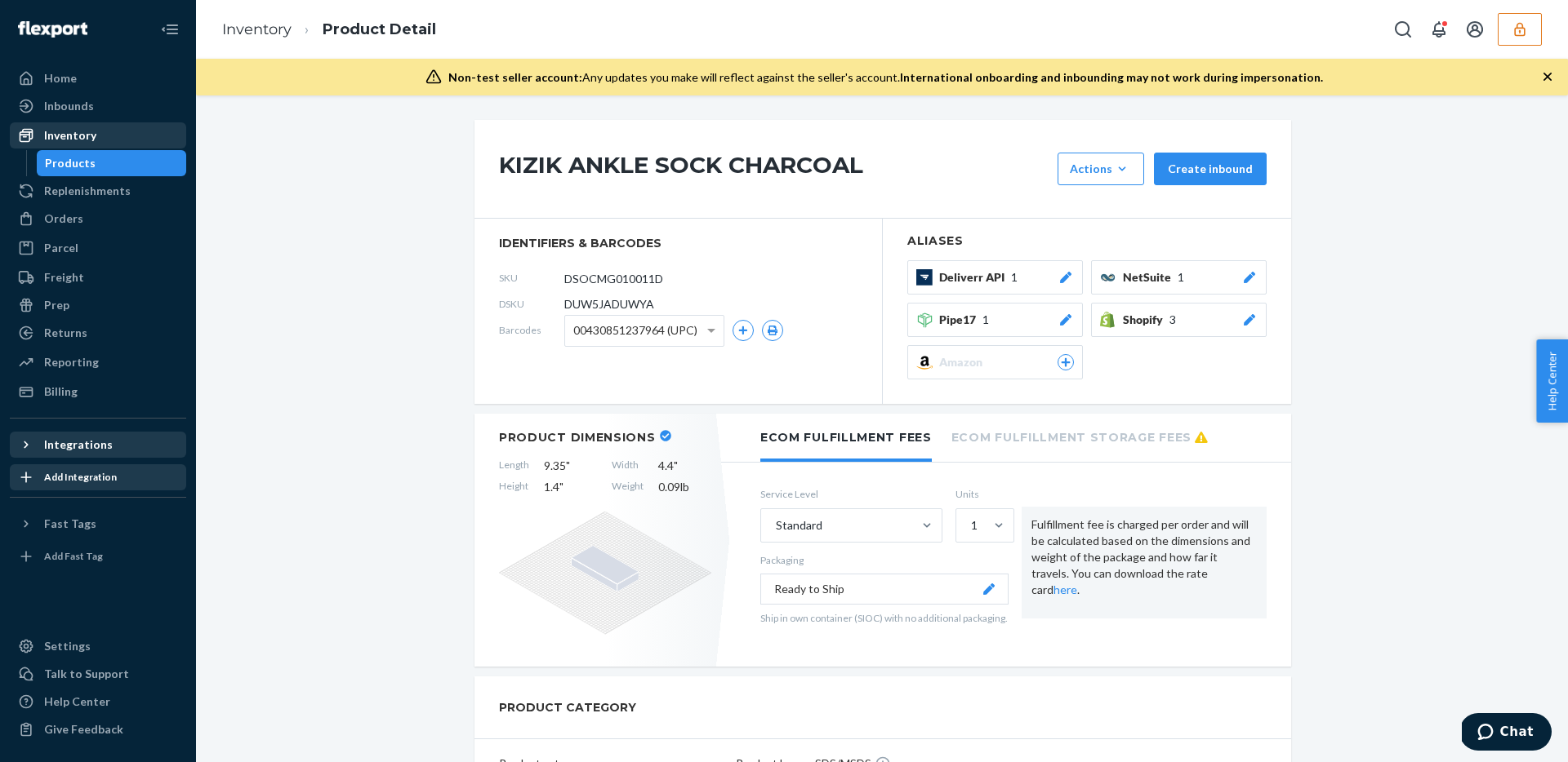
click at [96, 129] on div "Inventory" at bounding box center [98, 135] width 173 height 23
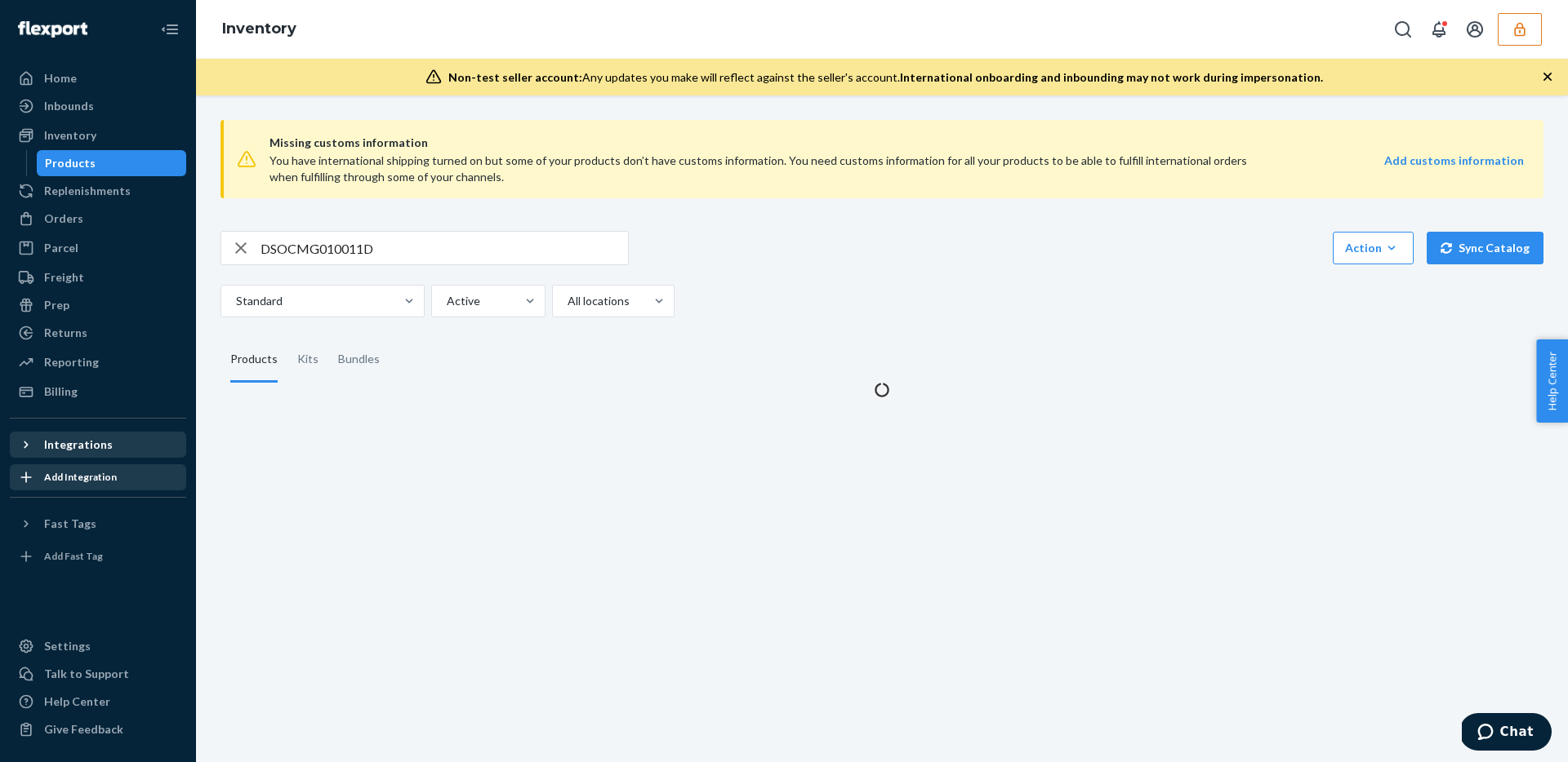
click at [84, 157] on div "Products" at bounding box center [70, 163] width 51 height 16
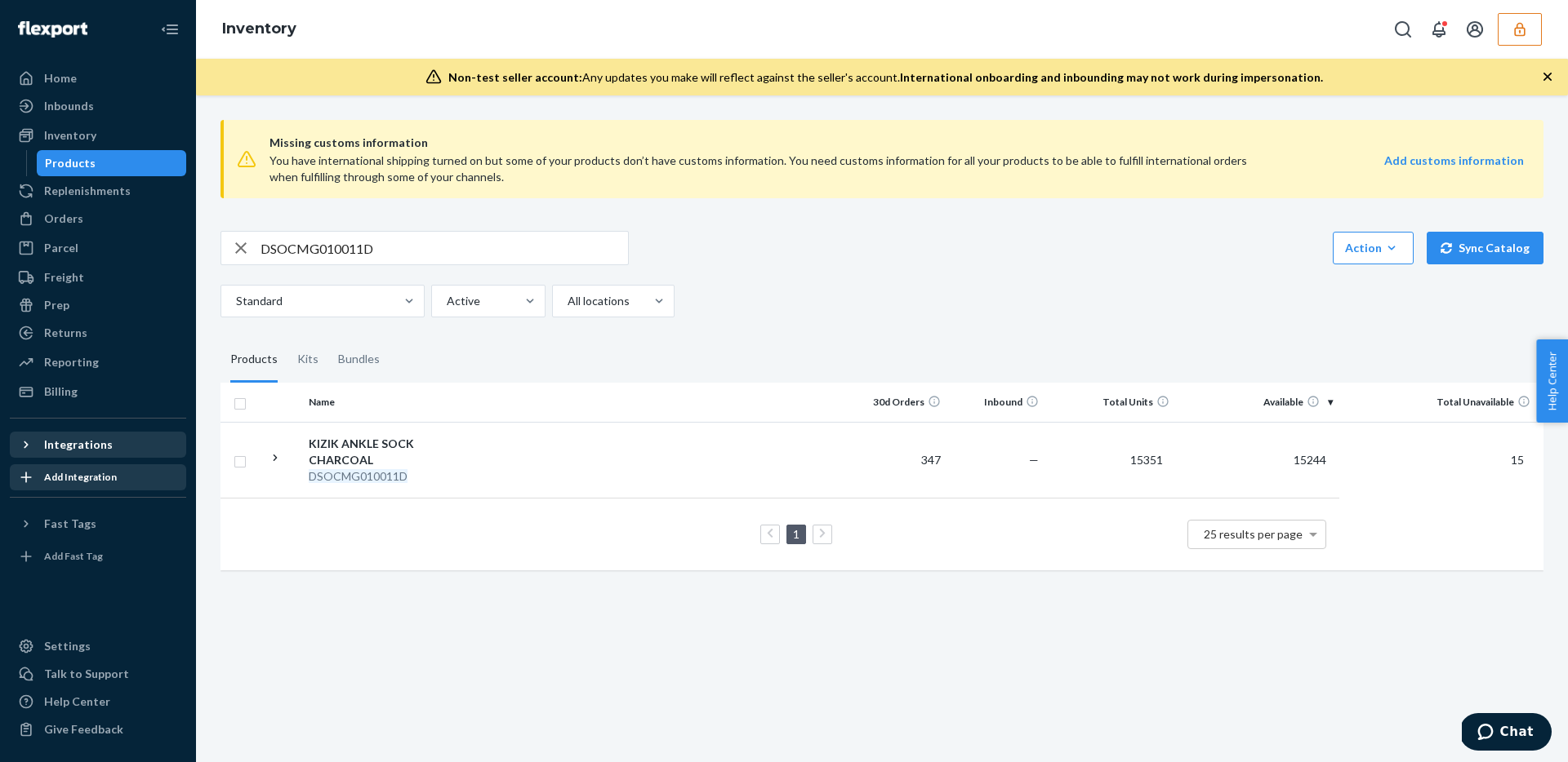
click at [243, 252] on icon "button" at bounding box center [240, 248] width 19 height 33
click at [374, 297] on div at bounding box center [320, 301] width 173 height 19
click at [236, 297] on input "Standard" at bounding box center [235, 301] width 2 height 16
click at [597, 328] on div "Missing customs information You have international shipping turned on but some …" at bounding box center [882, 347] width 1347 height 480
click at [544, 308] on div at bounding box center [530, 301] width 30 height 16
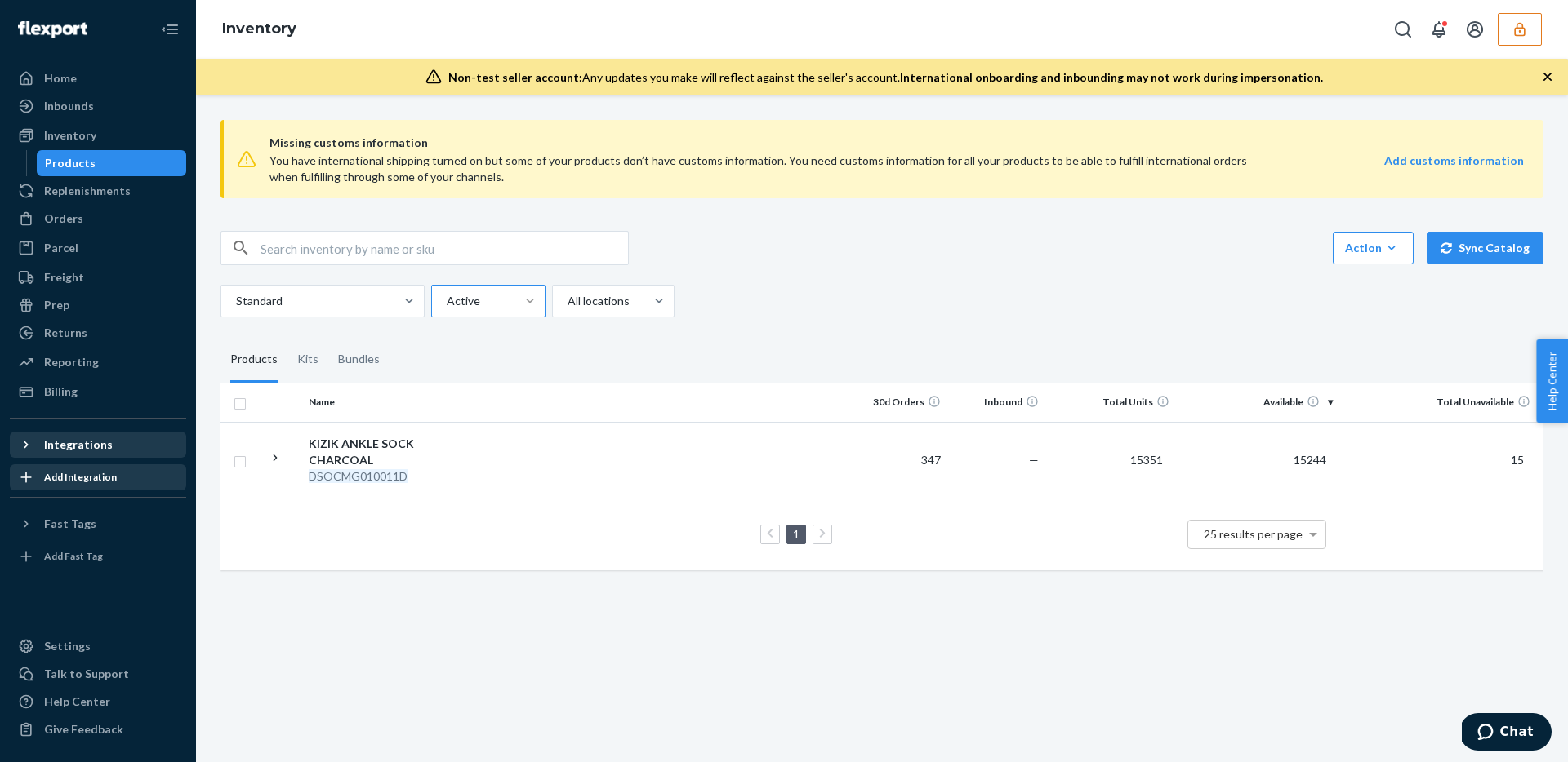
click at [446, 308] on input "Active" at bounding box center [445, 301] width 2 height 16
click at [707, 358] on fieldset "Products Kits Bundles" at bounding box center [882, 360] width 1323 height 46
click at [669, 311] on div at bounding box center [658, 301] width 30 height 31
click at [567, 309] on input "option All locations focused, 1 of 3. 3 results available. Use Up and Down to c…" at bounding box center [566, 301] width 2 height 16
click at [855, 308] on div "Standard Active All locations" at bounding box center [876, 301] width 1310 height 33
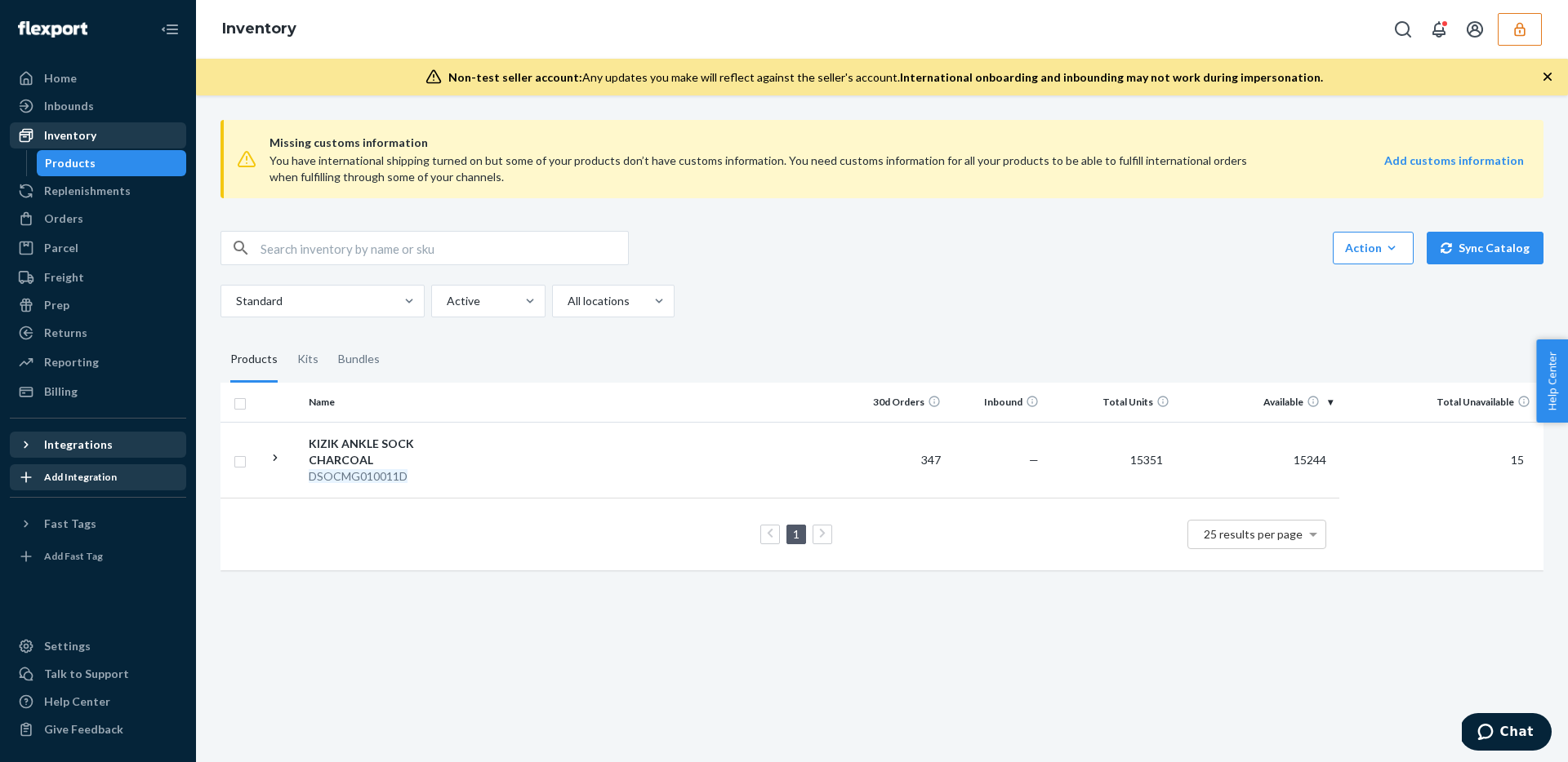
click at [70, 141] on div "Inventory" at bounding box center [70, 135] width 52 height 16
click at [72, 138] on div "Inventory" at bounding box center [70, 135] width 52 height 16
click at [633, 282] on div "Action Create product Create kit or bundle Bulk create products Bulk update pro…" at bounding box center [882, 274] width 1323 height 86
click at [631, 300] on div at bounding box center [611, 301] width 91 height 19
click at [567, 300] on input "All locations" at bounding box center [566, 301] width 2 height 16
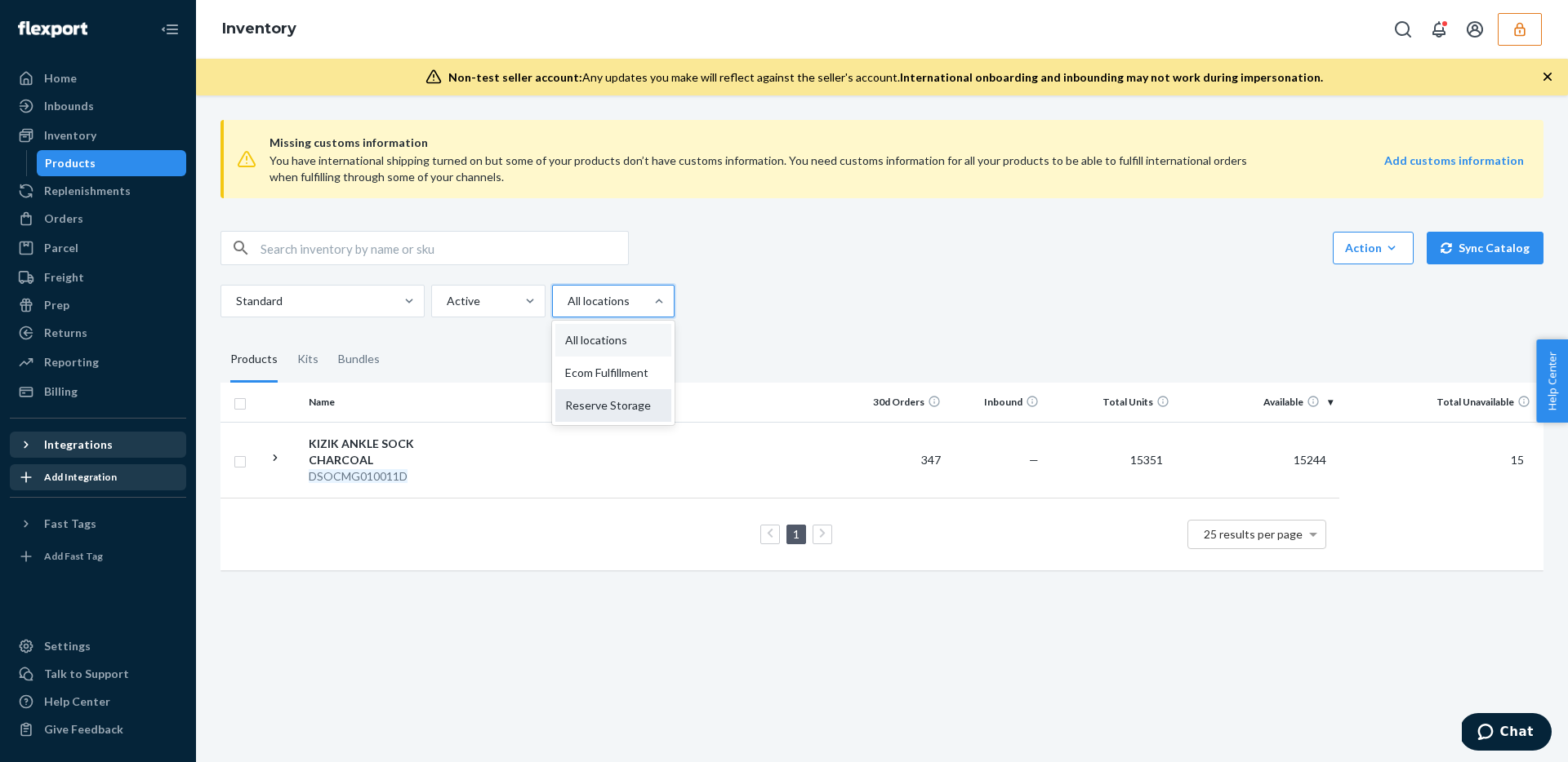
click at [634, 410] on div "Reserve Storage" at bounding box center [613, 405] width 116 height 33
click at [567, 309] on input "option Reserve Storage focused, 0 of 3. 3 results available. Use Up and Down to…" at bounding box center [566, 301] width 2 height 16
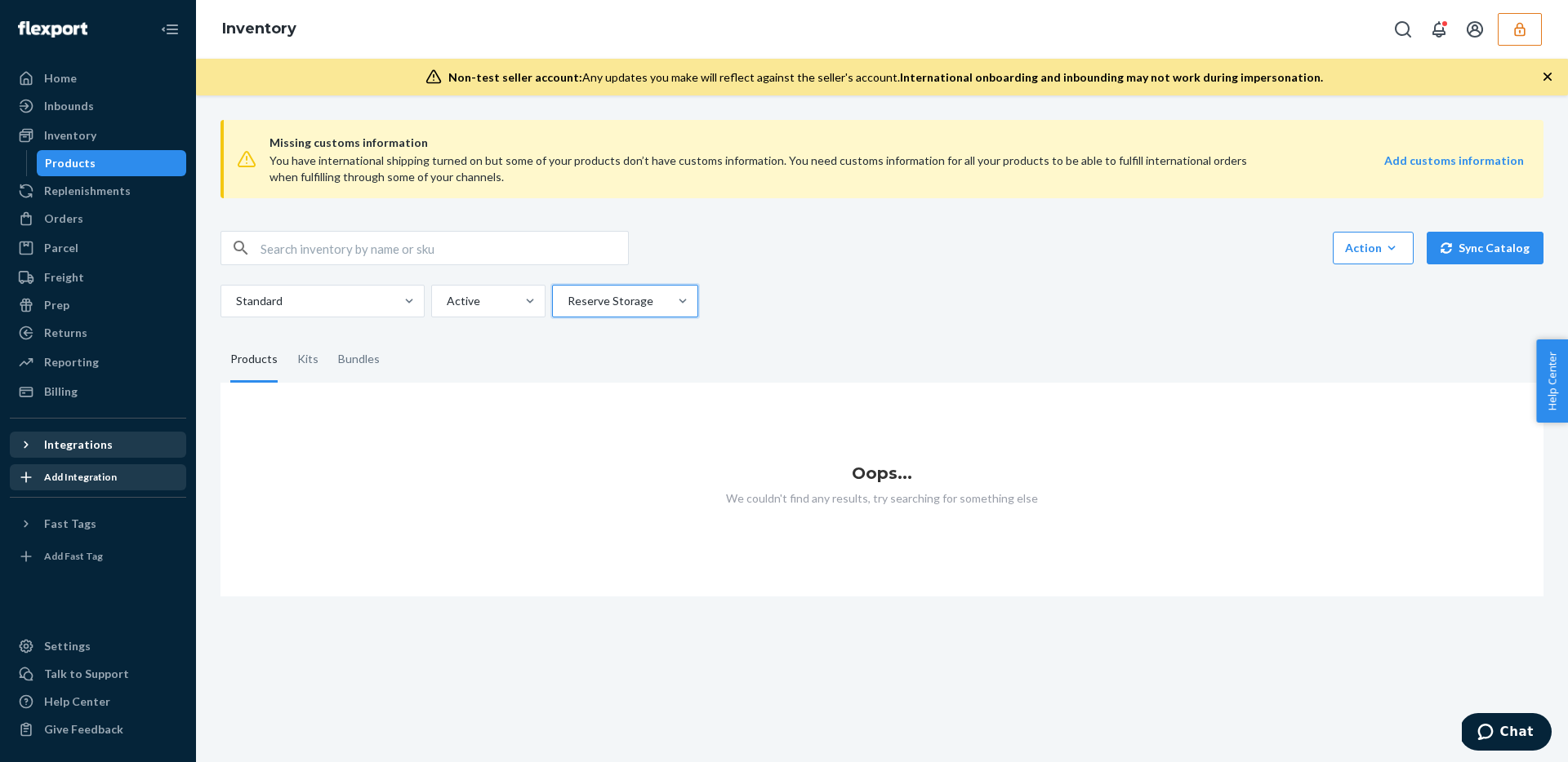
click at [398, 246] on input "text" at bounding box center [444, 248] width 368 height 33
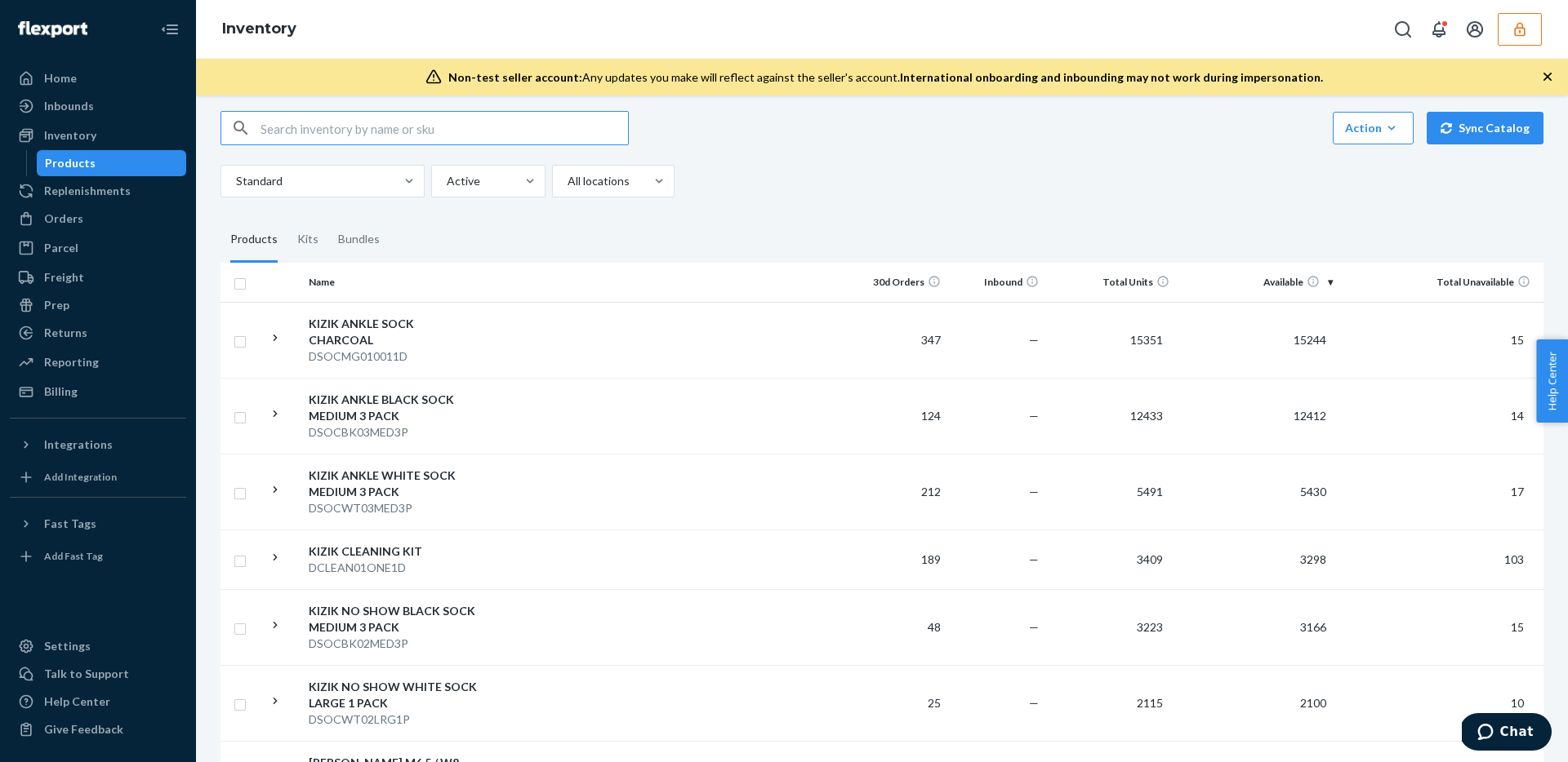
scroll to position [17, 0]
click at [601, 176] on div at bounding box center [611, 179] width 91 height 19
click at [567, 176] on input "All locations" at bounding box center [566, 179] width 2 height 16
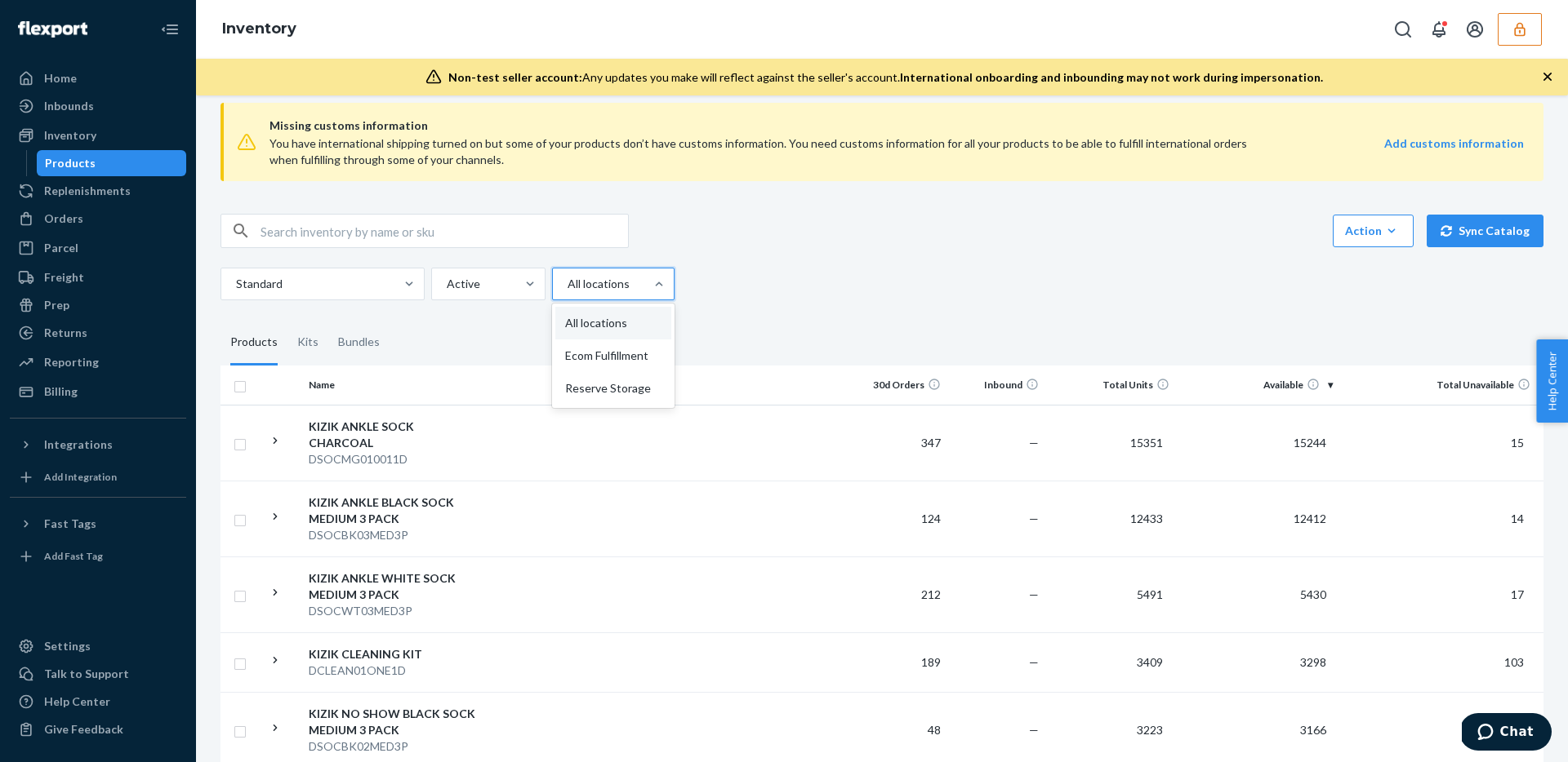
scroll to position [122, 0]
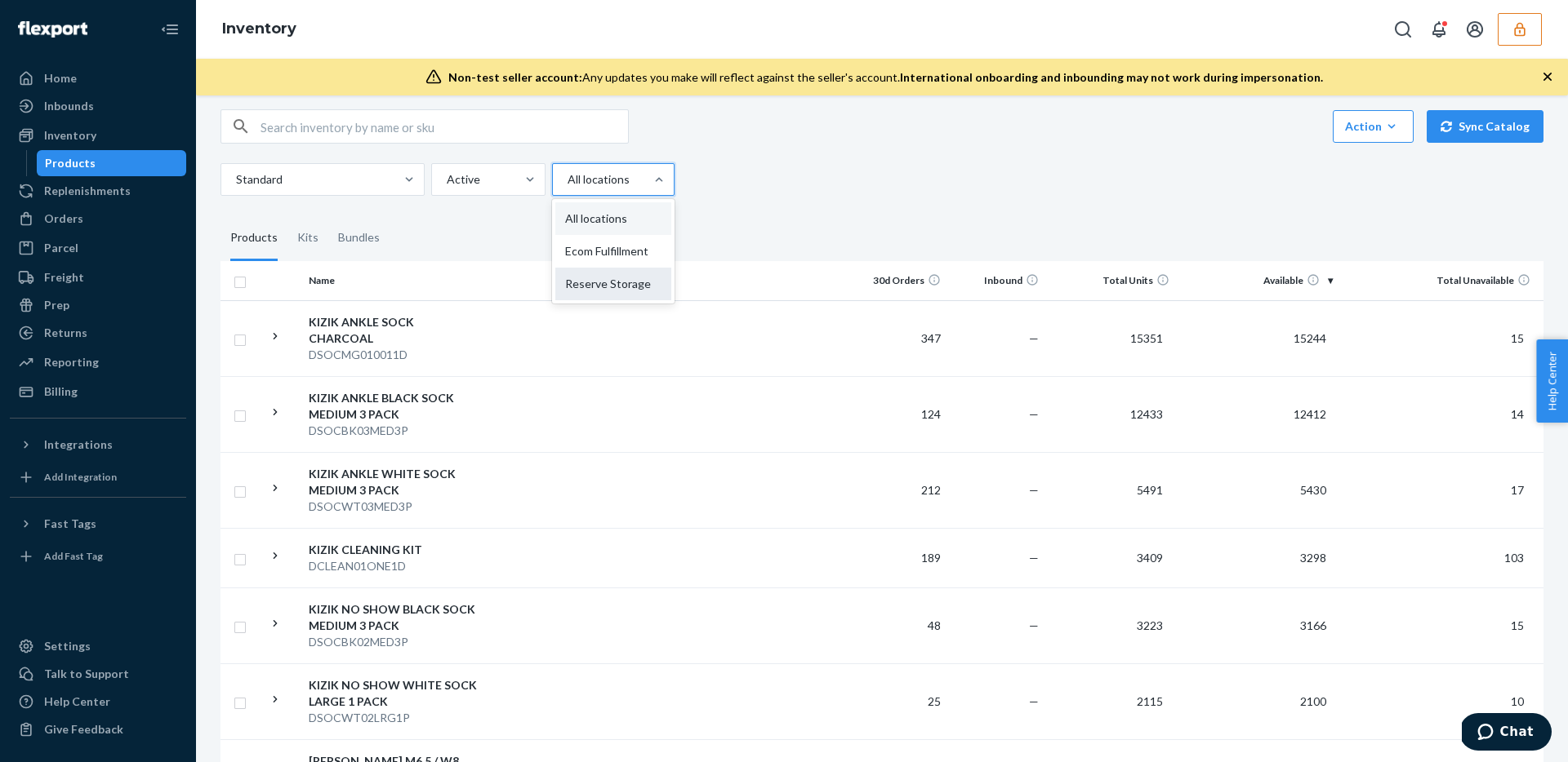
click at [640, 284] on div "Reserve Storage" at bounding box center [613, 284] width 116 height 33
click at [567, 188] on input "option Reserve Storage focused, 0 of 3. 3 results available. Use Up and Down to…" at bounding box center [566, 179] width 2 height 16
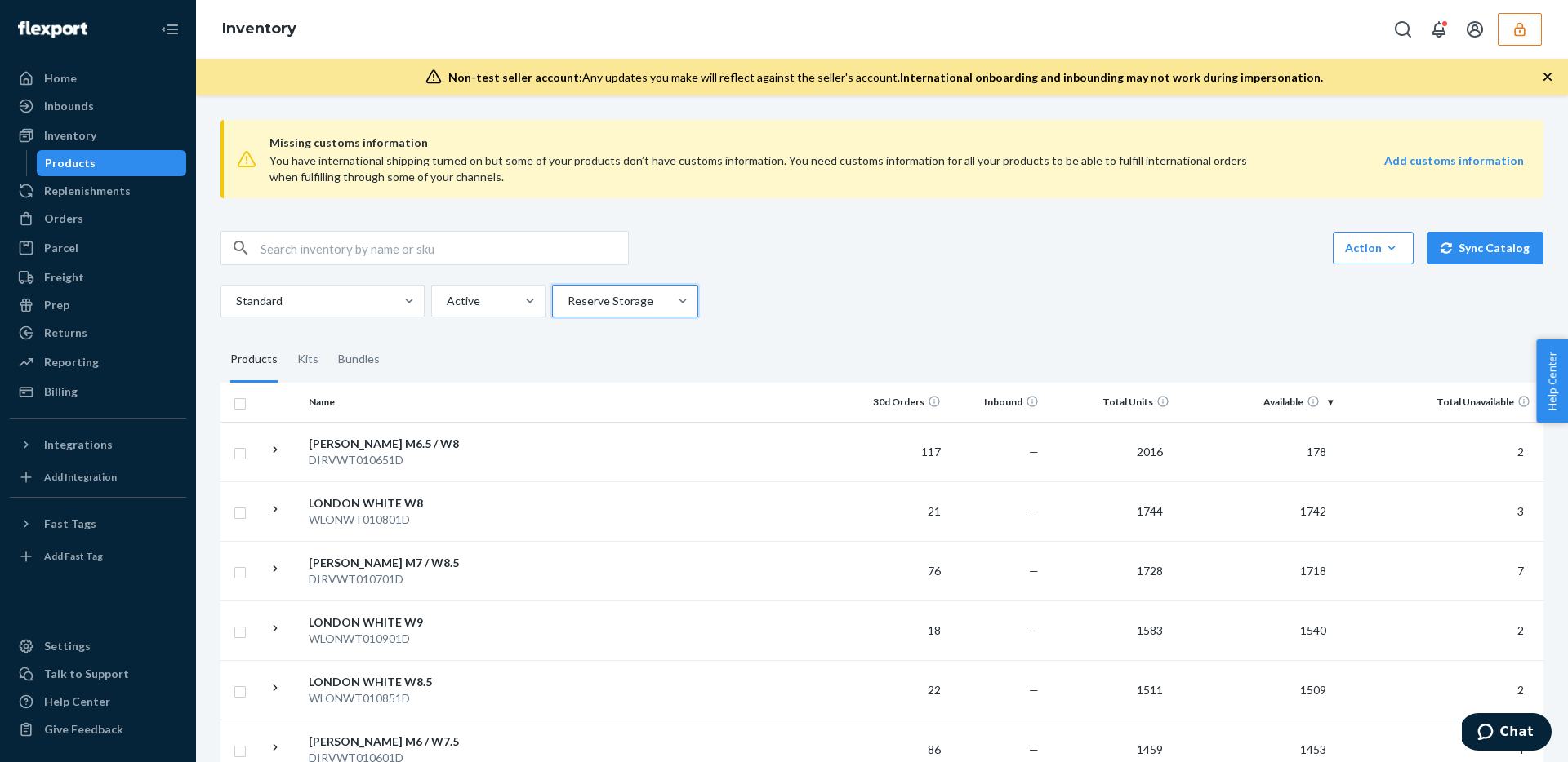
click at [826, 291] on div "Standard Active option Reserve Storage, selected. 0 results available. Select i…" at bounding box center [876, 301] width 1310 height 33
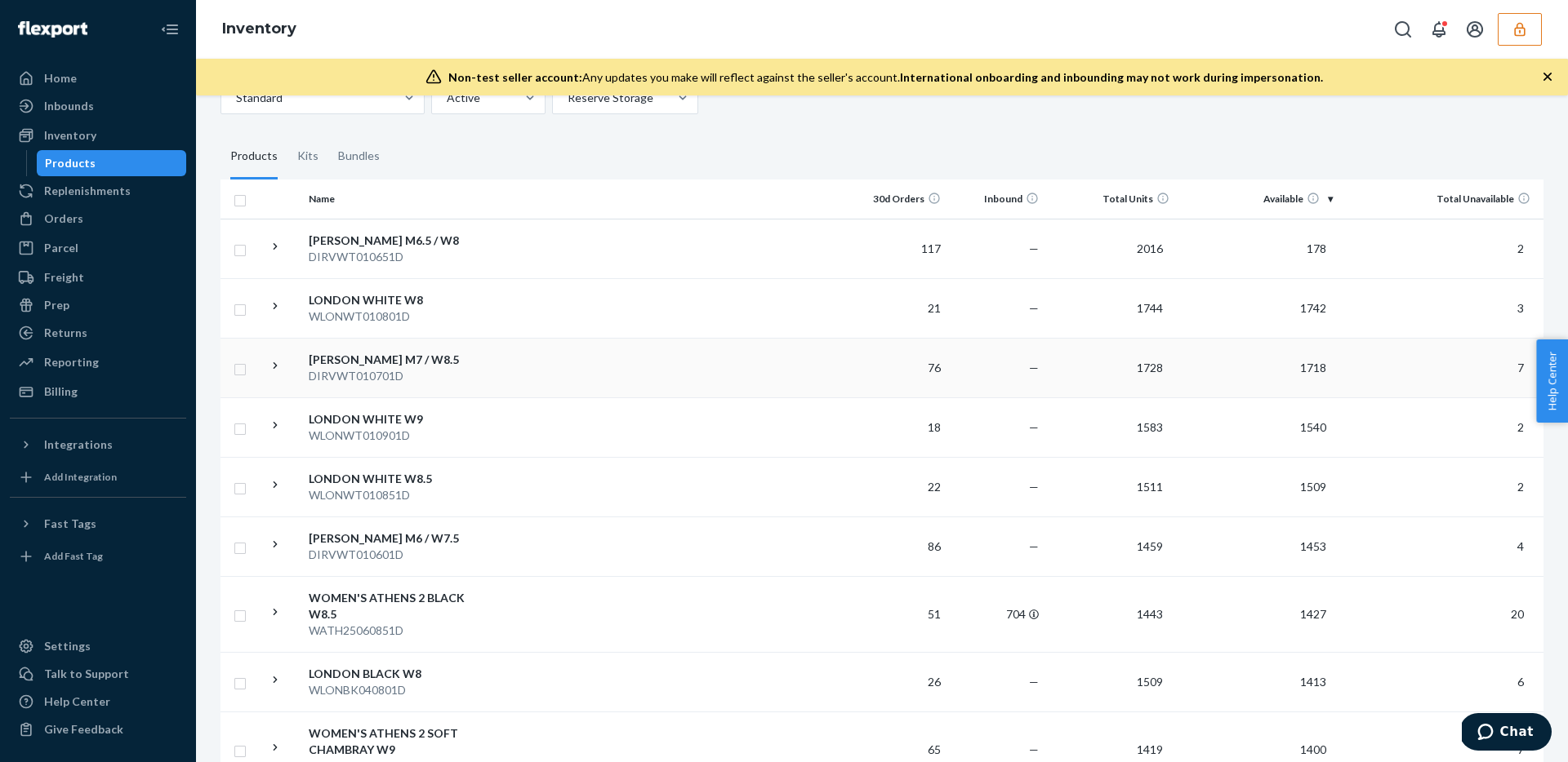
scroll to position [218, 0]
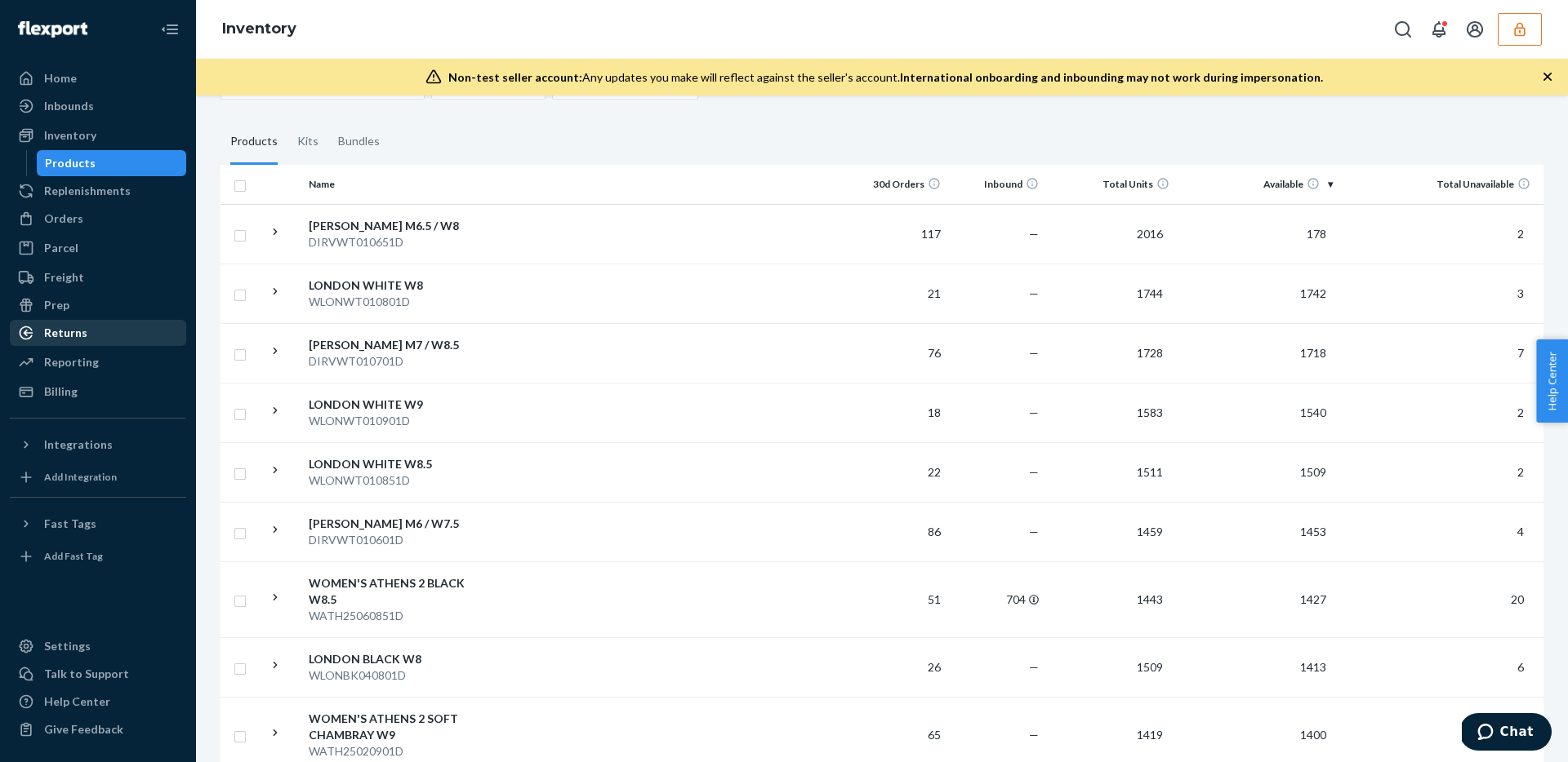
click at [60, 337] on div "Returns" at bounding box center [65, 332] width 43 height 16
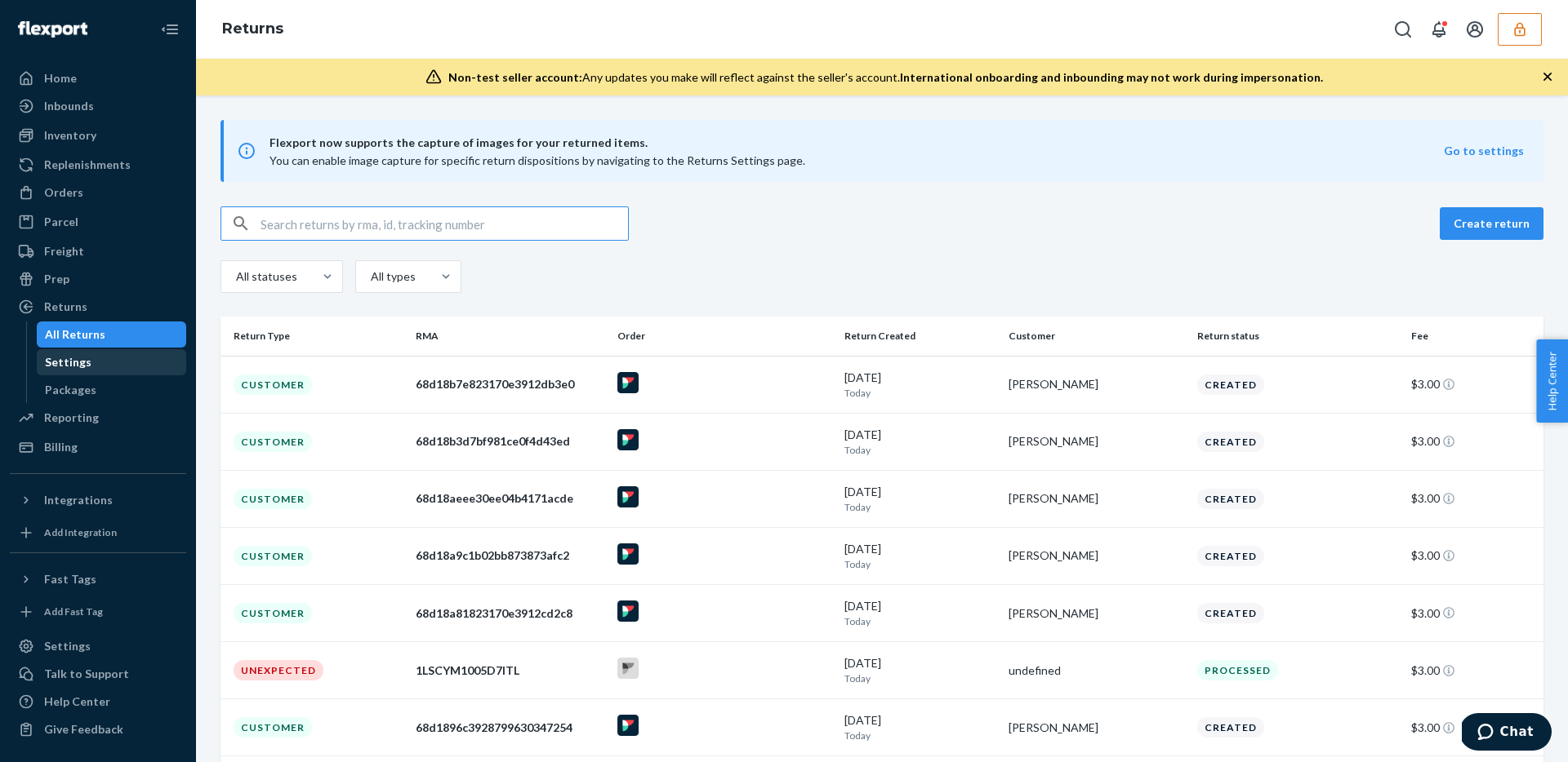
click at [60, 362] on div "Settings" at bounding box center [68, 362] width 46 height 16
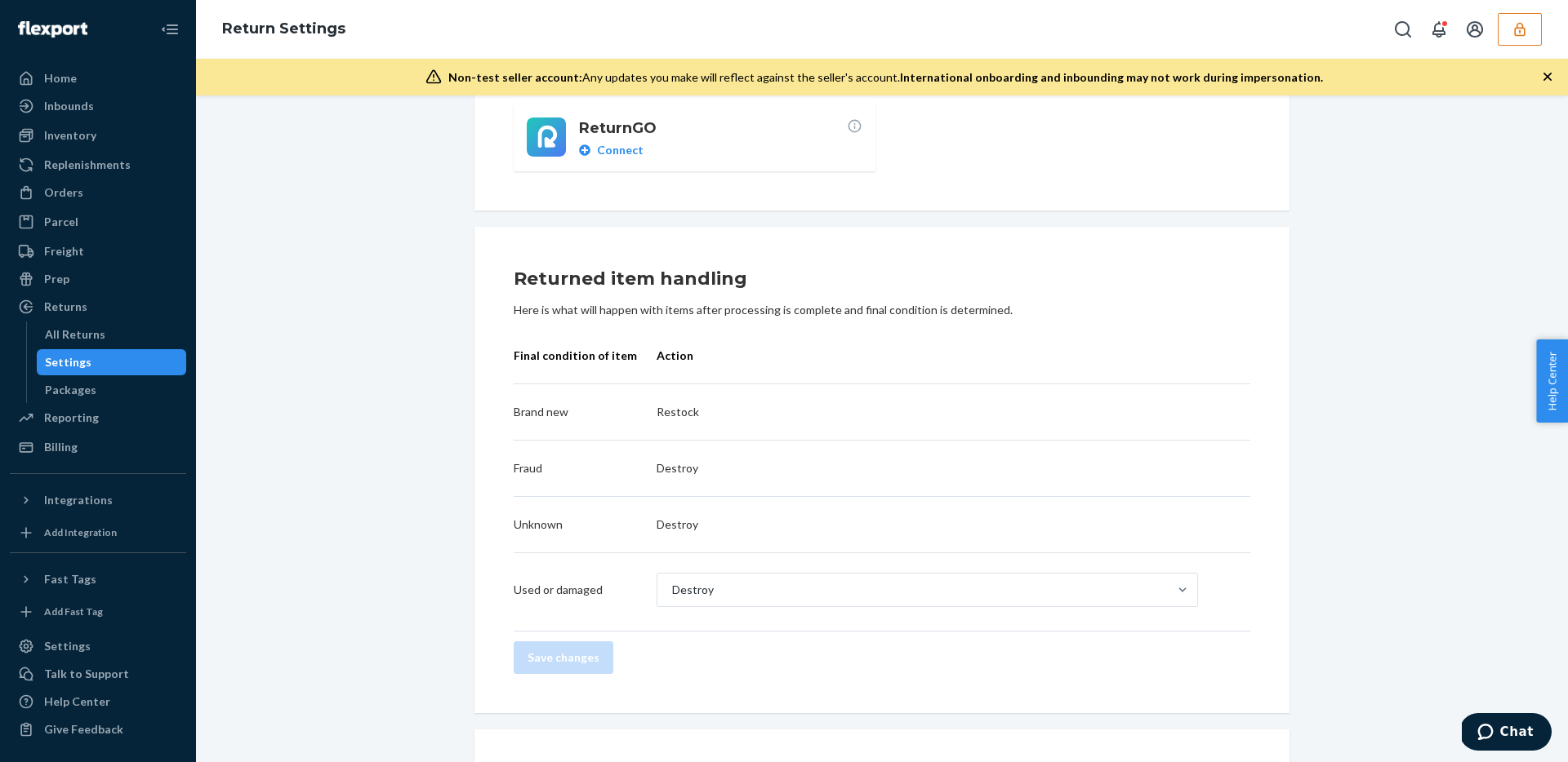
scroll to position [395, 0]
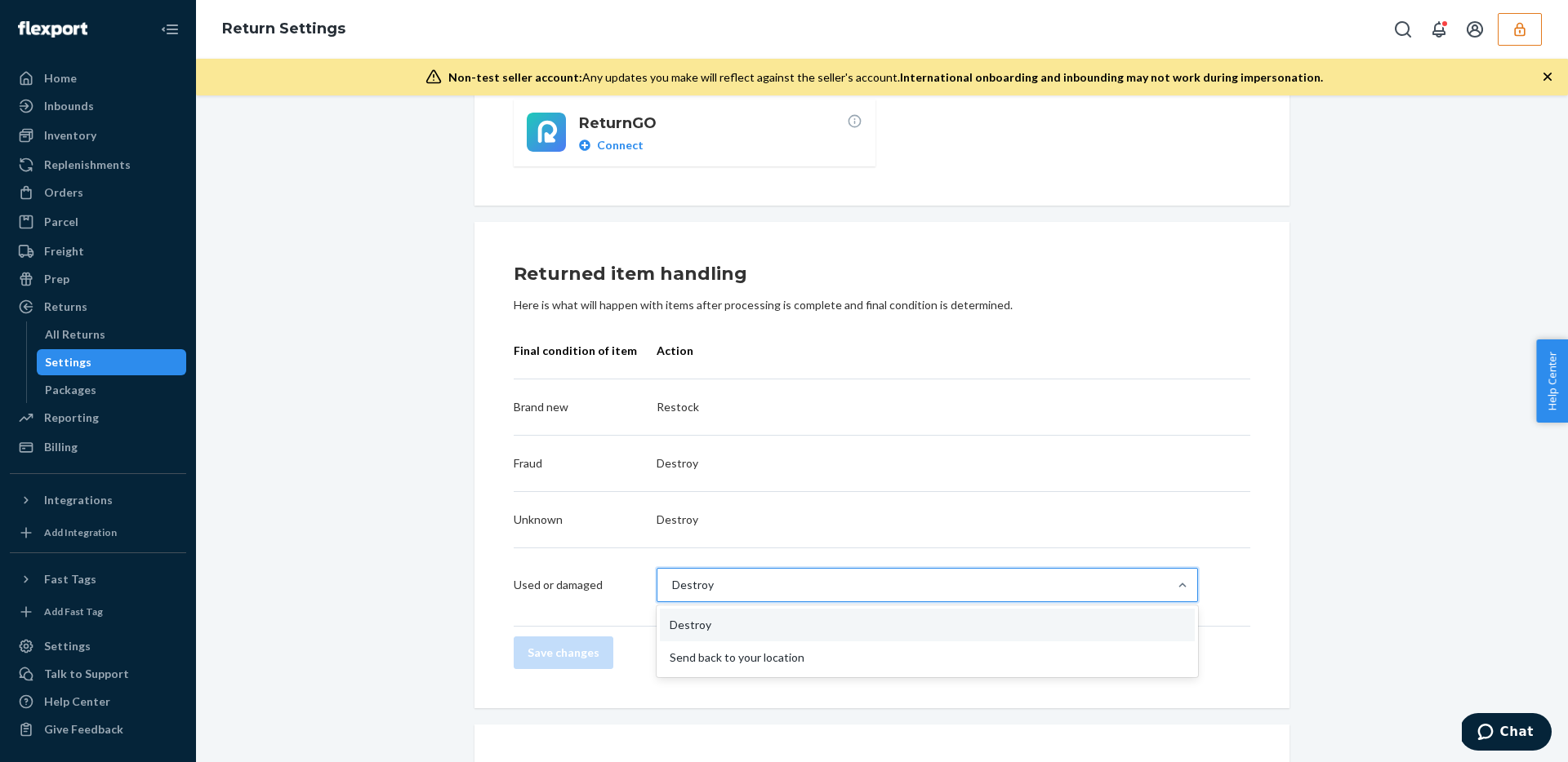
click at [804, 582] on div "Destroy" at bounding box center [913, 585] width 511 height 33
click at [672, 582] on input "option Destroy focused, 1 of 2. 2 results available. Use Up and Down to choose …" at bounding box center [671, 585] width 2 height 16
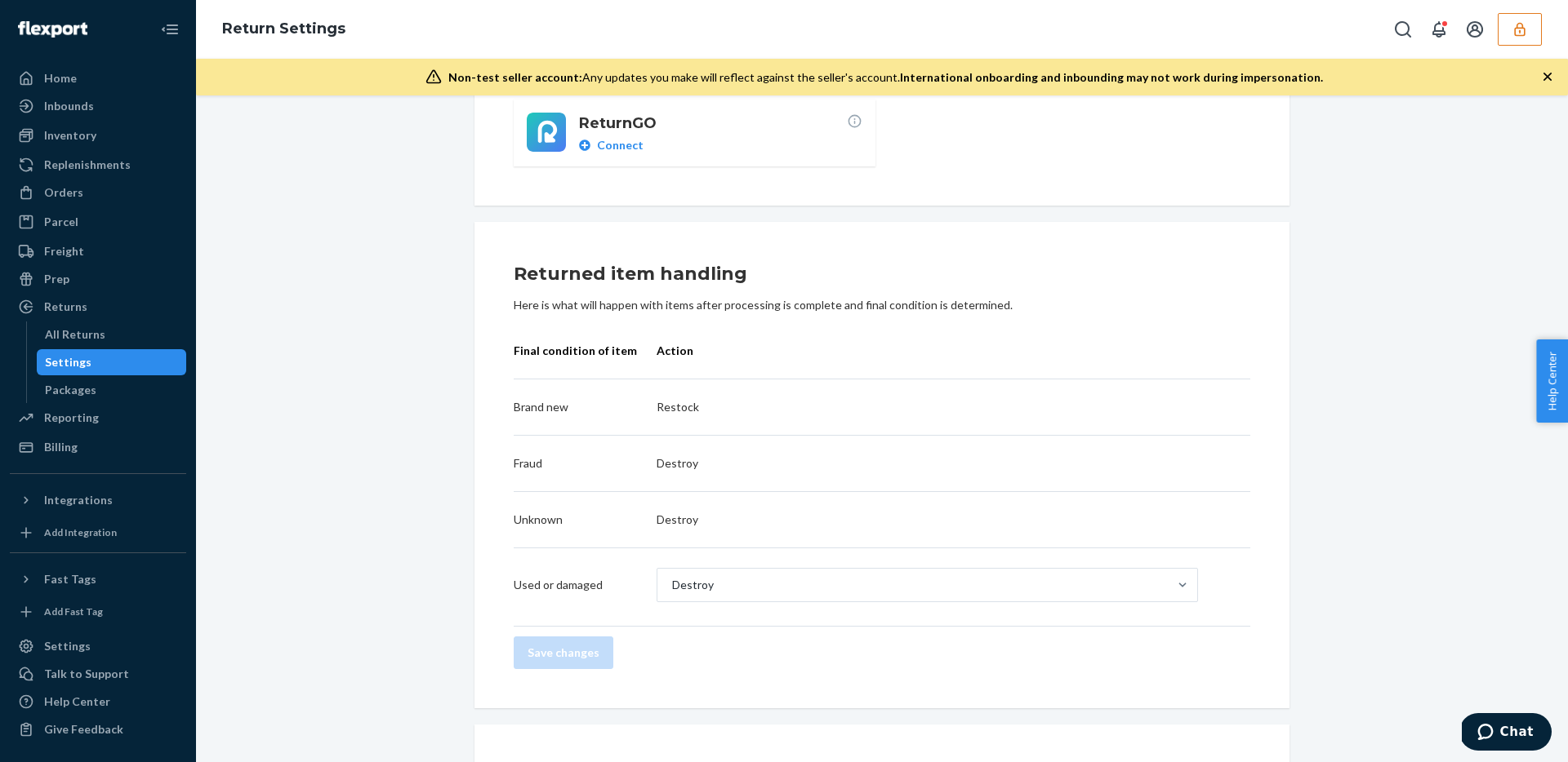
click at [405, 523] on div "Return destinations Return to Flexport ENABLED We'll inspect and process your i…" at bounding box center [882, 561] width 1347 height 1671
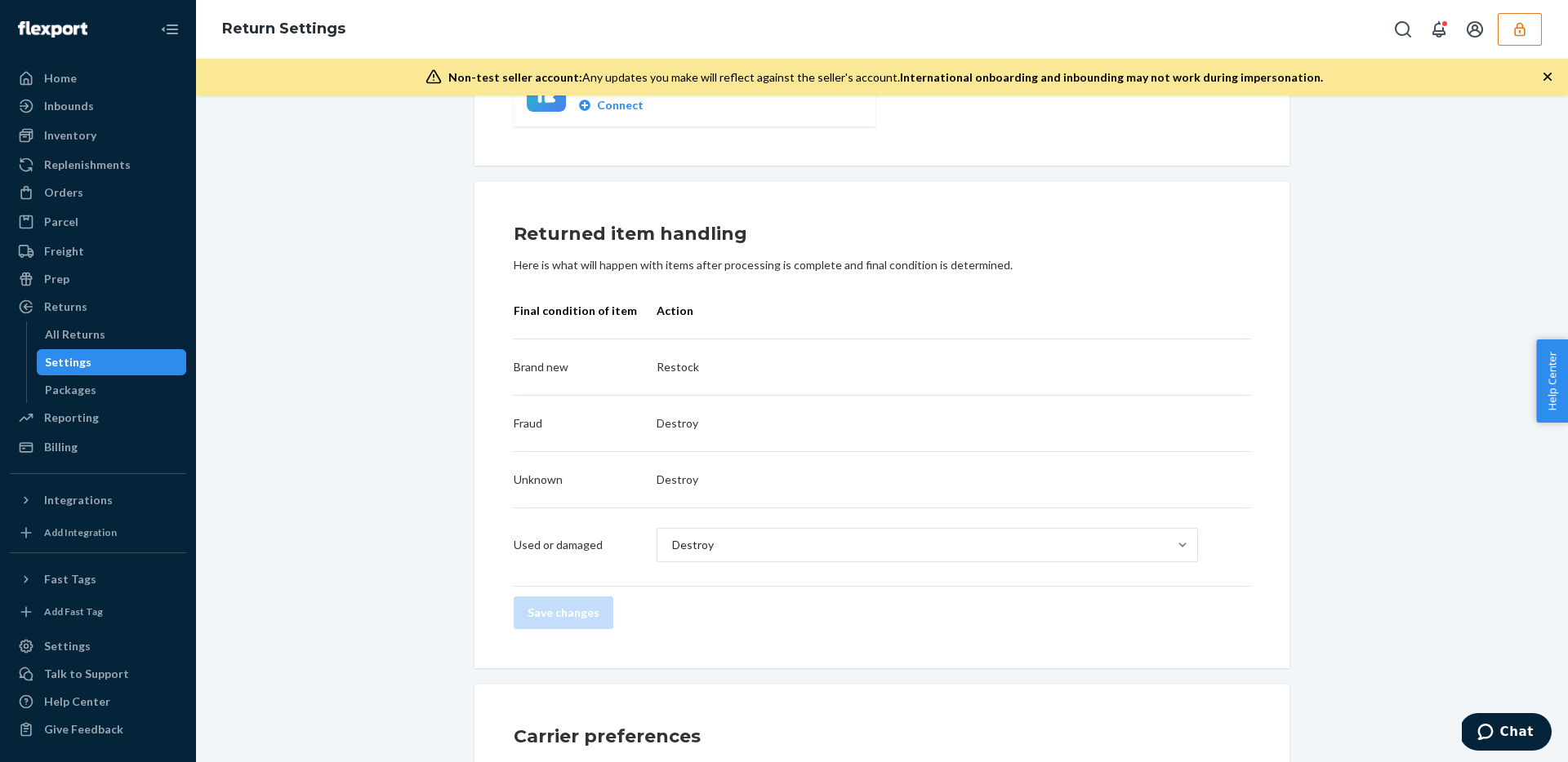
scroll to position [442, 0]
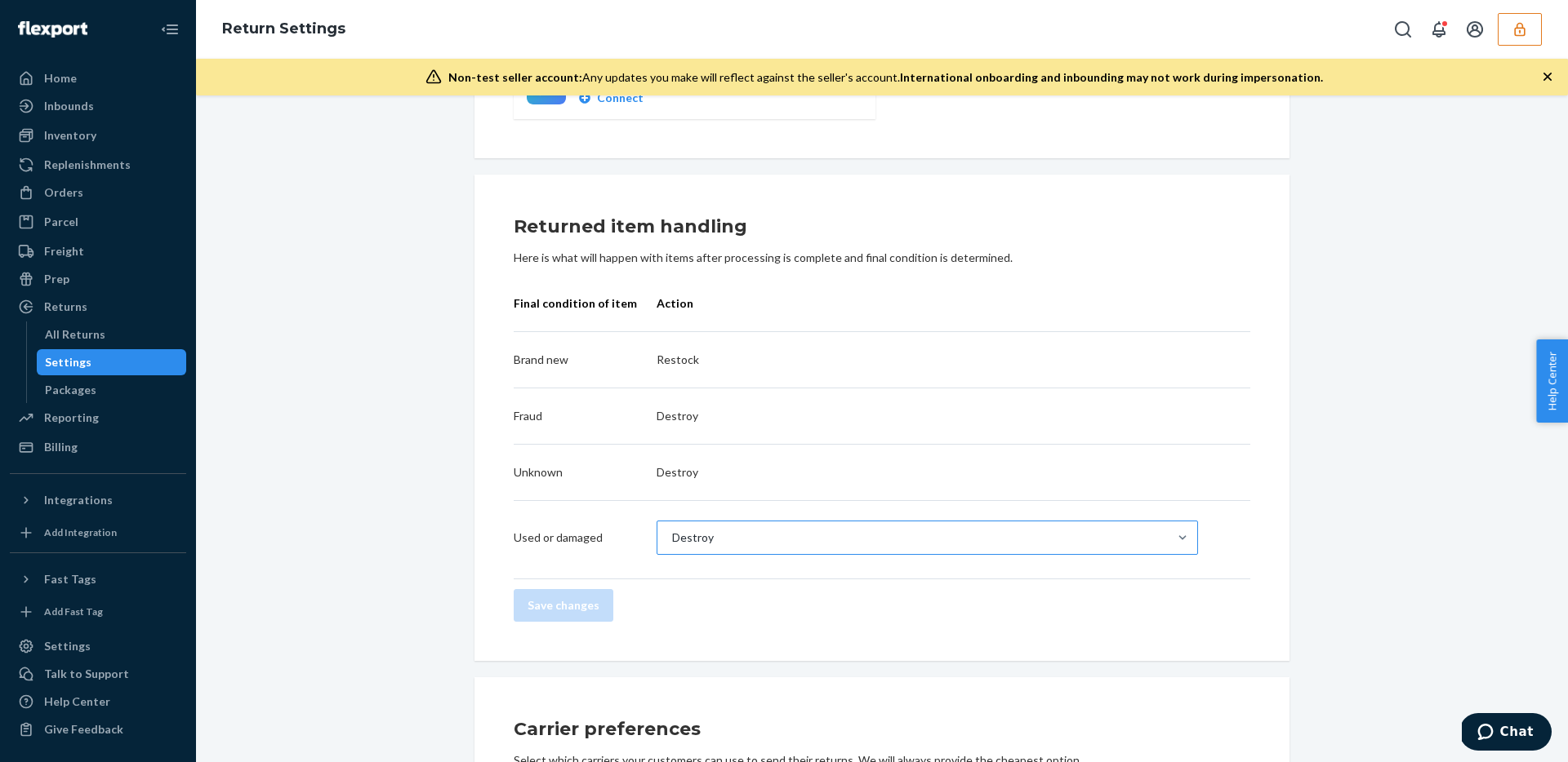
click at [929, 538] on div "Destroy" at bounding box center [913, 537] width 511 height 33
click at [672, 538] on input "Destroy" at bounding box center [671, 537] width 2 height 16
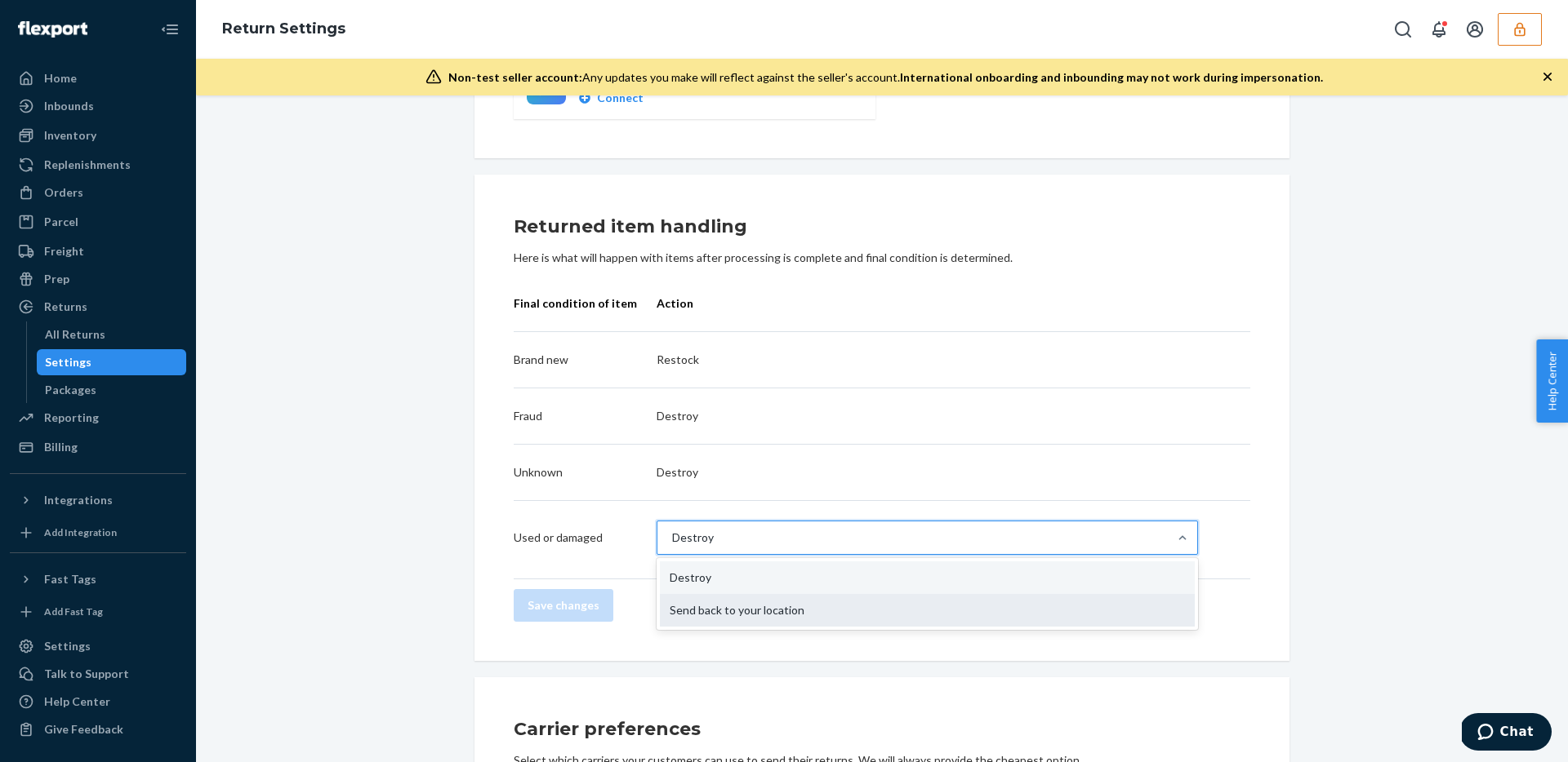
click at [833, 618] on div "Send back to your location" at bounding box center [926, 610] width 535 height 33
click at [672, 546] on input "option Send back to your location focused, 2 of 2. 2 results available. Use Up …" at bounding box center [671, 537] width 2 height 16
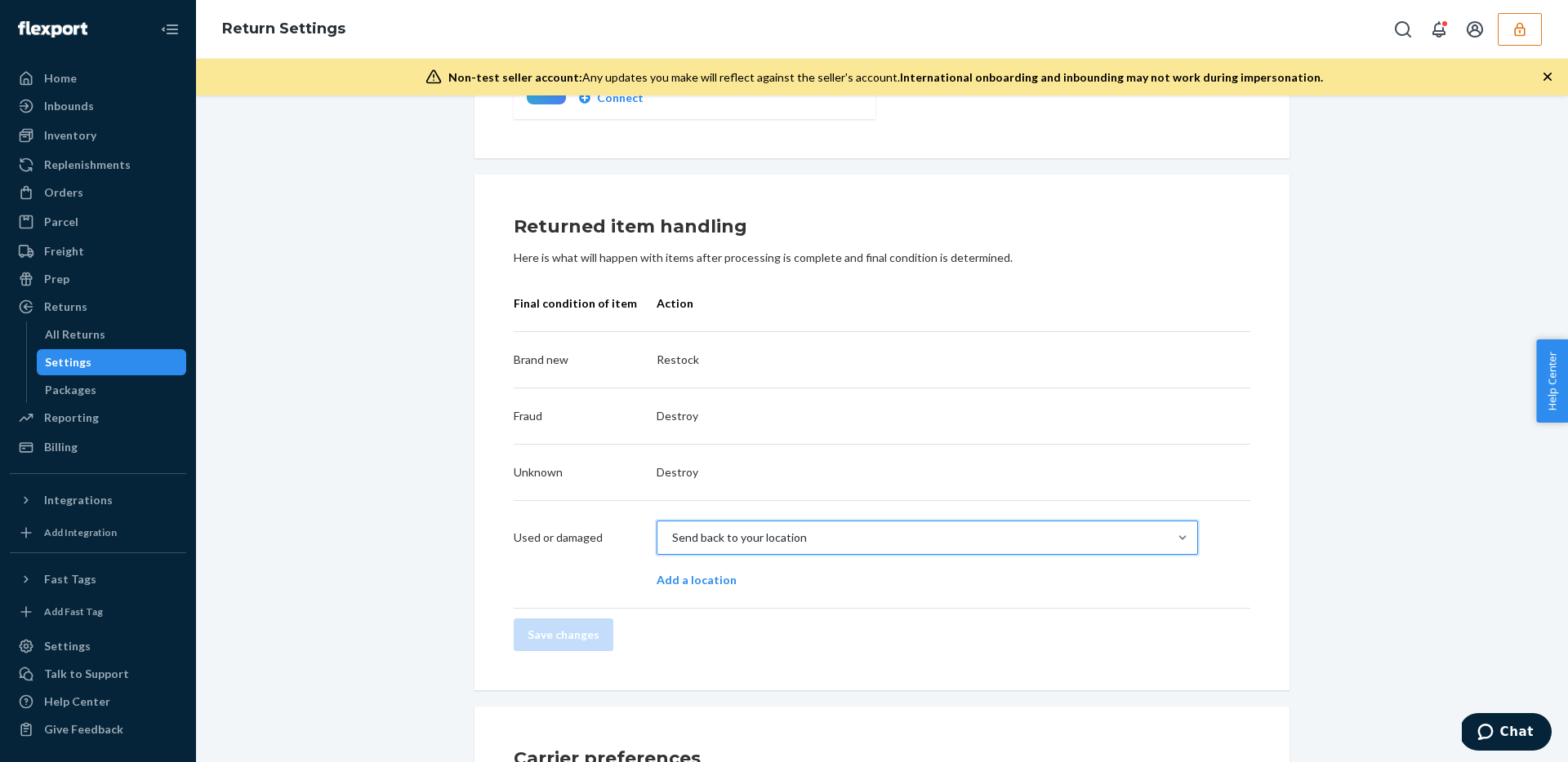
click at [838, 538] on div "Send back to your location" at bounding box center [913, 537] width 511 height 33
click at [672, 538] on input "option Send back to your location, selected. 0 results available. Action is foc…" at bounding box center [671, 537] width 2 height 16
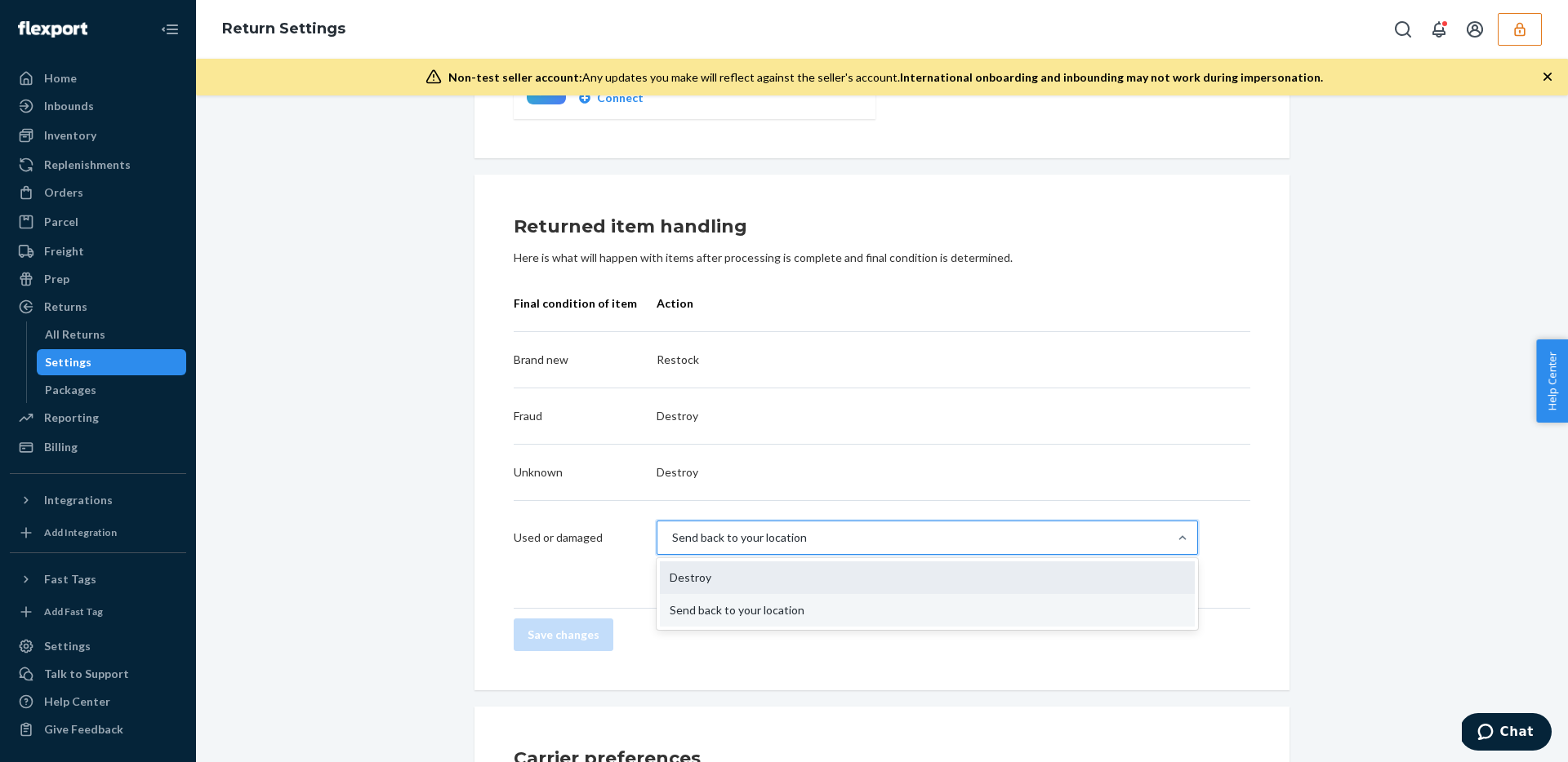
click at [781, 563] on div "Destroy" at bounding box center [926, 578] width 535 height 33
click at [672, 546] on input "option Send back to your location, selected. option Destroy focused, 1 of 2. 2 …" at bounding box center [671, 537] width 2 height 16
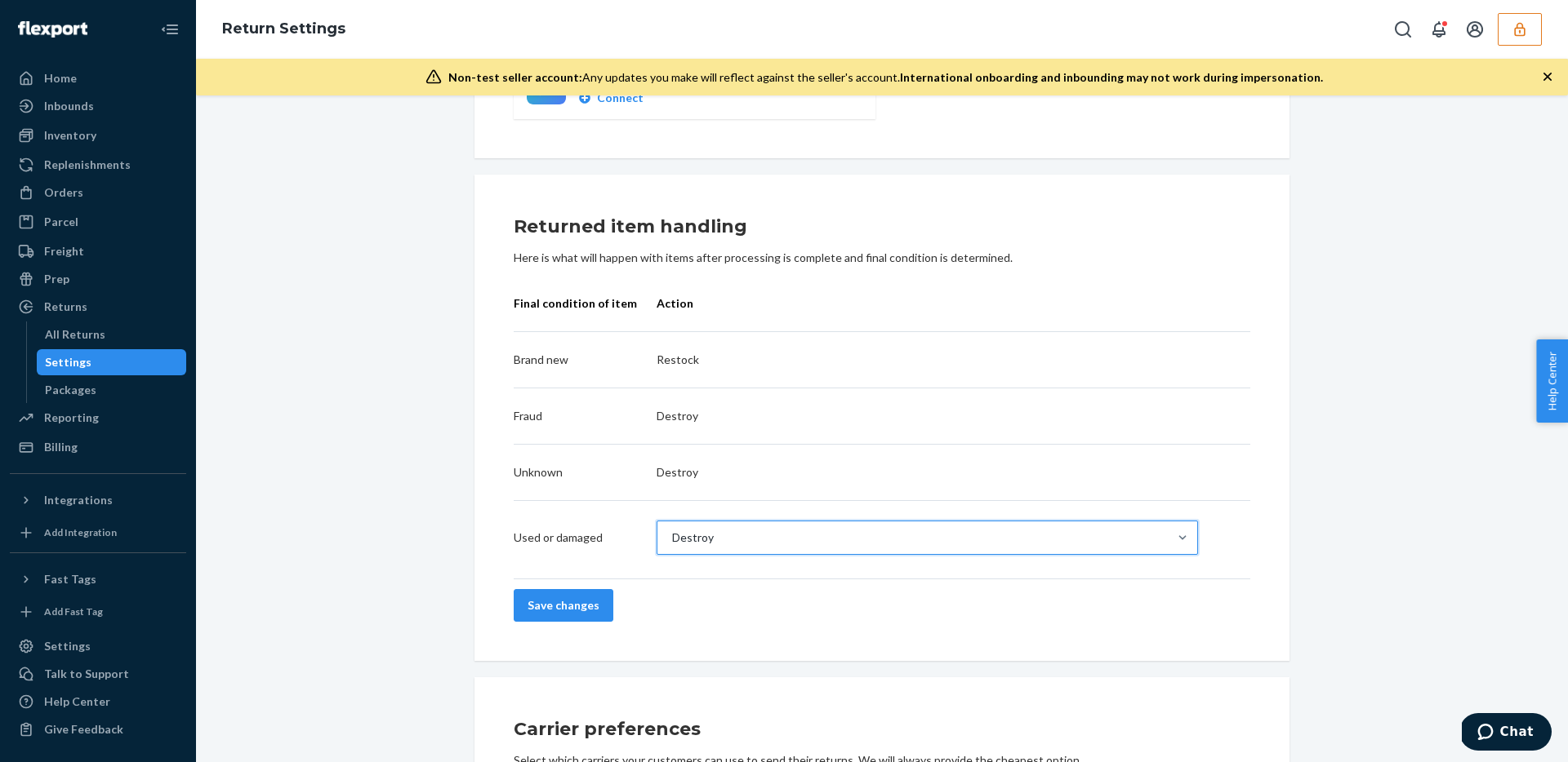
click at [412, 536] on div "Return destinations Return to Flexport ENABLED We'll inspect and process your i…" at bounding box center [882, 514] width 1347 height 1671
click at [693, 411] on p "Destroy" at bounding box center [927, 416] width 541 height 16
drag, startPoint x: 692, startPoint y: 419, endPoint x: 647, endPoint y: 417, distance: 45.0
click at [657, 417] on p "Destroy" at bounding box center [927, 416] width 541 height 16
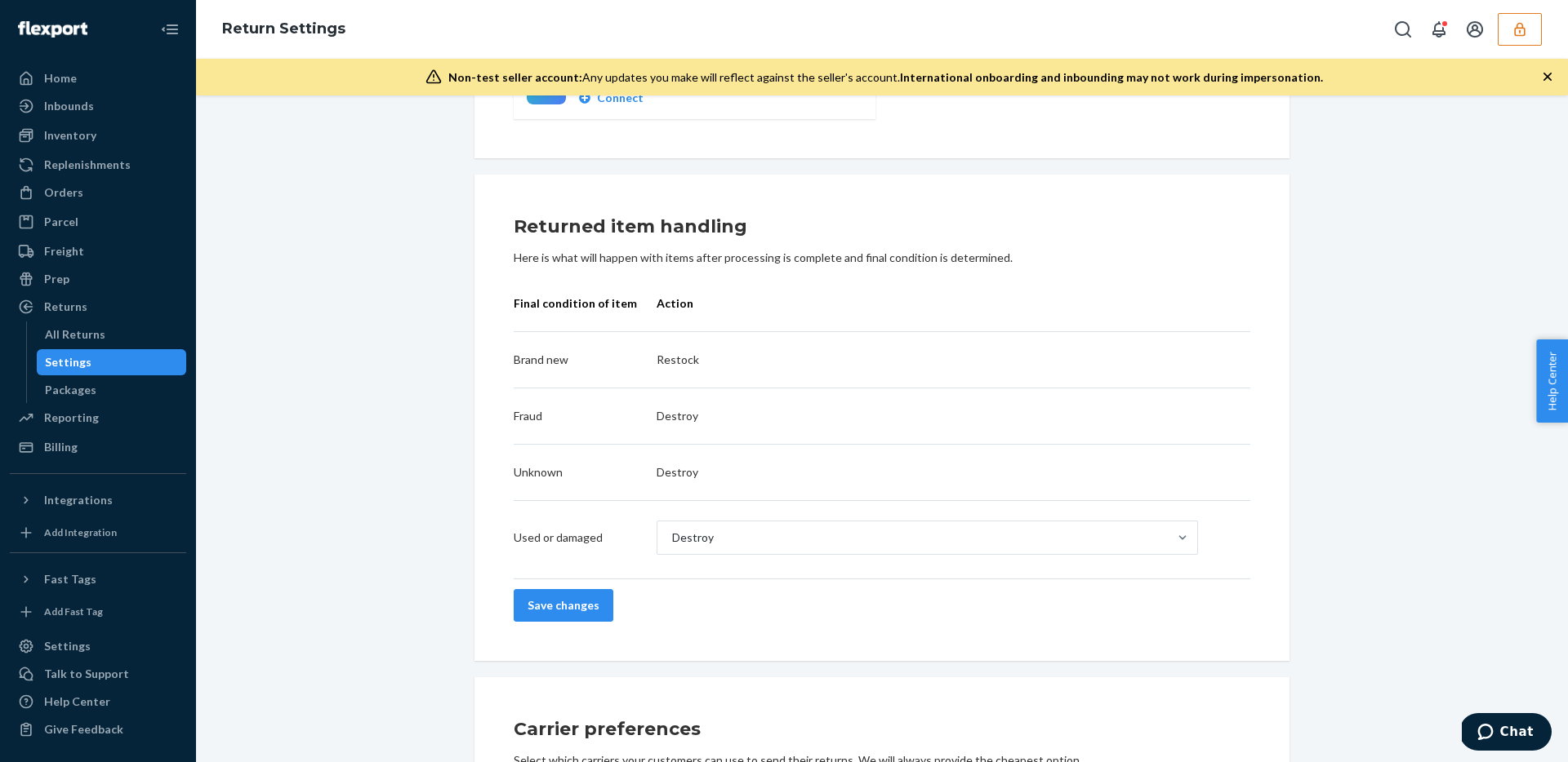
click at [667, 416] on p "Destroy" at bounding box center [927, 416] width 541 height 16
click at [386, 416] on div "Return destinations Return to Flexport ENABLED We'll inspect and process your i…" at bounding box center [882, 514] width 1347 height 1671
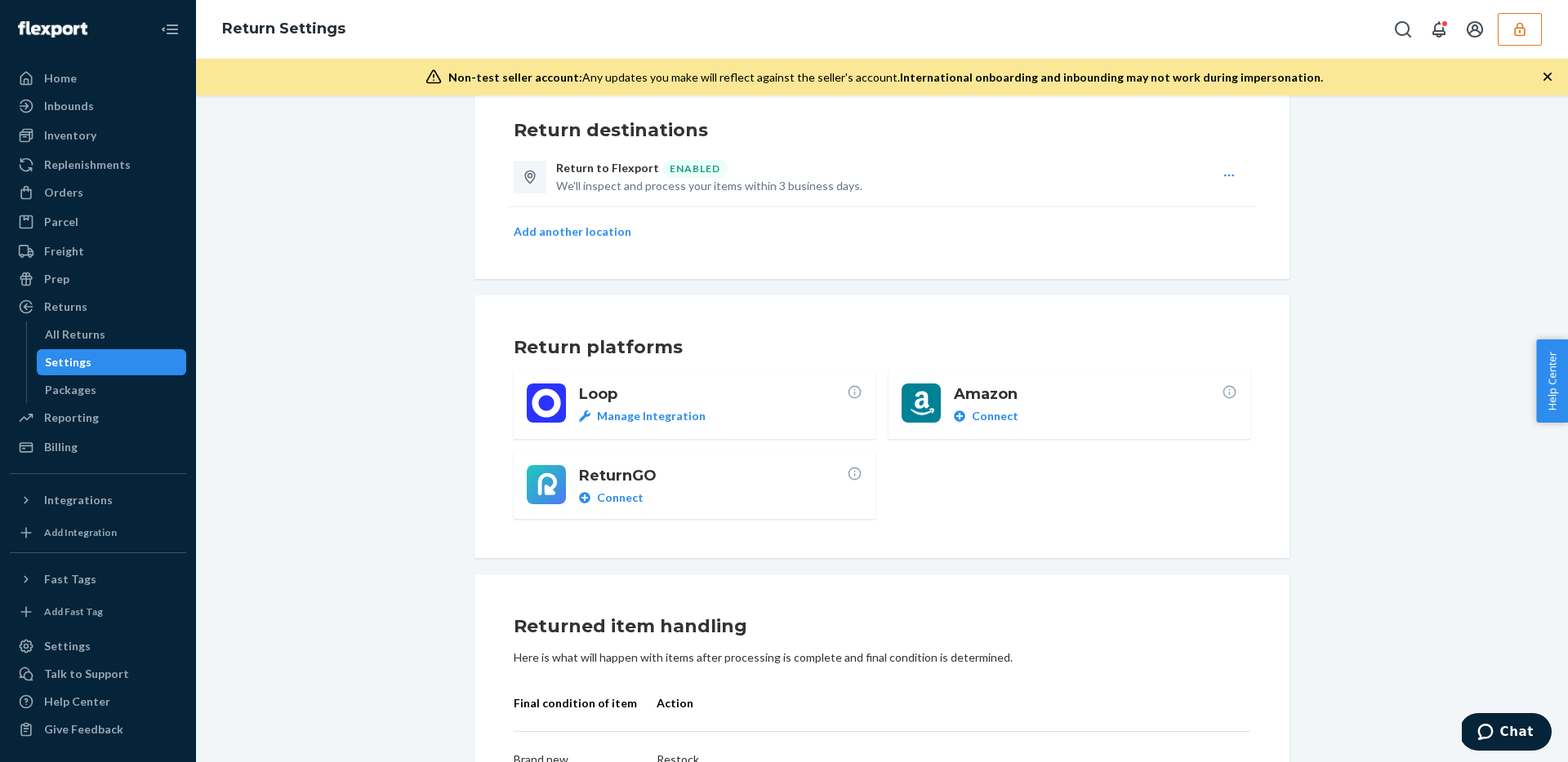
scroll to position [0, 0]
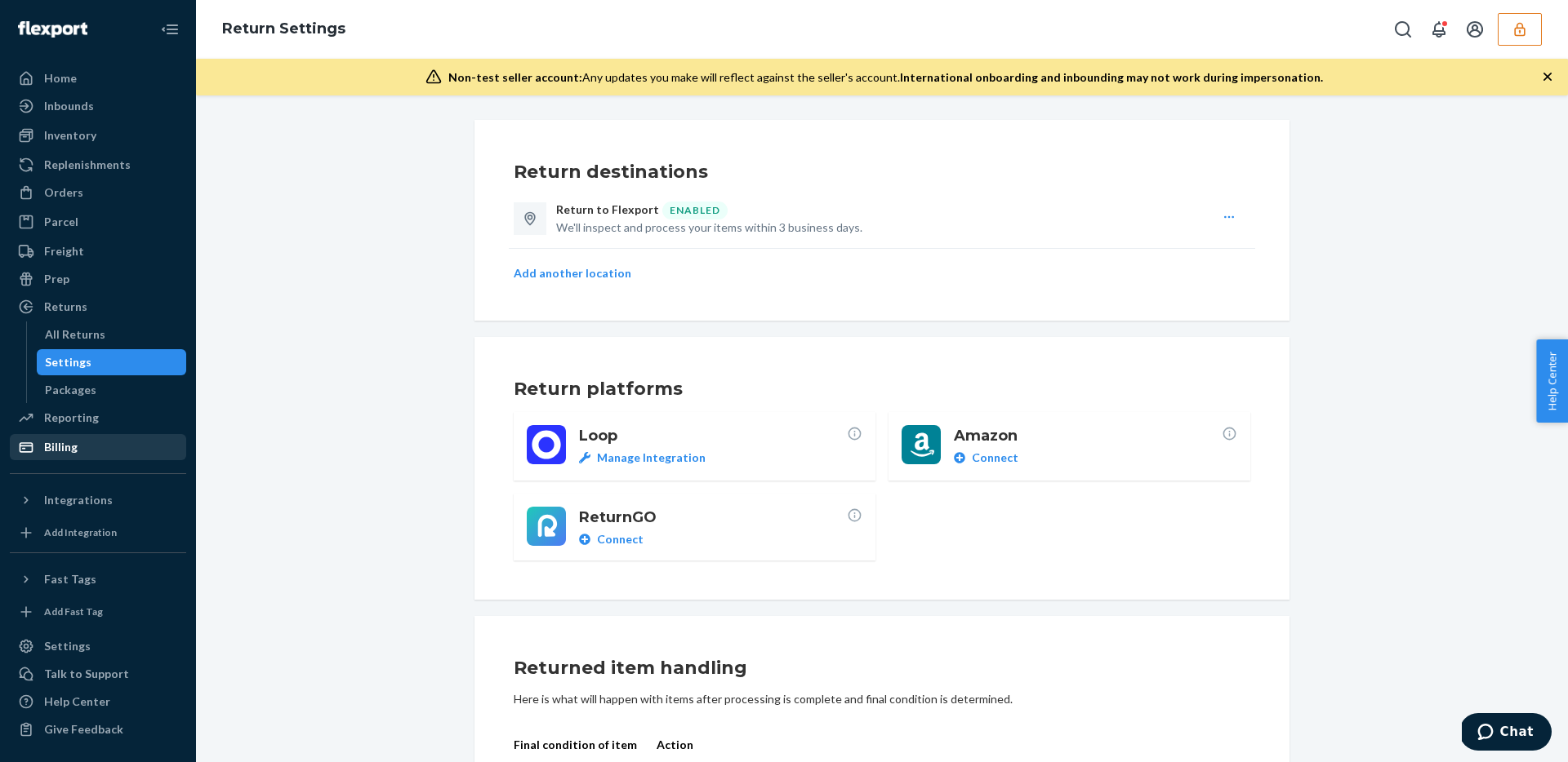
click at [68, 449] on div "Billing" at bounding box center [61, 447] width 34 height 16
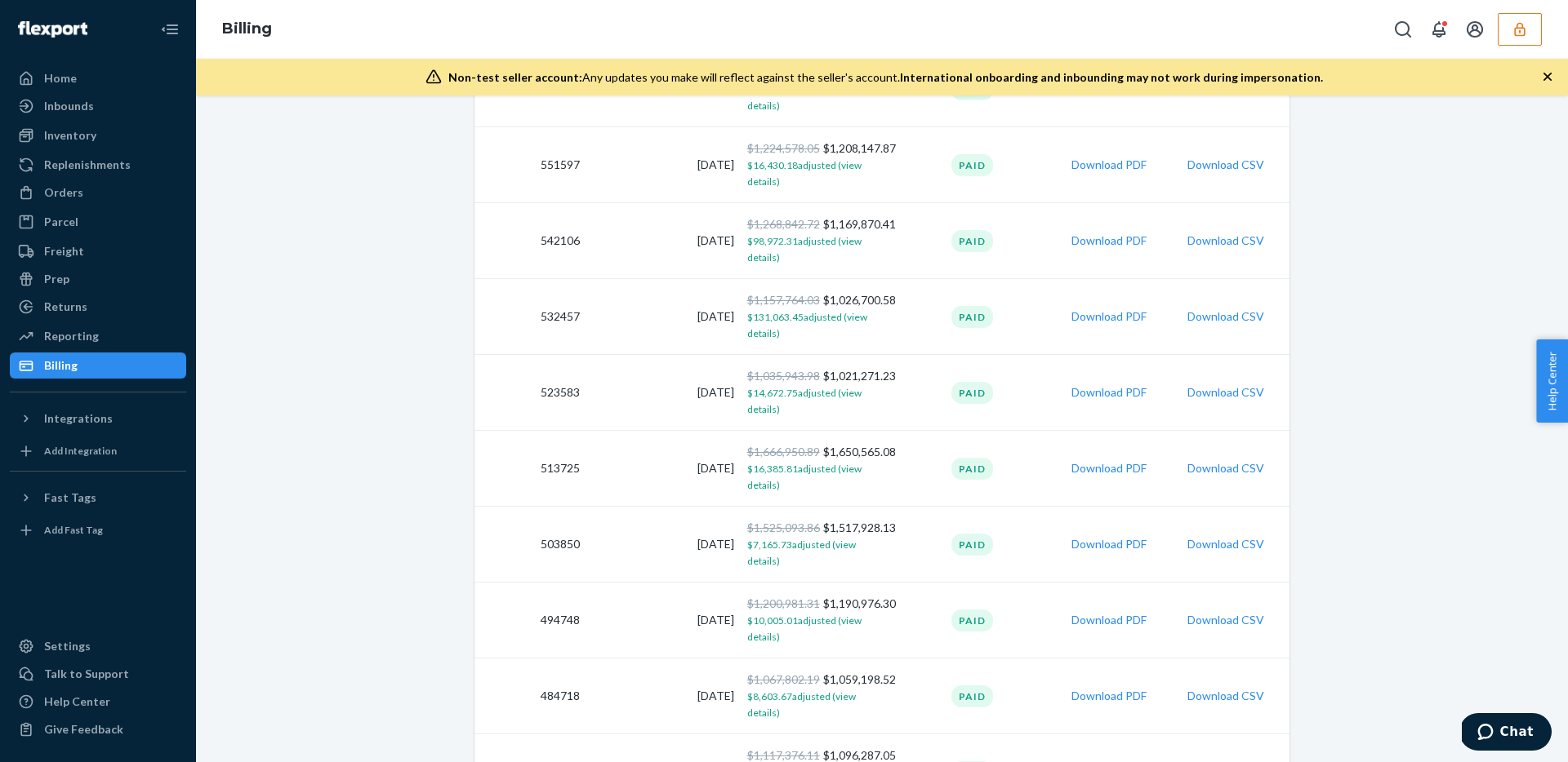
scroll to position [846, 0]
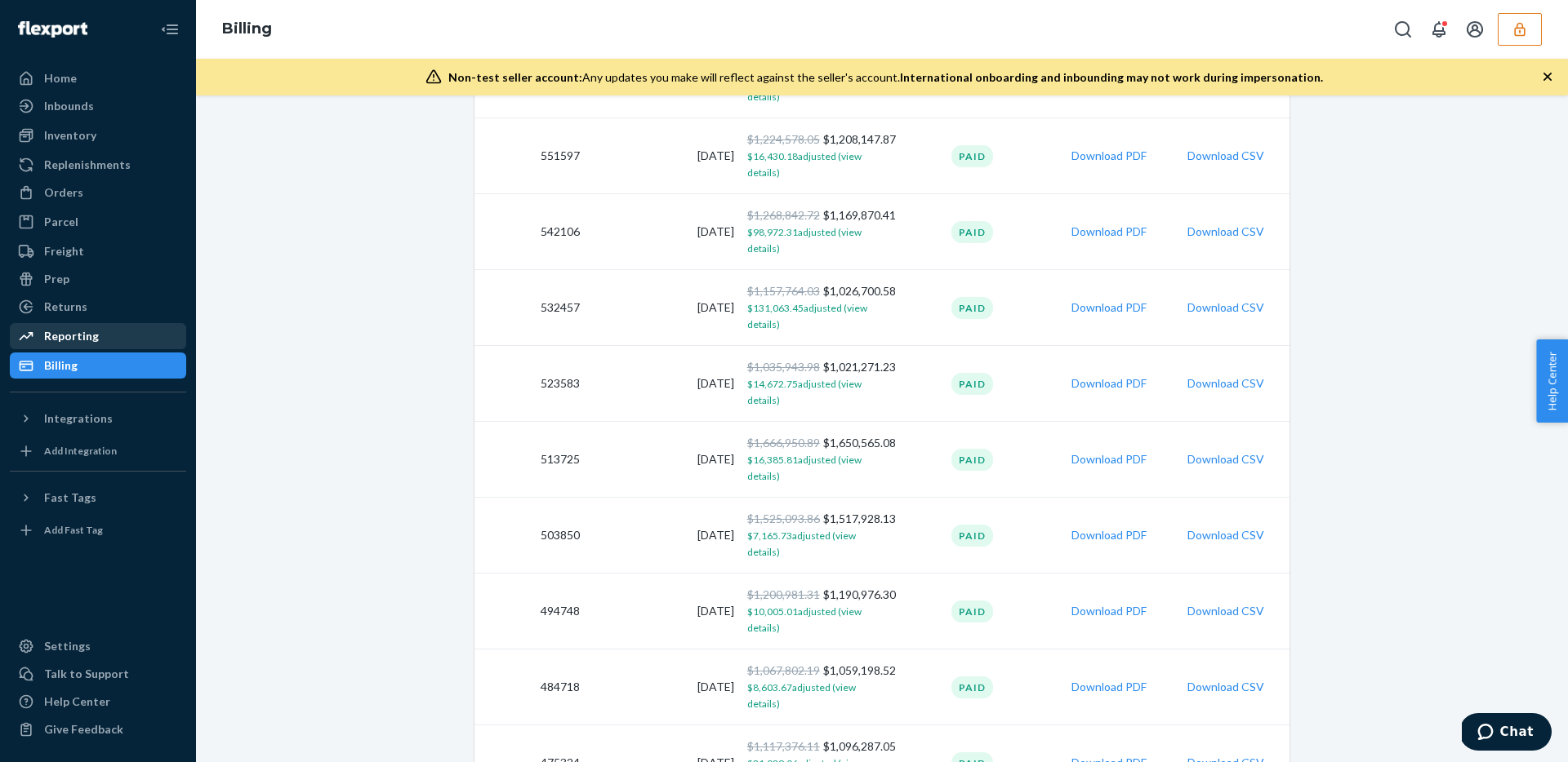
click at [122, 334] on div "Reporting" at bounding box center [98, 335] width 173 height 23
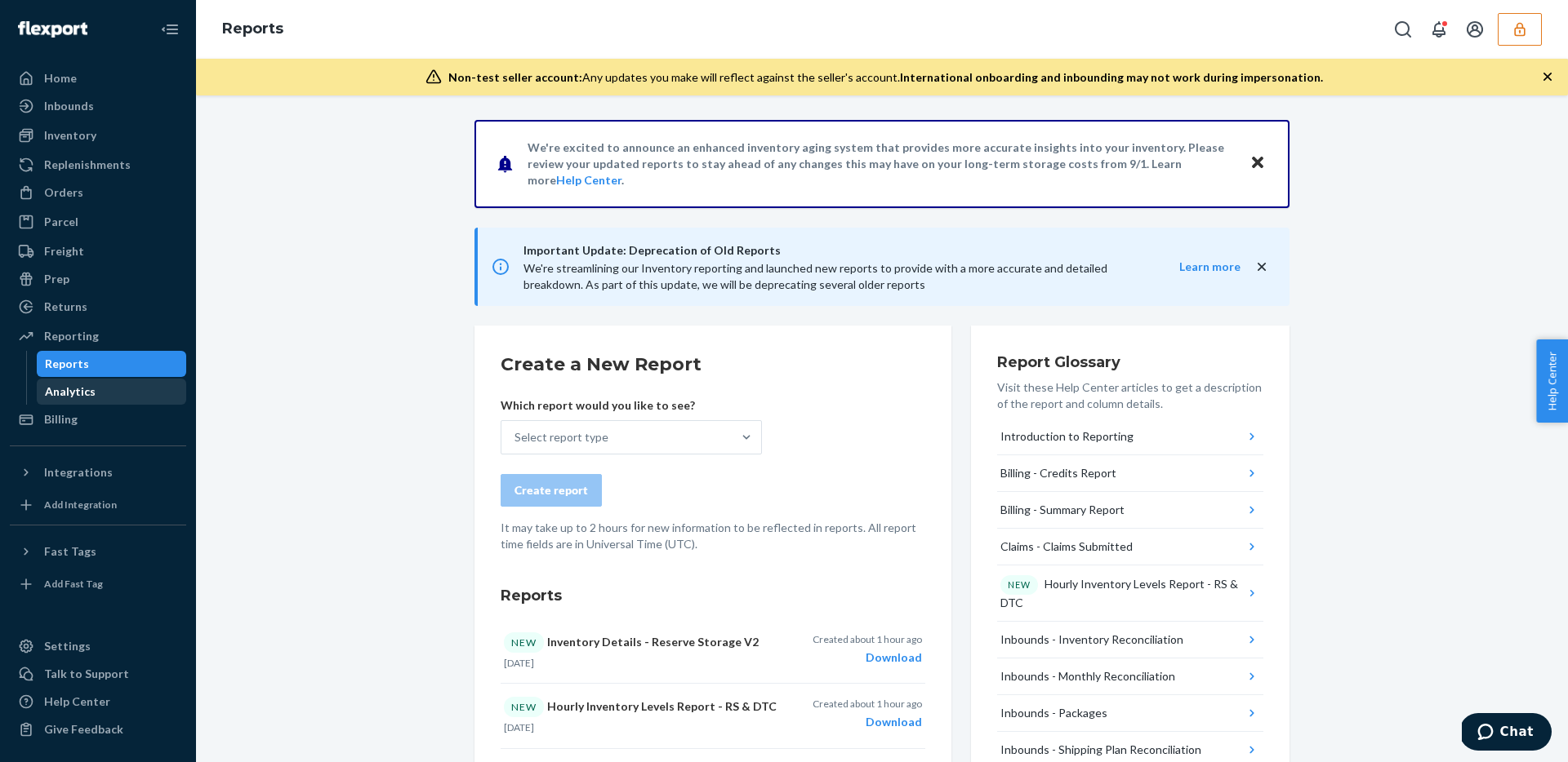
click at [88, 392] on div "Analytics" at bounding box center [70, 391] width 51 height 16
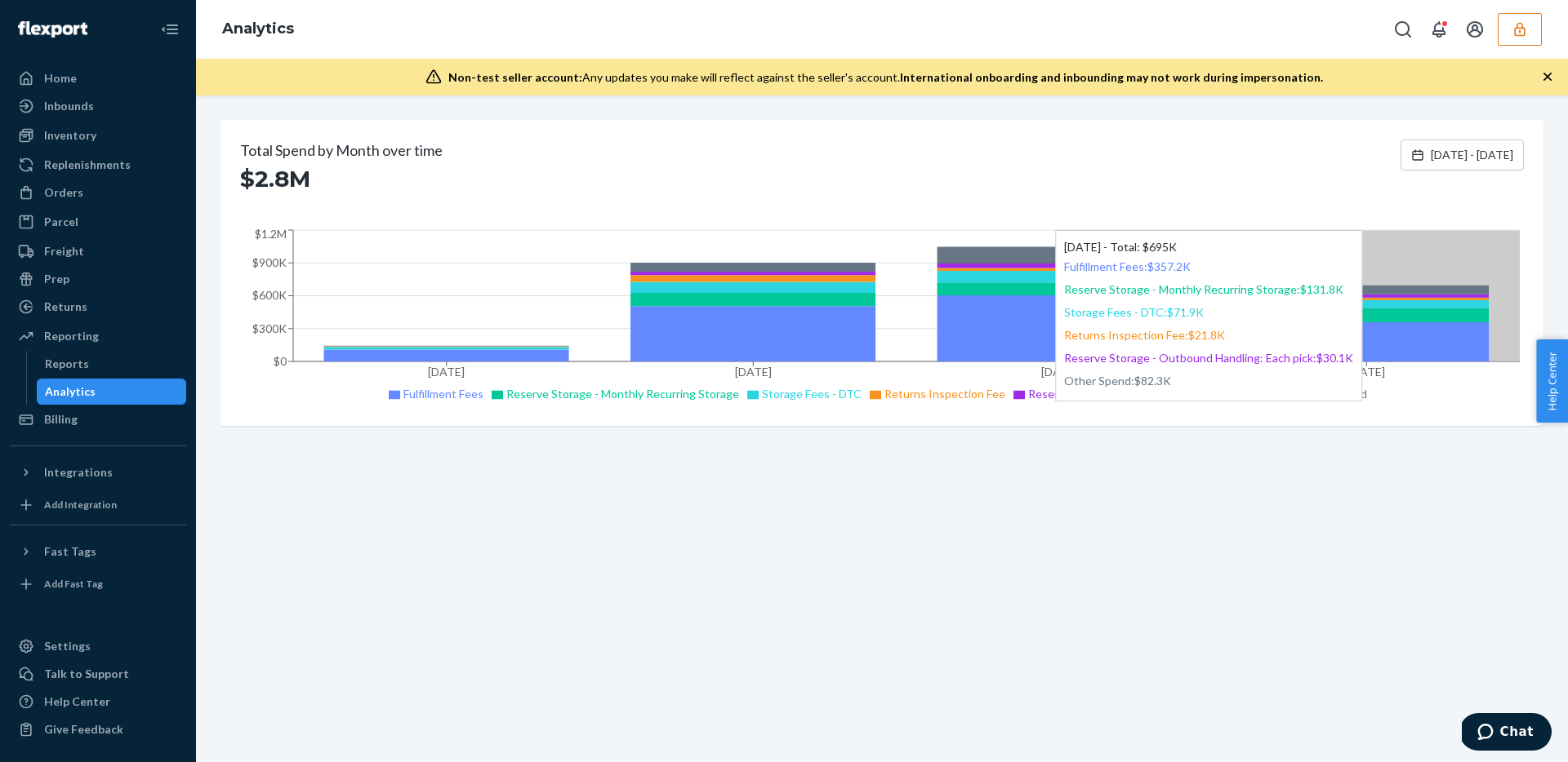
click at [1319, 286] on icon at bounding box center [1366, 290] width 245 height 9
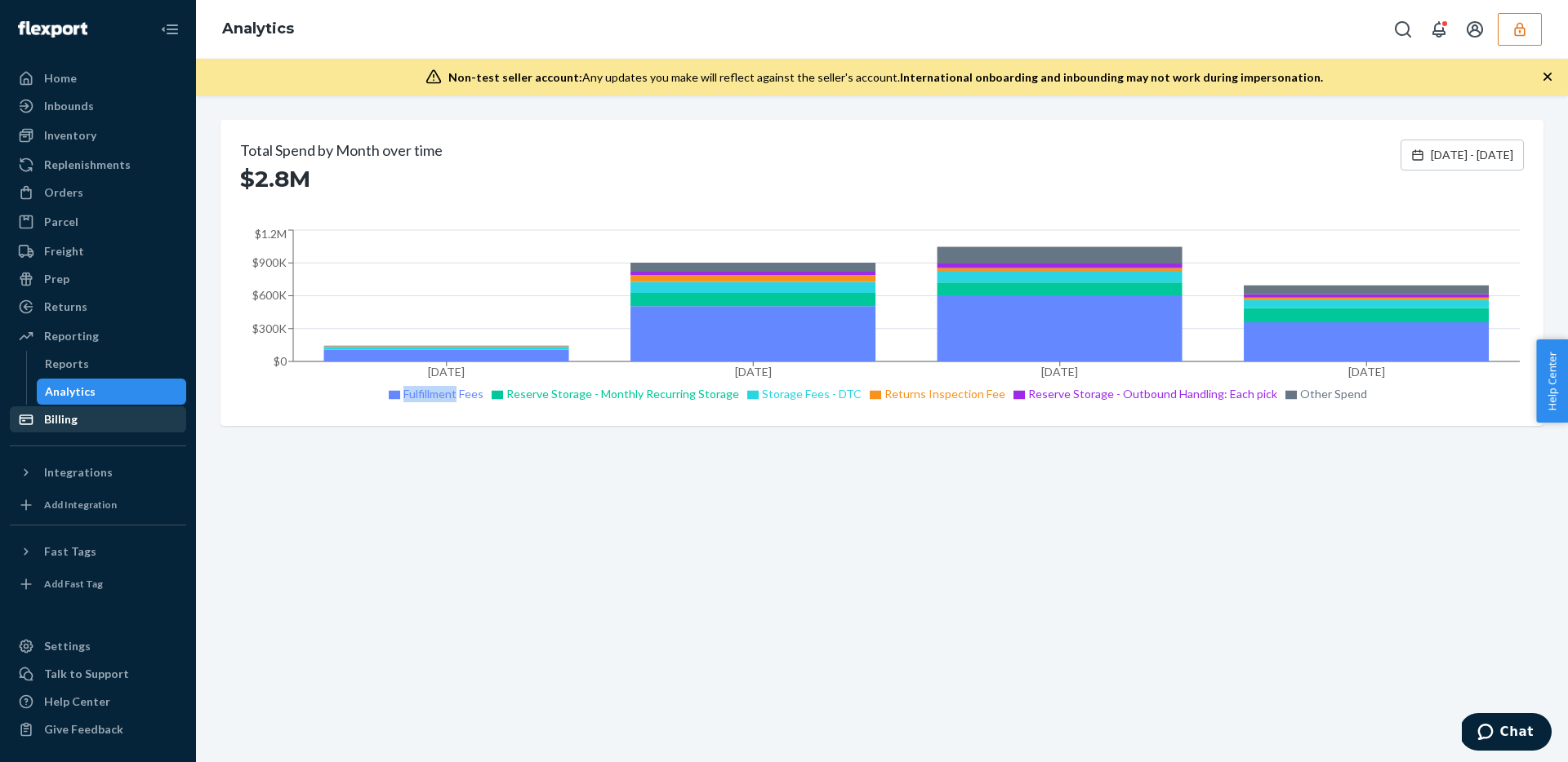
click at [88, 419] on div "Billing" at bounding box center [98, 419] width 173 height 23
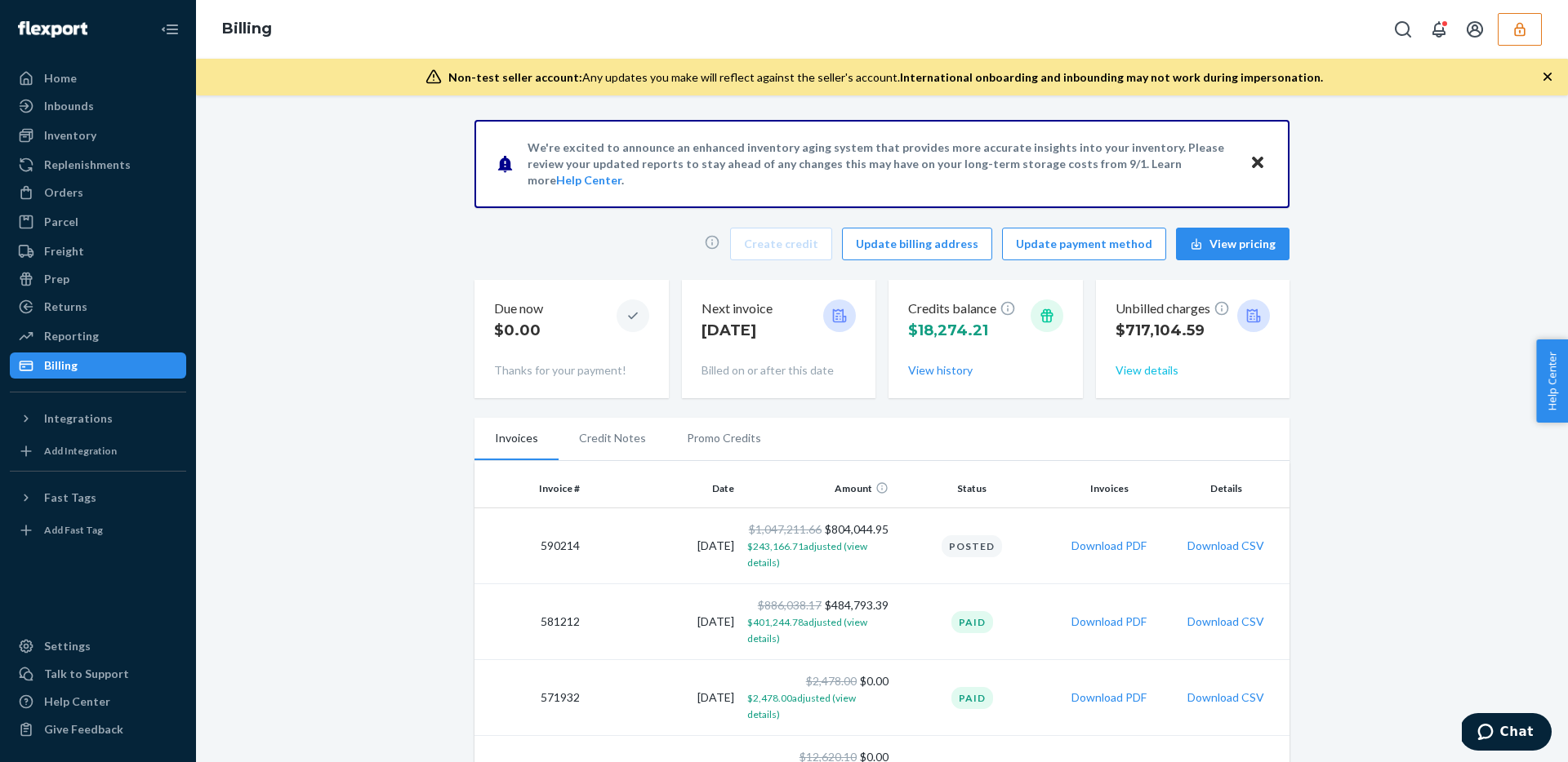
click at [1153, 373] on button "View details" at bounding box center [1146, 370] width 63 height 16
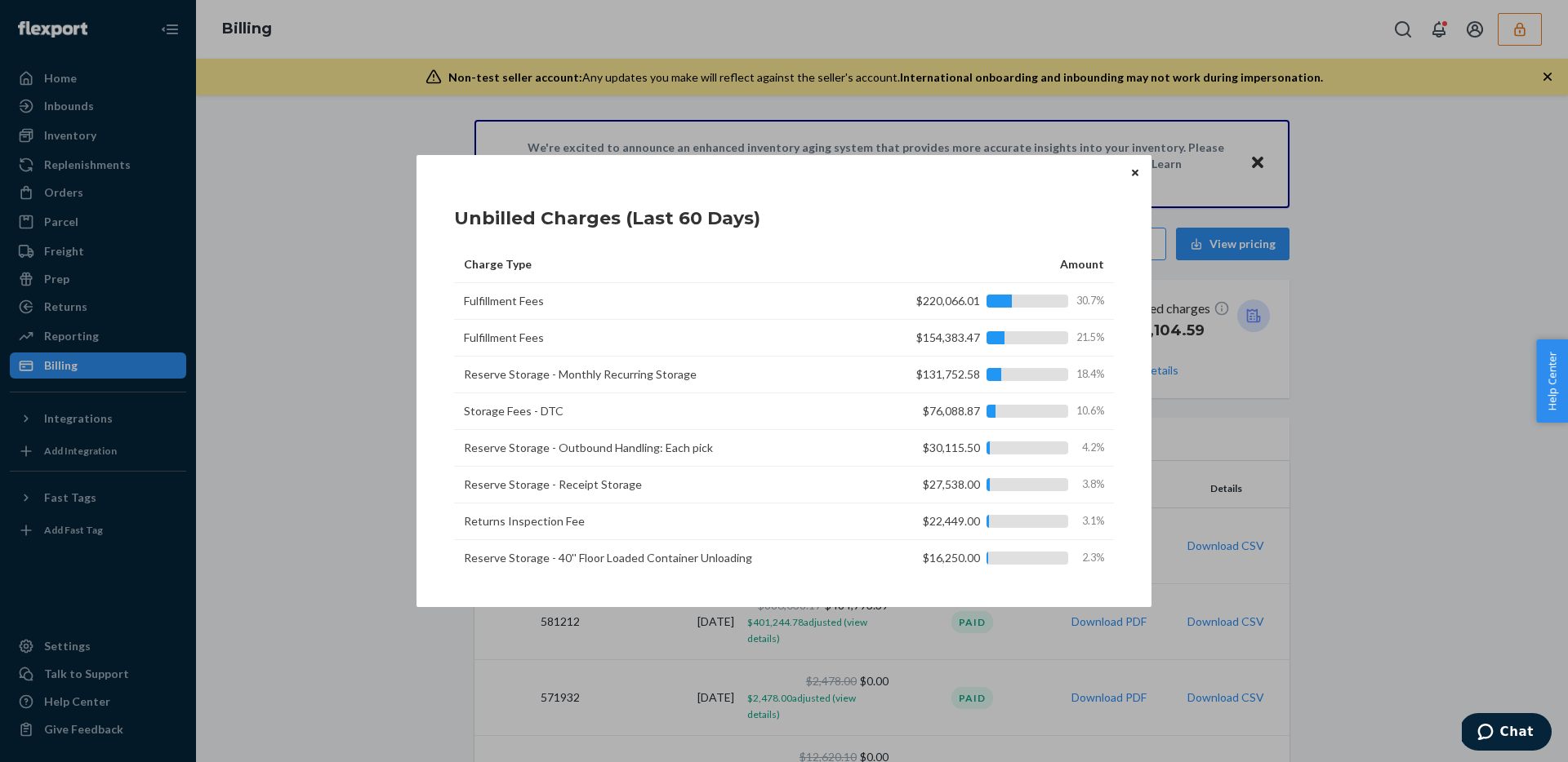
click at [1133, 169] on icon "Close" at bounding box center [1135, 173] width 7 height 10
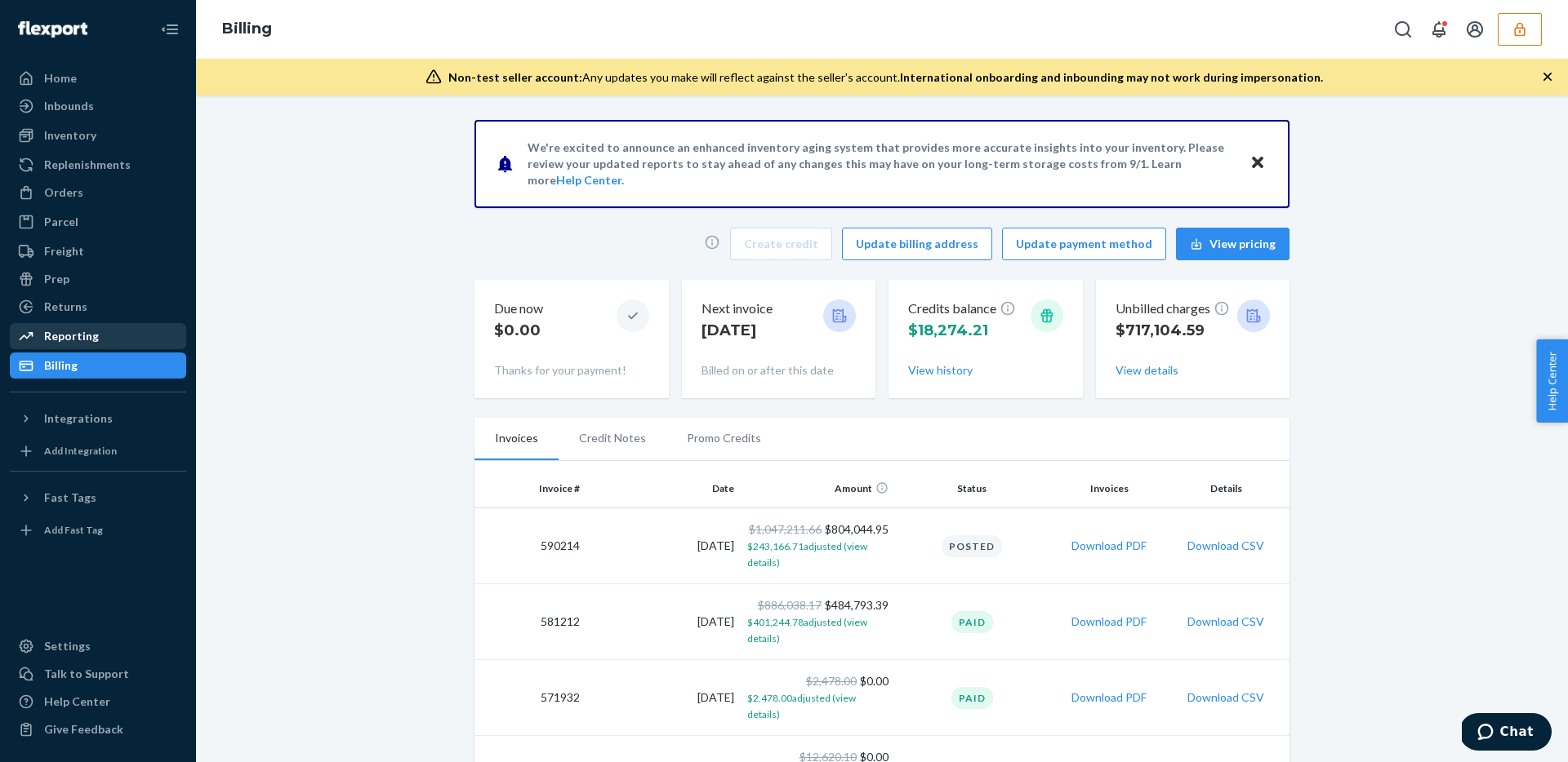
click at [90, 336] on div "Reporting" at bounding box center [71, 335] width 55 height 16
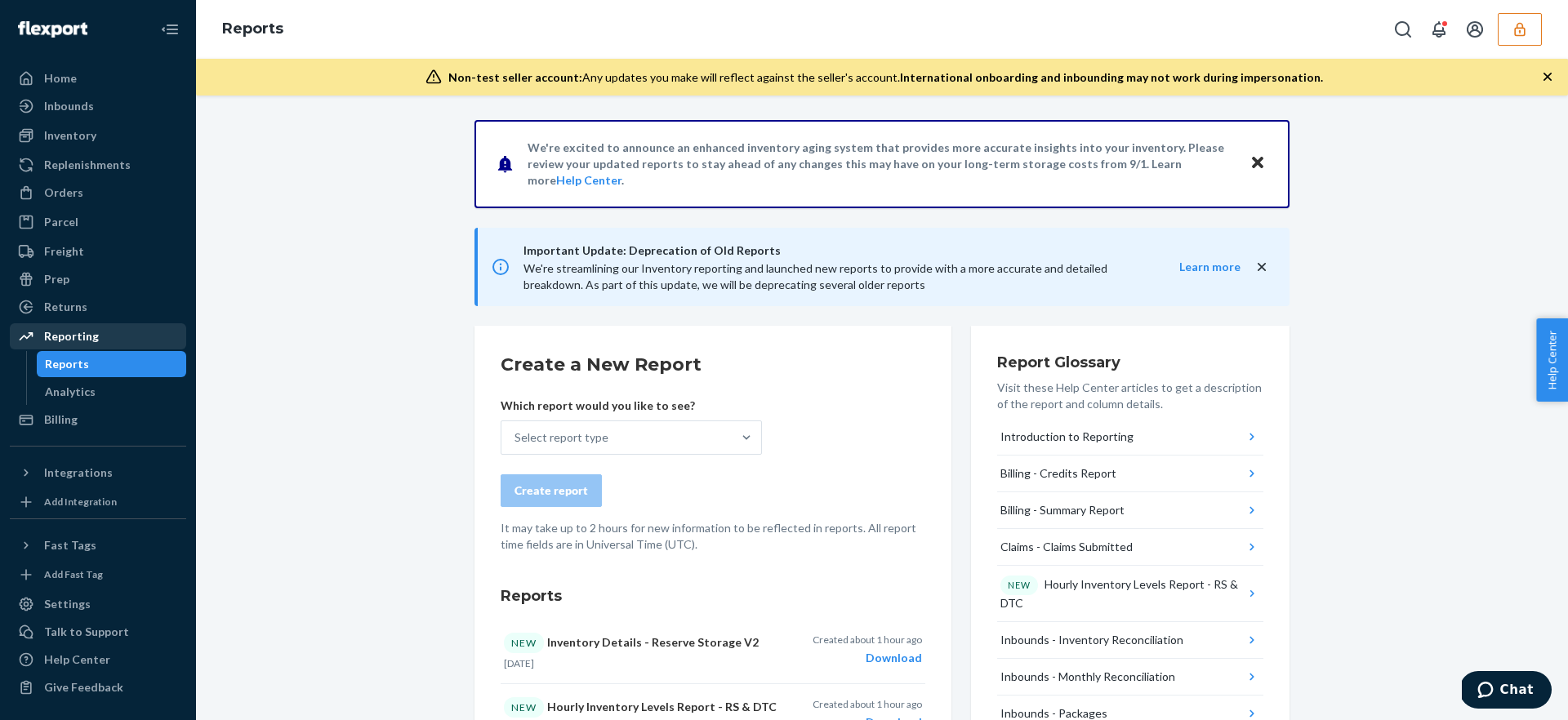
click at [76, 344] on div "Reporting" at bounding box center [71, 335] width 55 height 16
click at [68, 366] on div "Reports" at bounding box center [67, 363] width 44 height 16
click at [79, 404] on link "Analytics" at bounding box center [112, 391] width 150 height 26
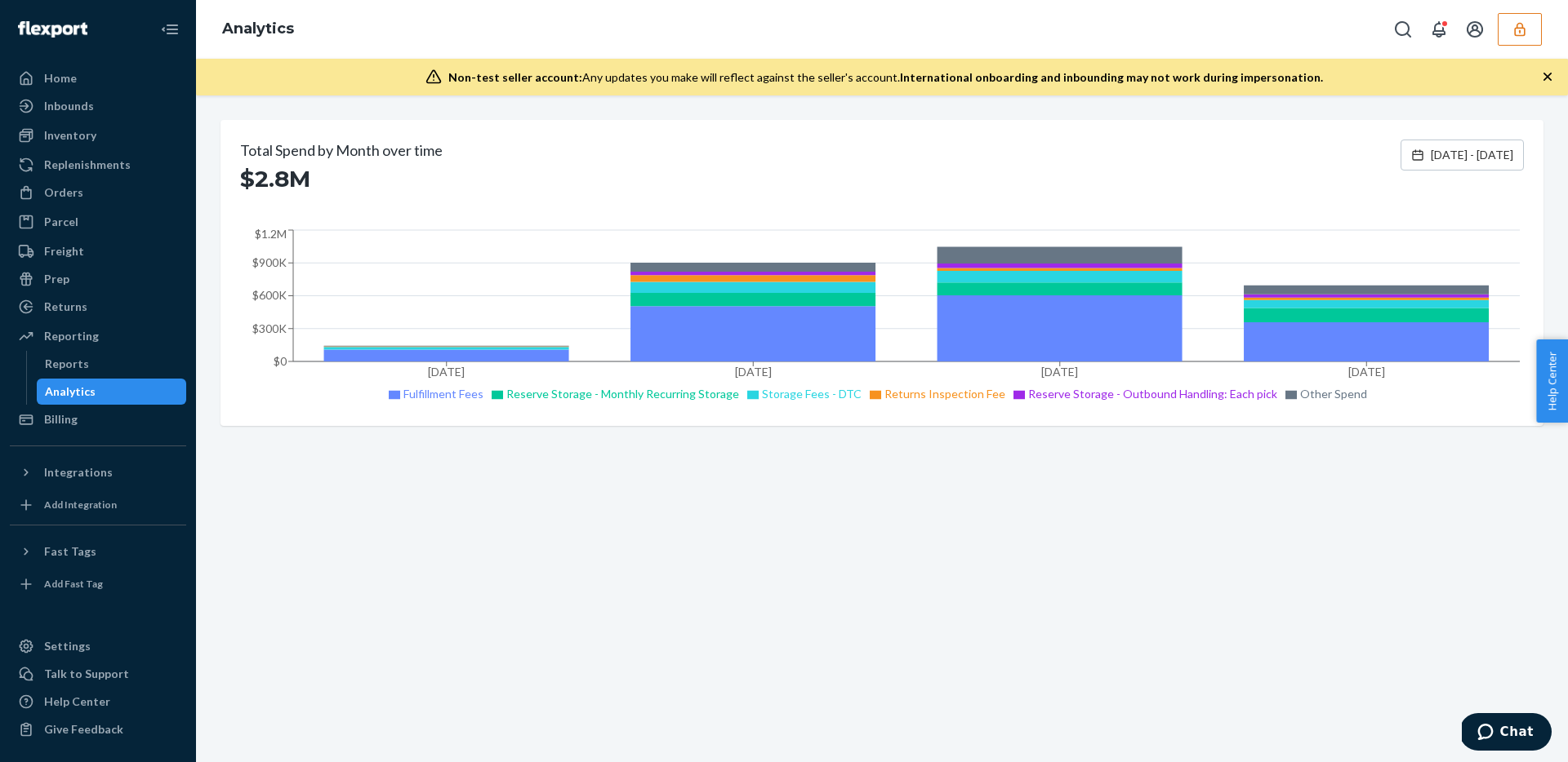
click at [731, 630] on div "Total Spend by Month over time $2.8M Jun 24, 2025 - Sep 22, 2025 Jun 2025 Jul 2…" at bounding box center [882, 428] width 1372 height 667
click at [92, 340] on div "Reporting" at bounding box center [71, 335] width 55 height 16
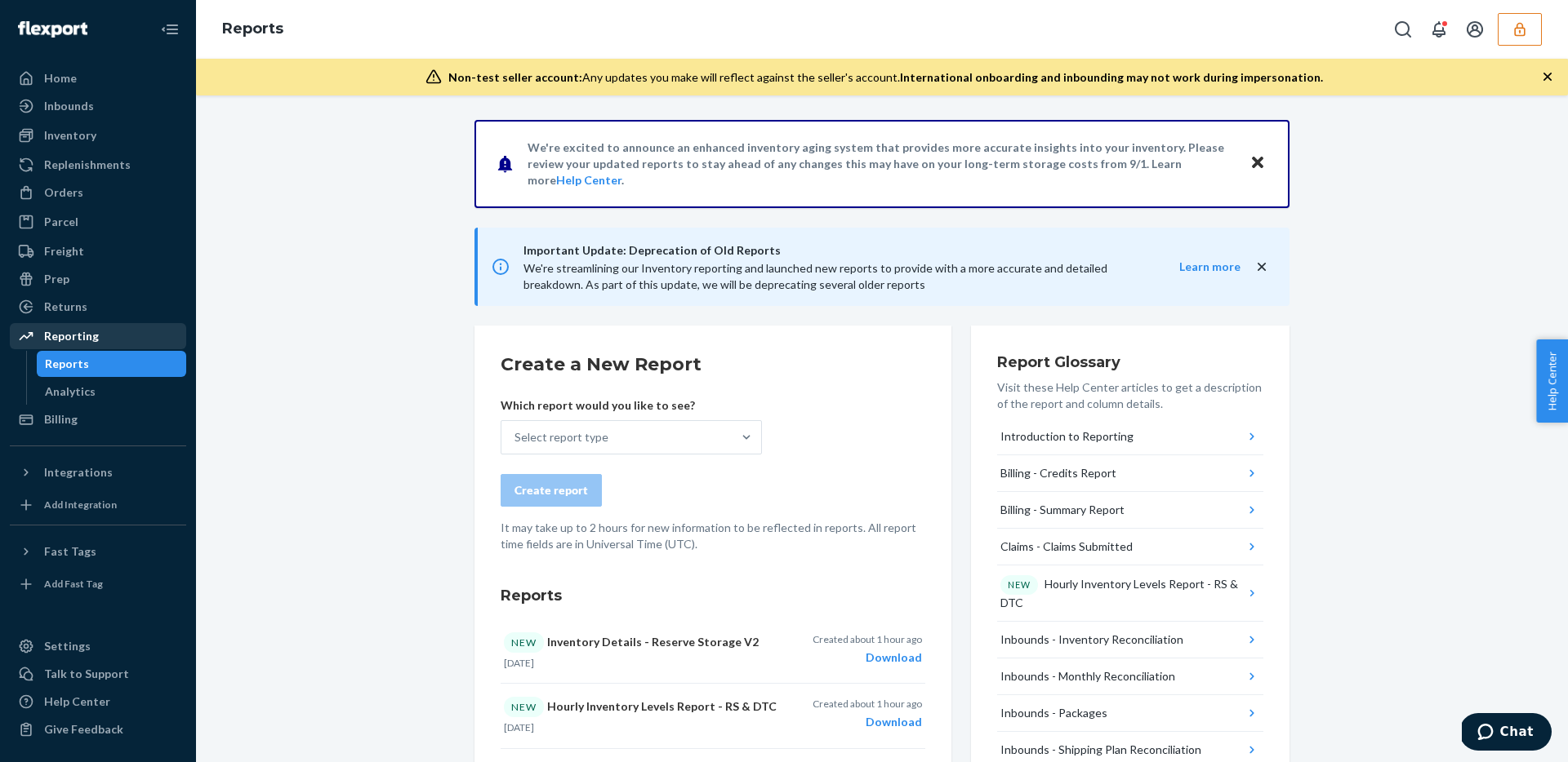
click at [52, 335] on div "Reporting" at bounding box center [71, 335] width 55 height 16
click at [60, 389] on div "Analytics" at bounding box center [70, 391] width 51 height 16
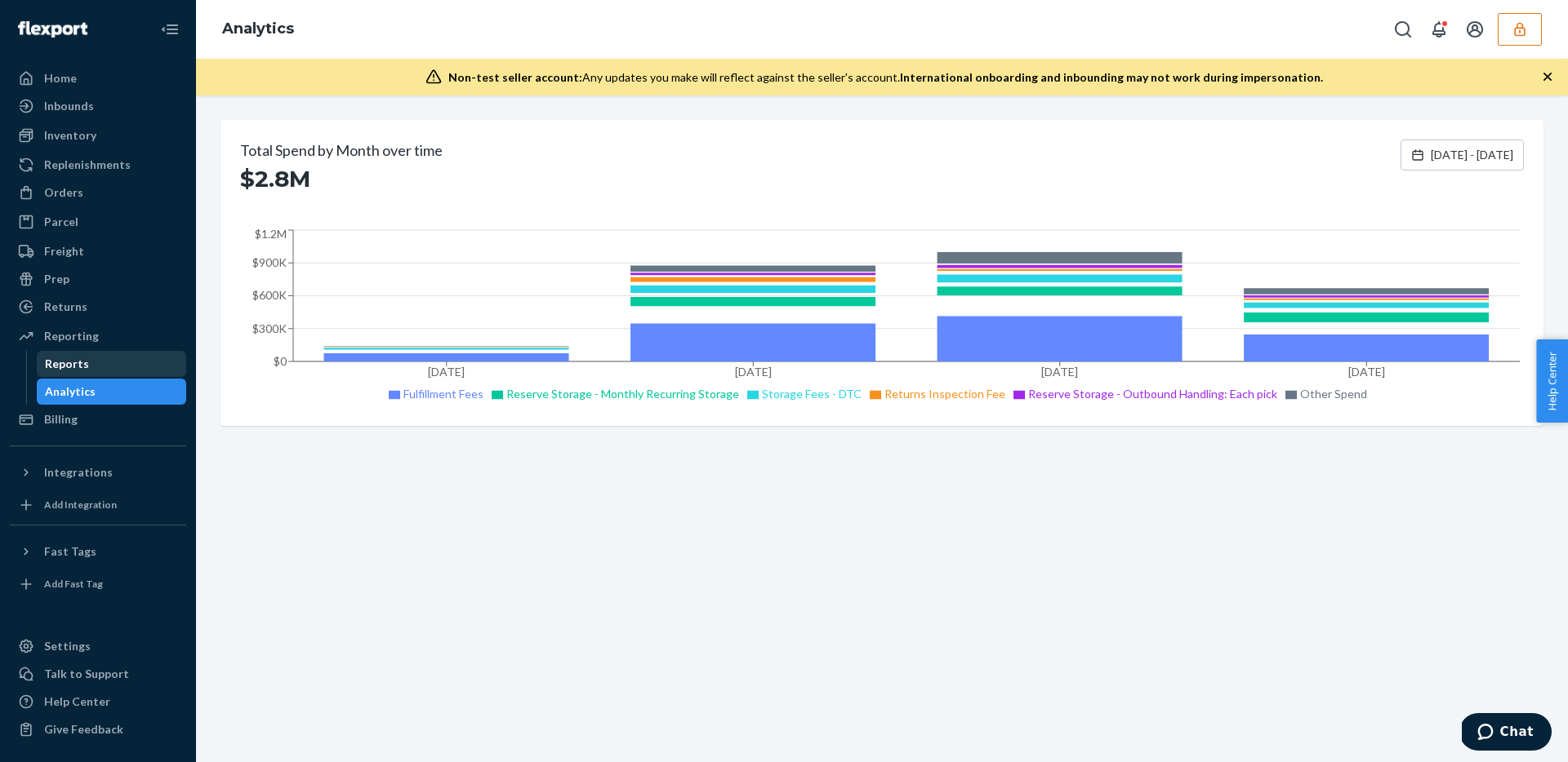
click at [68, 362] on div "Reports" at bounding box center [67, 363] width 44 height 16
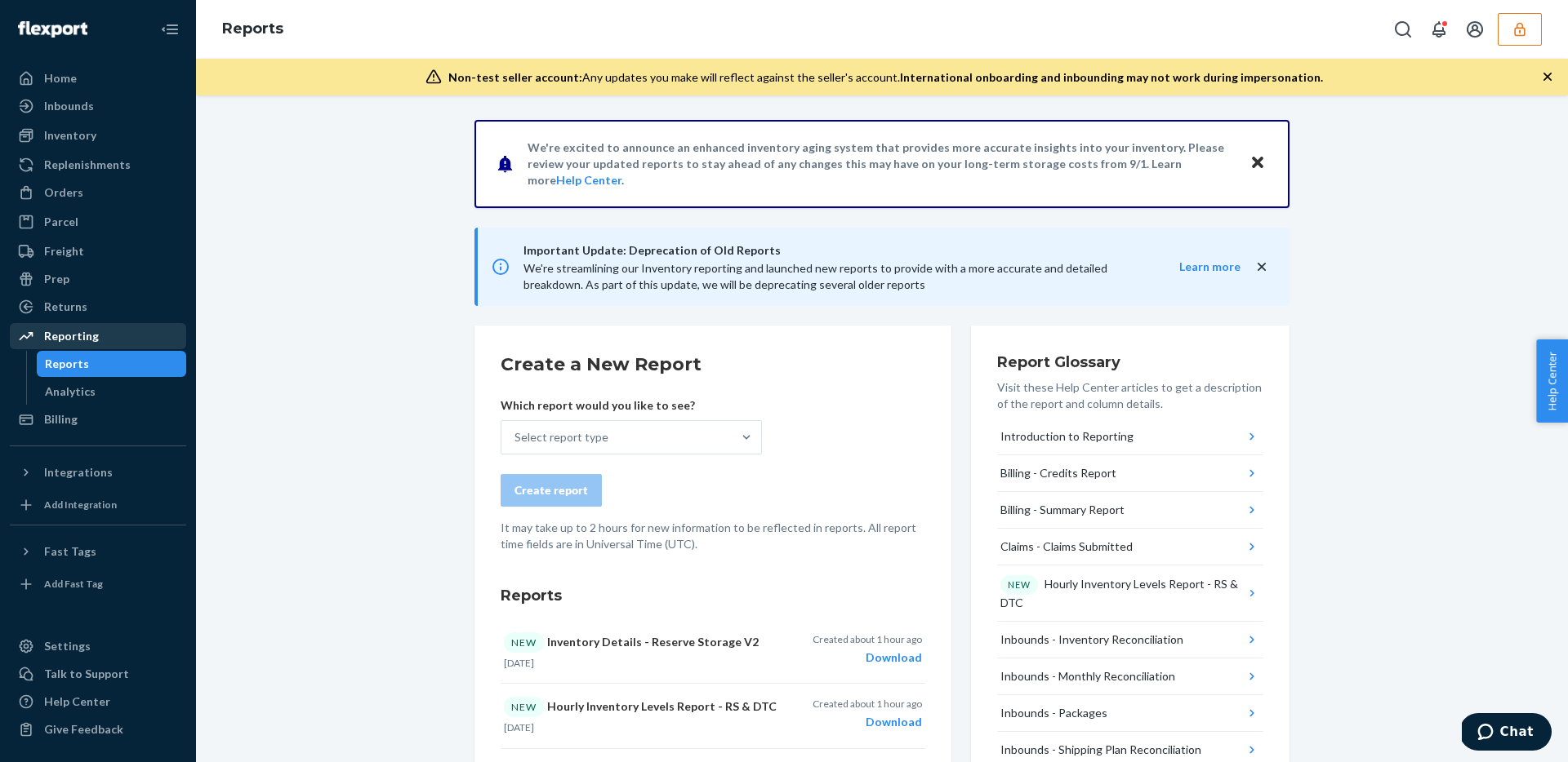
click at [55, 331] on div "Reporting" at bounding box center [71, 335] width 55 height 16
click at [49, 332] on div "Reporting" at bounding box center [71, 335] width 55 height 16
click at [14, 332] on div "Reporting" at bounding box center [98, 335] width 173 height 23
click at [39, 335] on div at bounding box center [30, 335] width 26 height 16
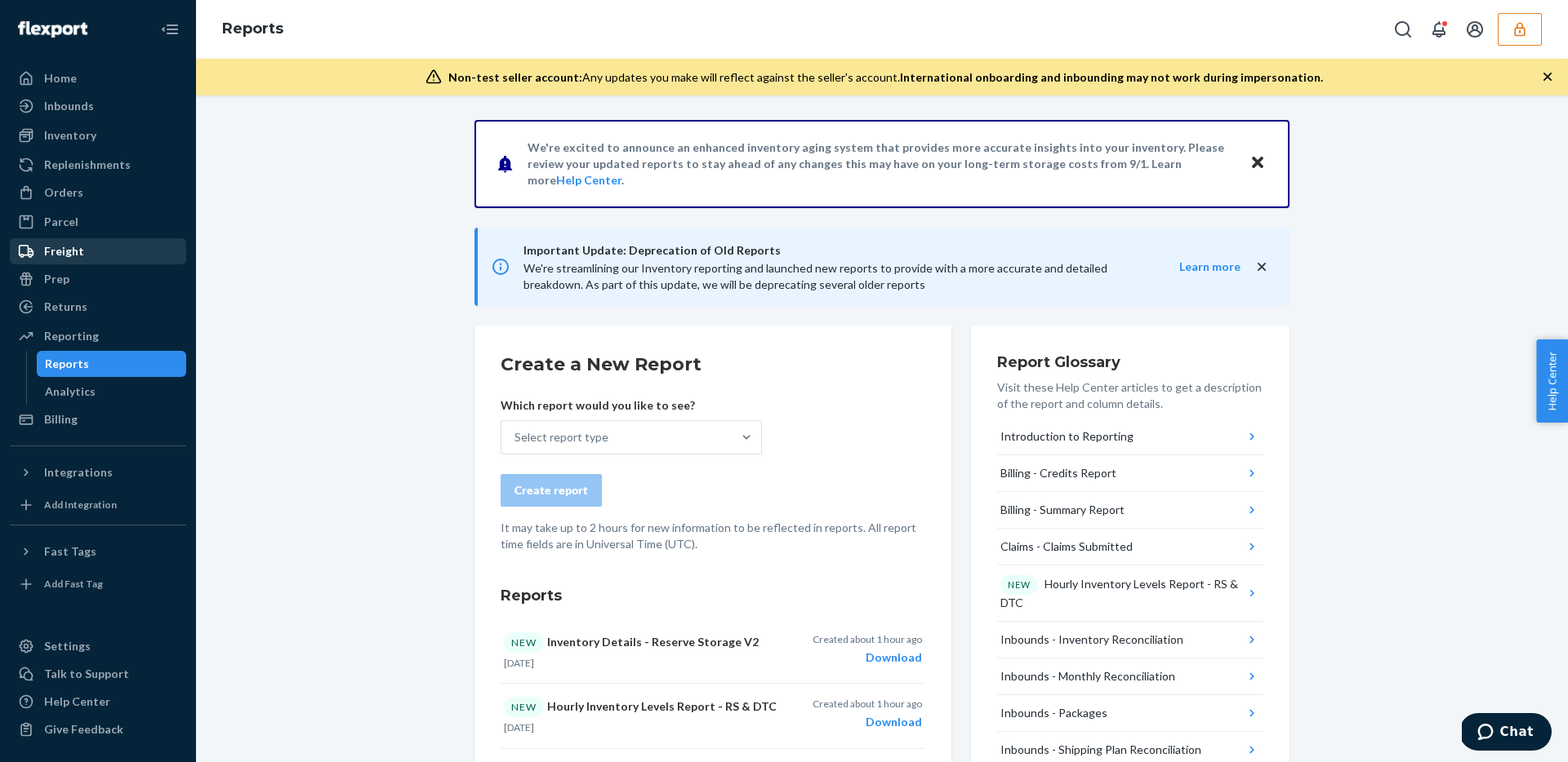
click at [87, 248] on div "Freight" at bounding box center [98, 251] width 173 height 23
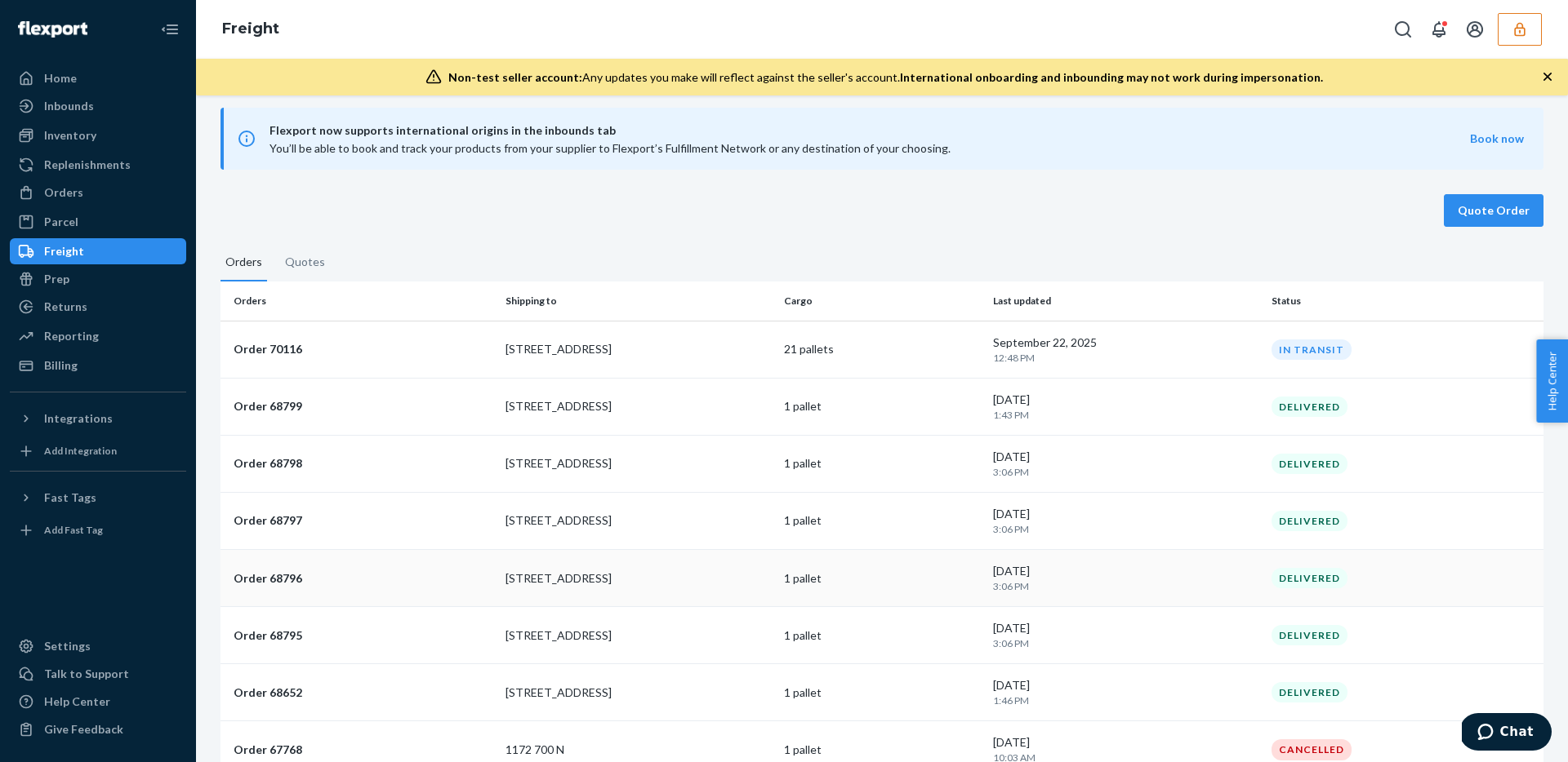
scroll to position [15, 0]
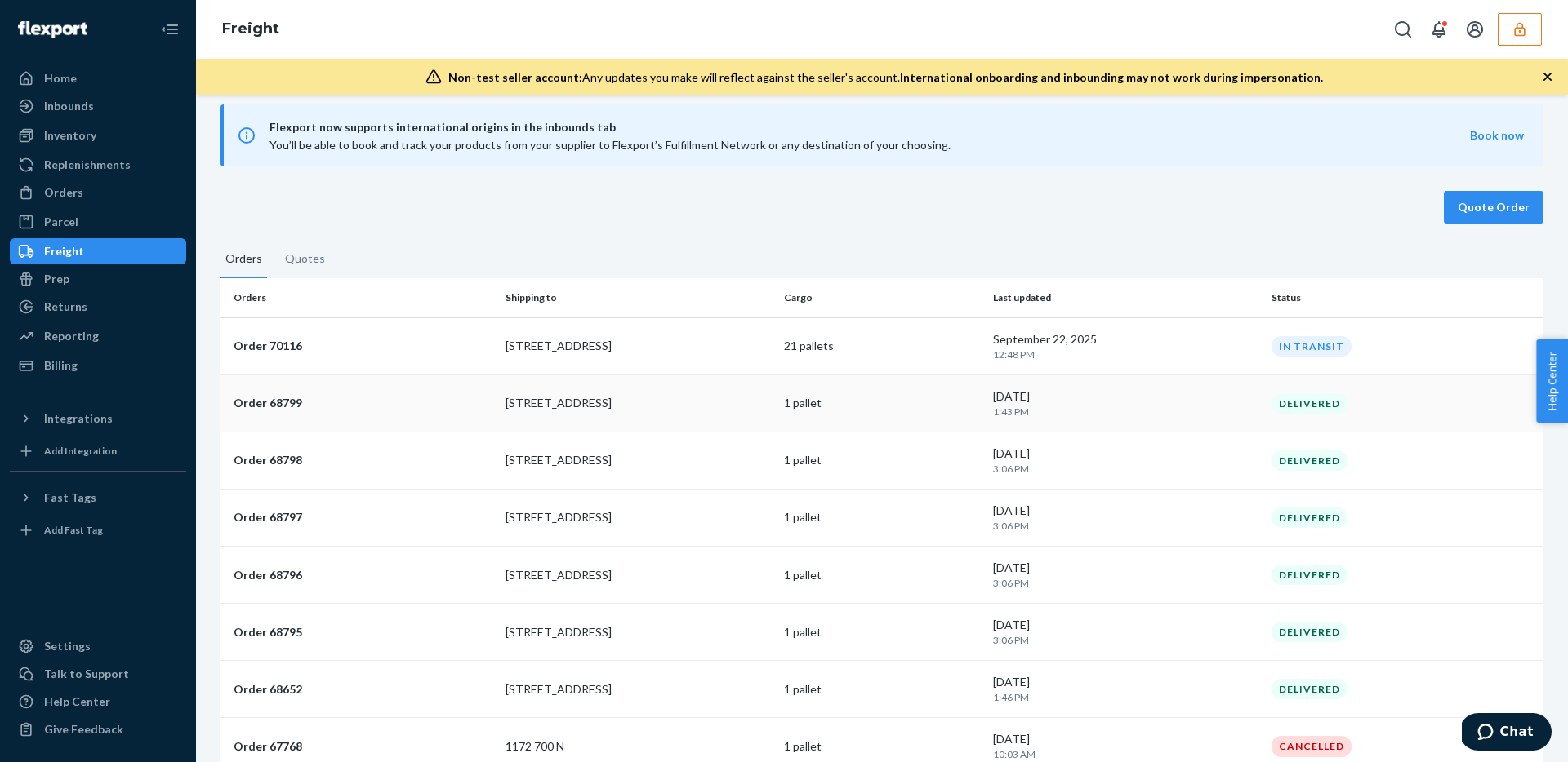
click at [959, 409] on p "1 pallet" at bounding box center [882, 403] width 196 height 16
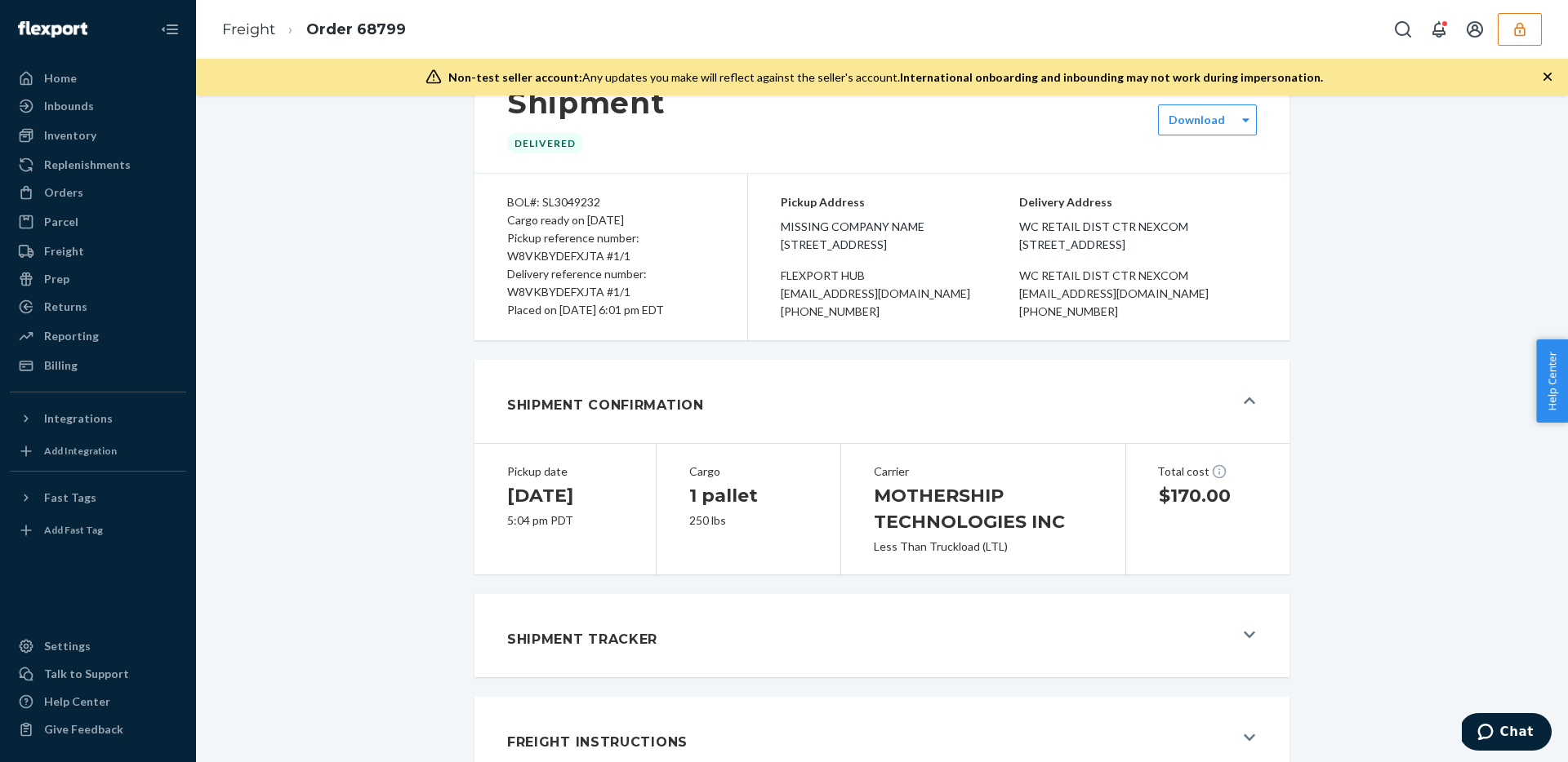
scroll to position [100, 0]
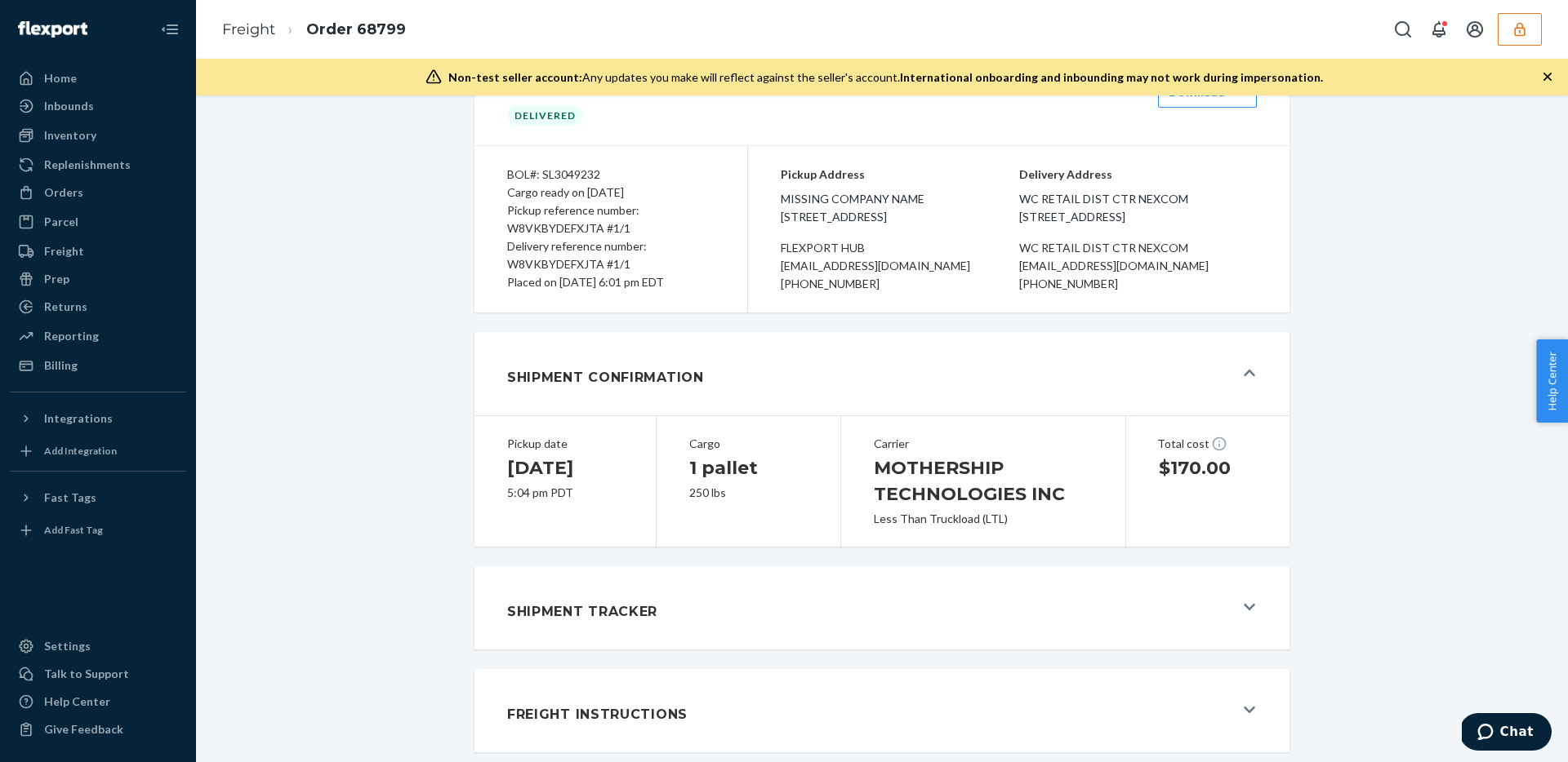
click at [1256, 609] on div at bounding box center [1249, 607] width 13 height 16
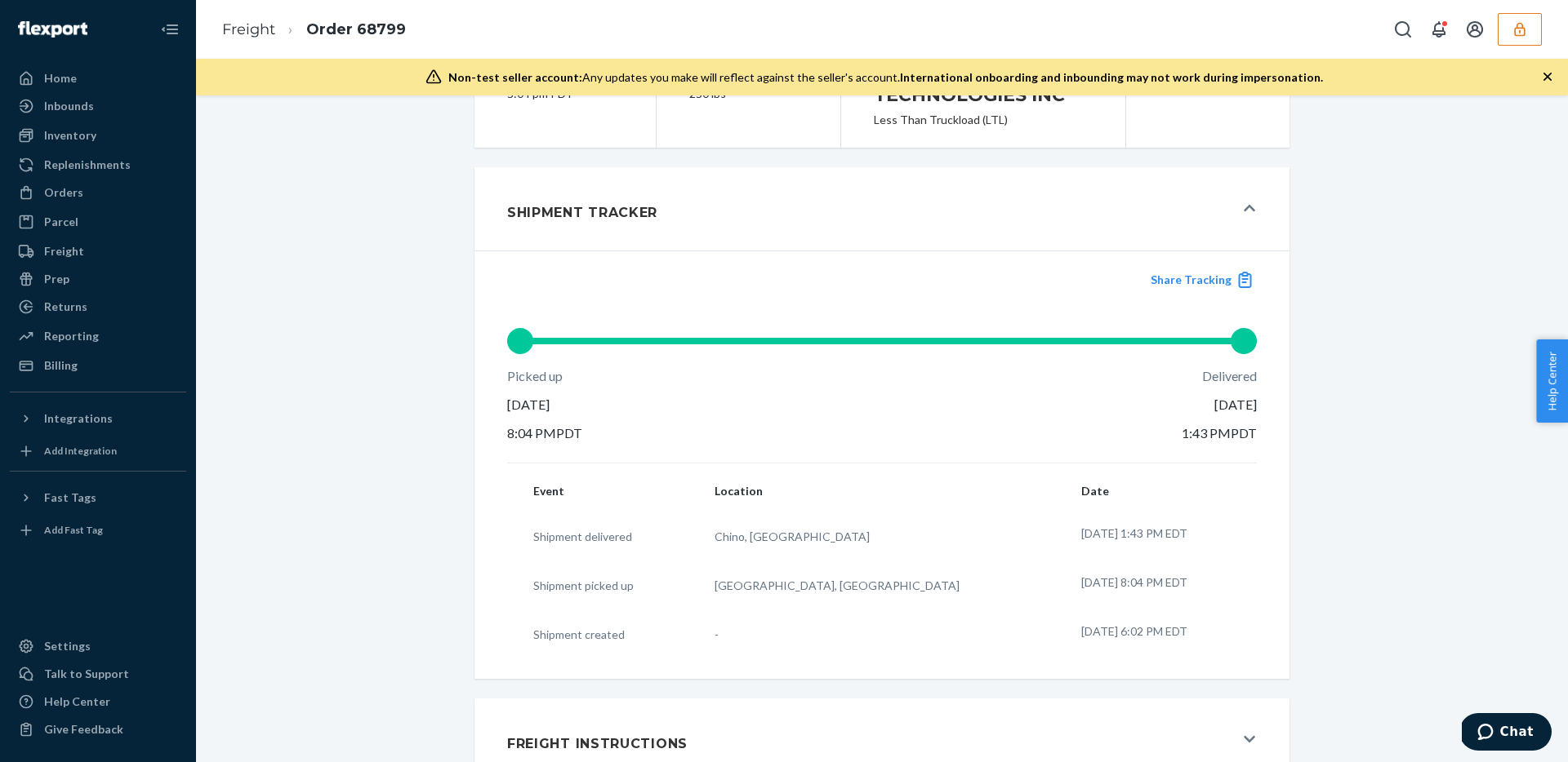
scroll to position [528, 0]
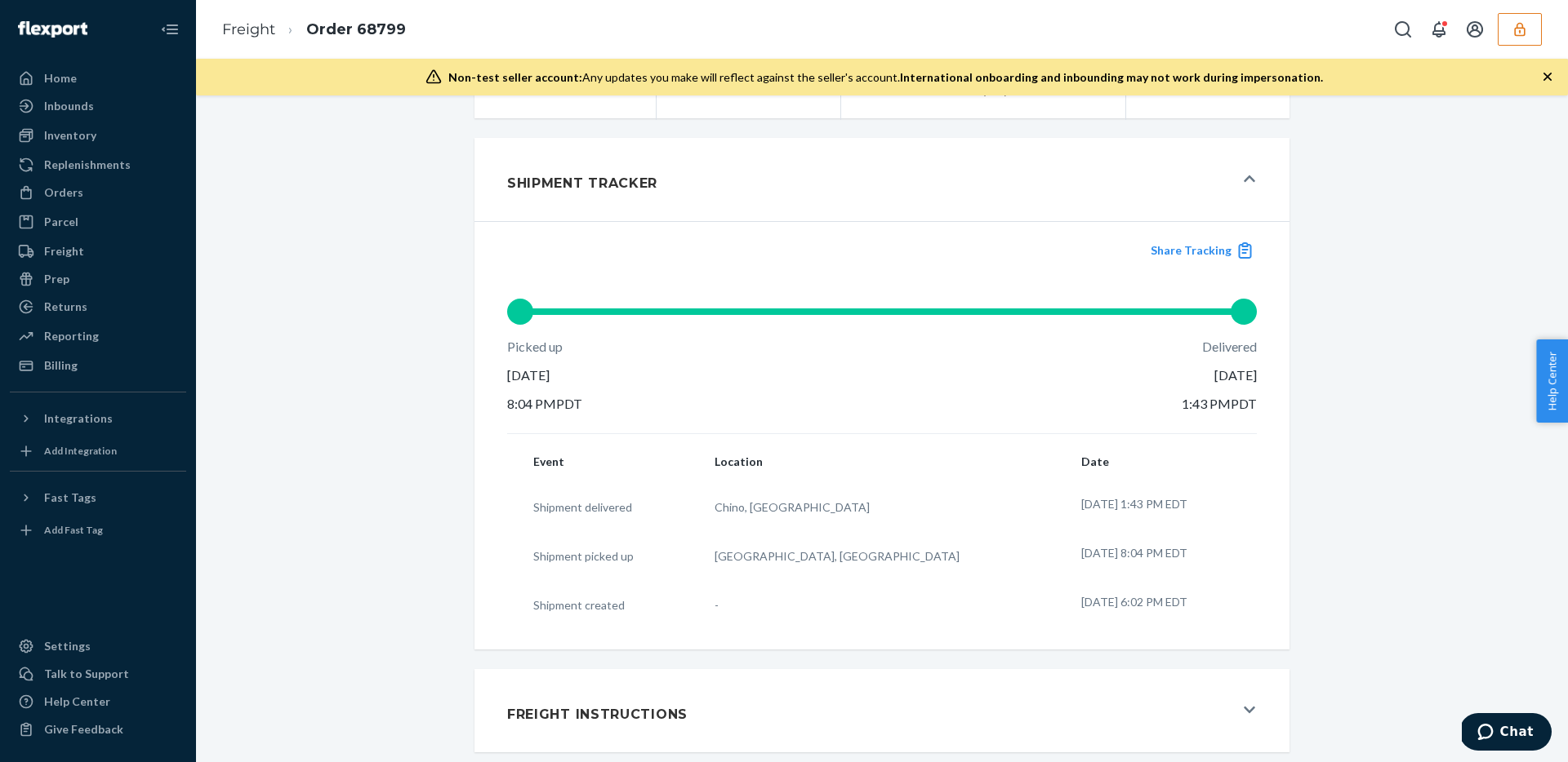
click at [868, 715] on div "Freight Instructions" at bounding box center [871, 710] width 727 height 44
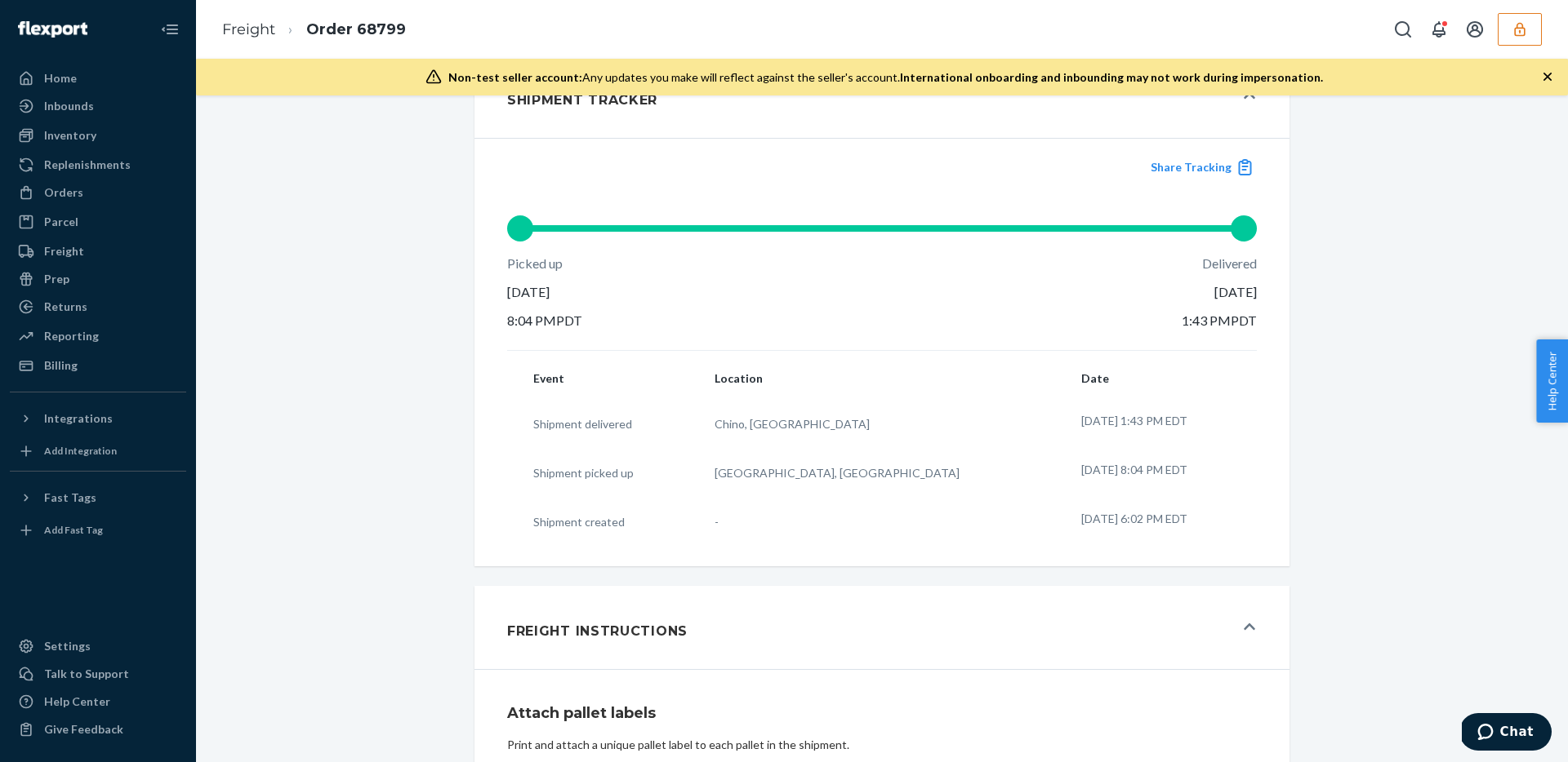
scroll to position [592, 0]
click at [54, 649] on div "Settings" at bounding box center [67, 645] width 46 height 16
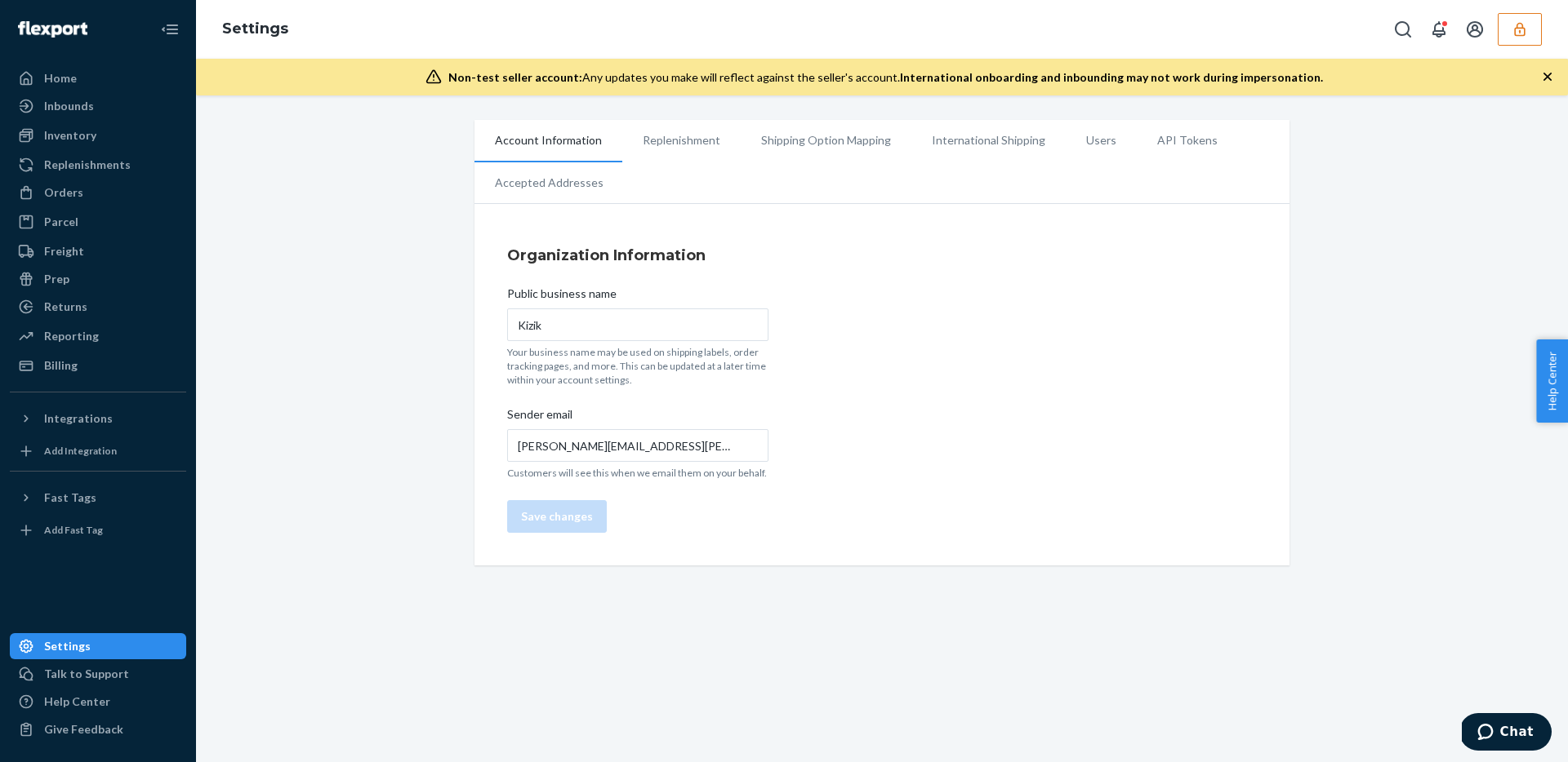
click at [991, 145] on li "International Shipping" at bounding box center [988, 140] width 155 height 41
